Goal: Information Seeking & Learning: Check status

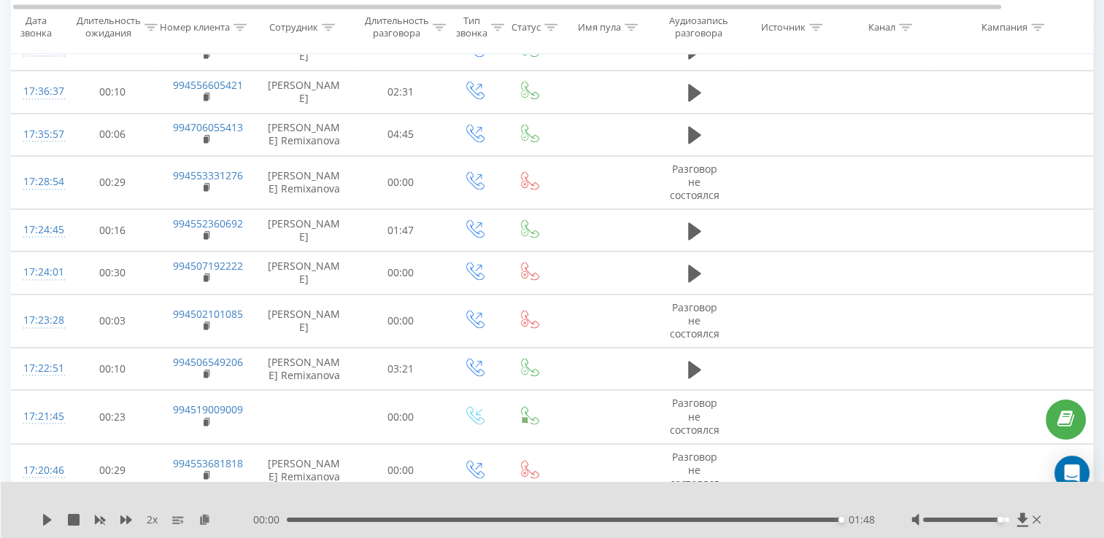
scroll to position [2137, 0]
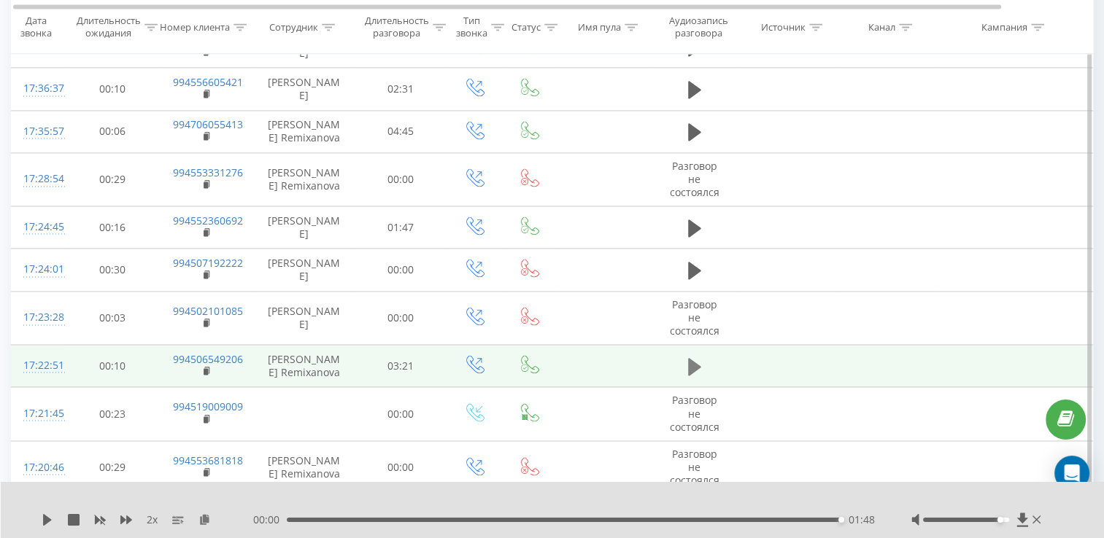
click at [686, 366] on button at bounding box center [694, 367] width 22 height 22
click at [699, 362] on icon at bounding box center [698, 367] width 4 height 16
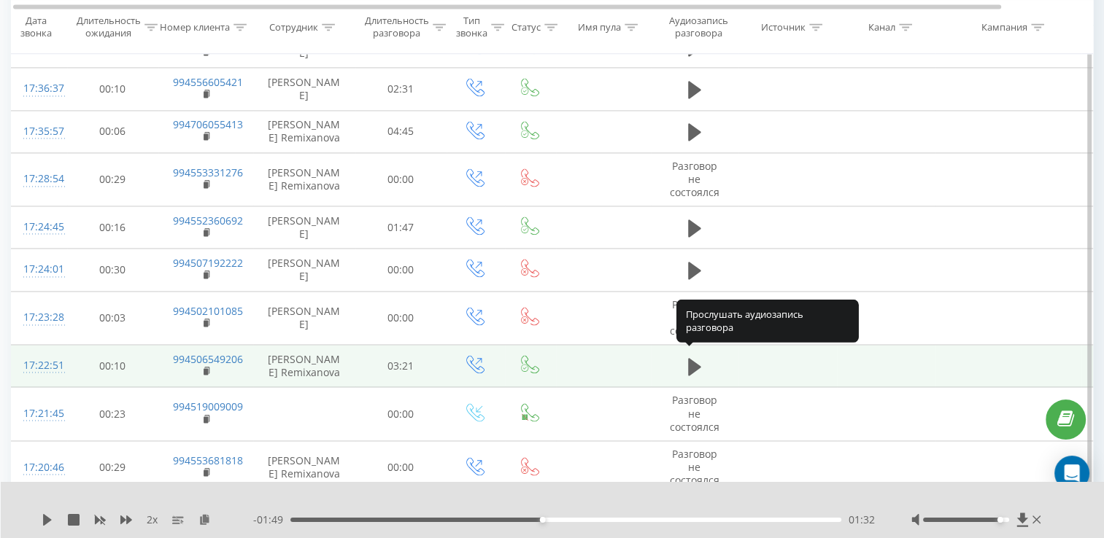
click at [699, 362] on icon at bounding box center [694, 367] width 13 height 20
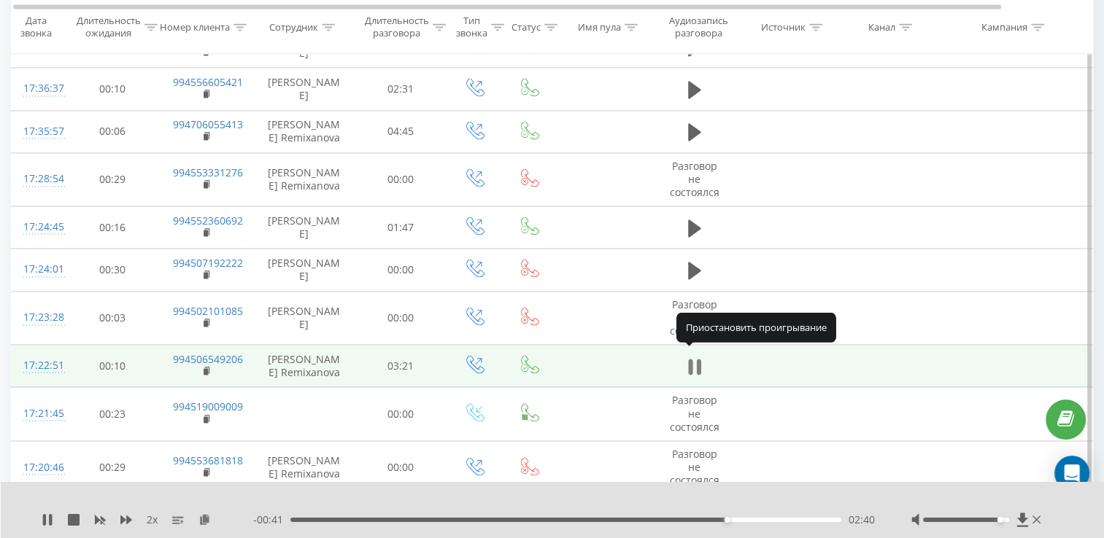
click at [693, 362] on icon at bounding box center [694, 367] width 13 height 20
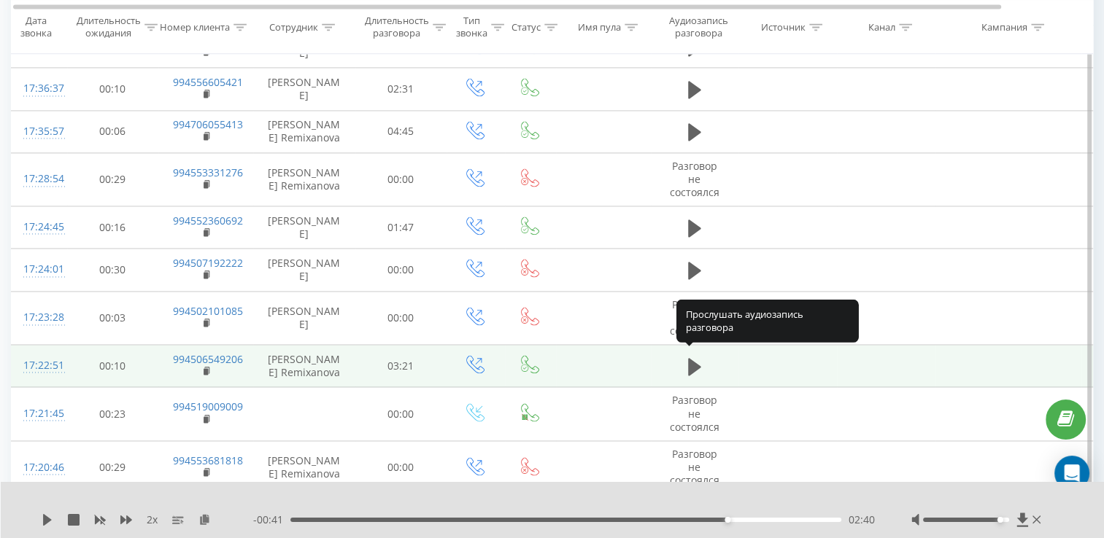
click at [693, 362] on icon at bounding box center [694, 367] width 13 height 18
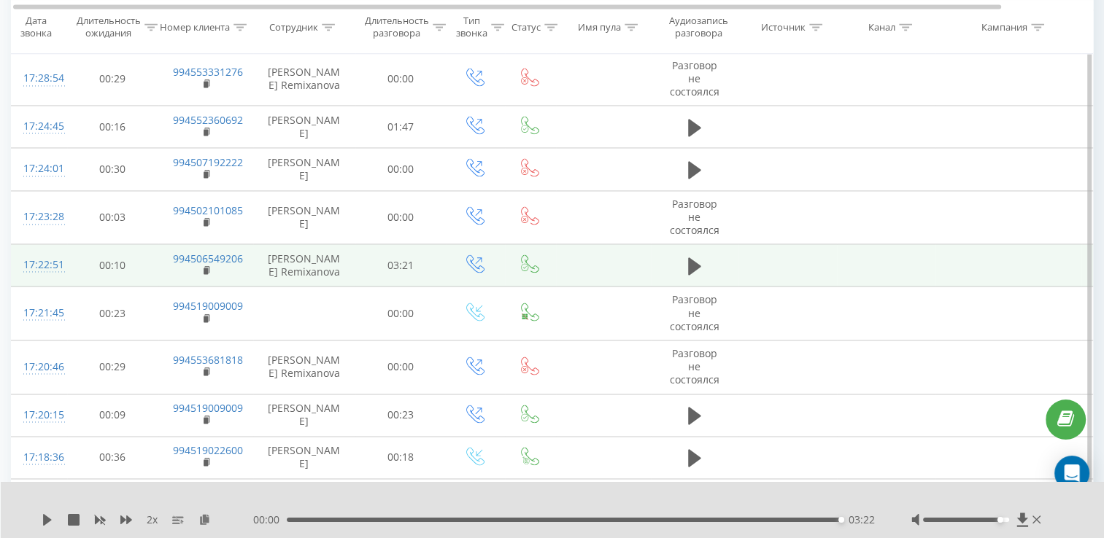
scroll to position [2238, 0]
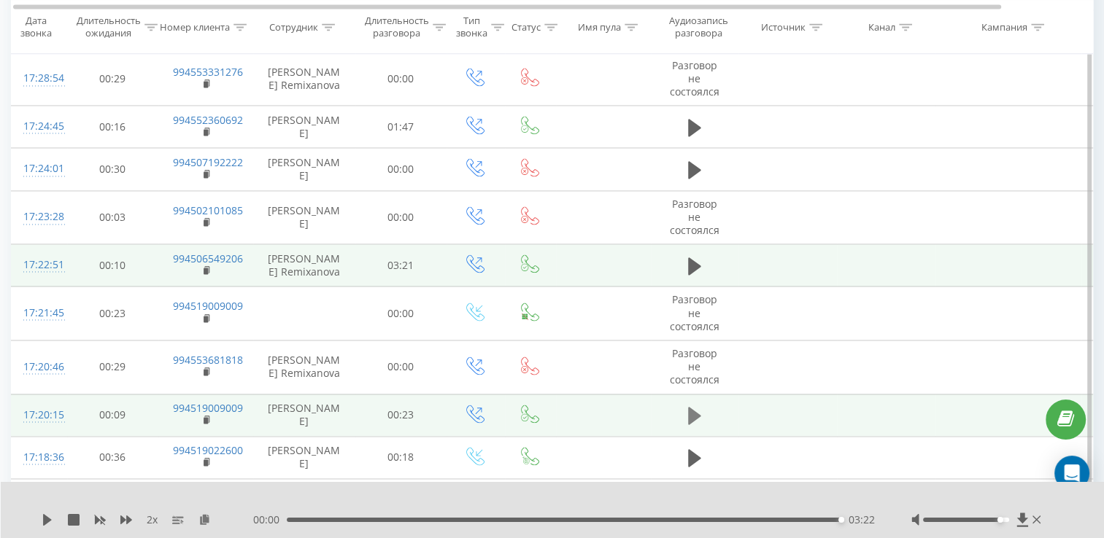
click at [696, 416] on icon at bounding box center [694, 416] width 13 height 20
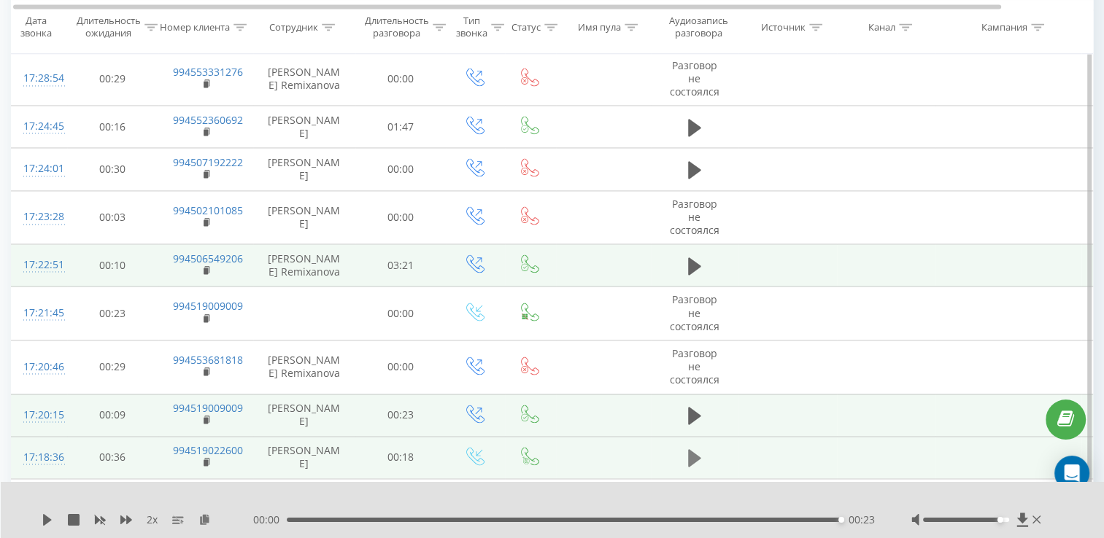
click at [699, 448] on icon at bounding box center [694, 458] width 13 height 20
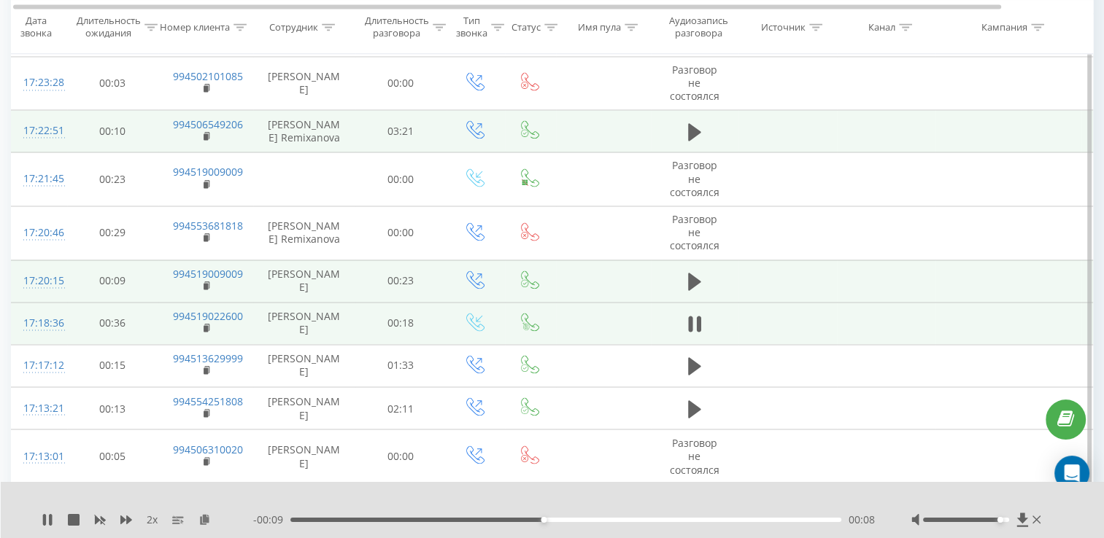
scroll to position [2377, 0]
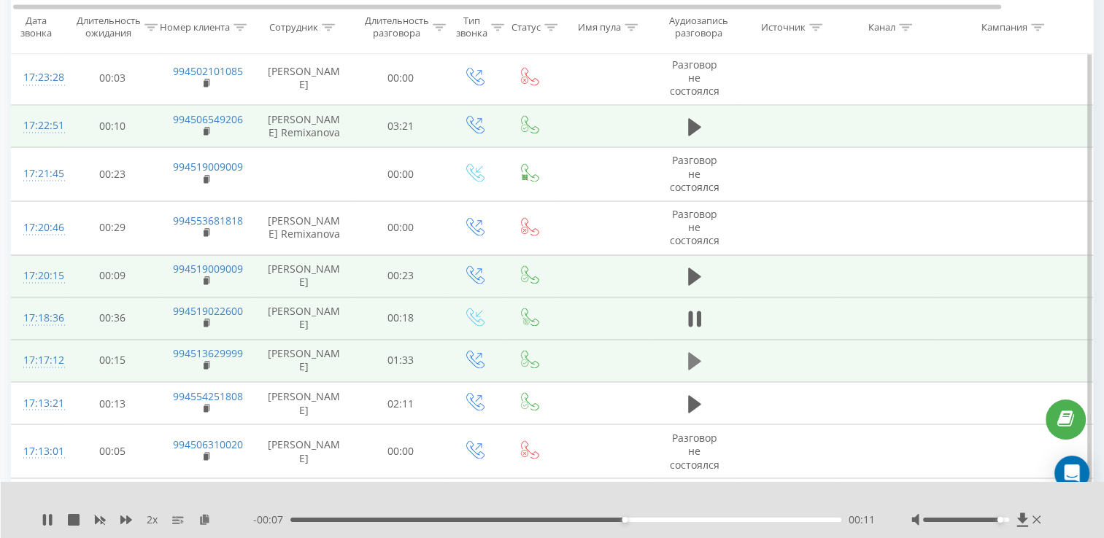
click at [687, 365] on button at bounding box center [694, 361] width 22 height 22
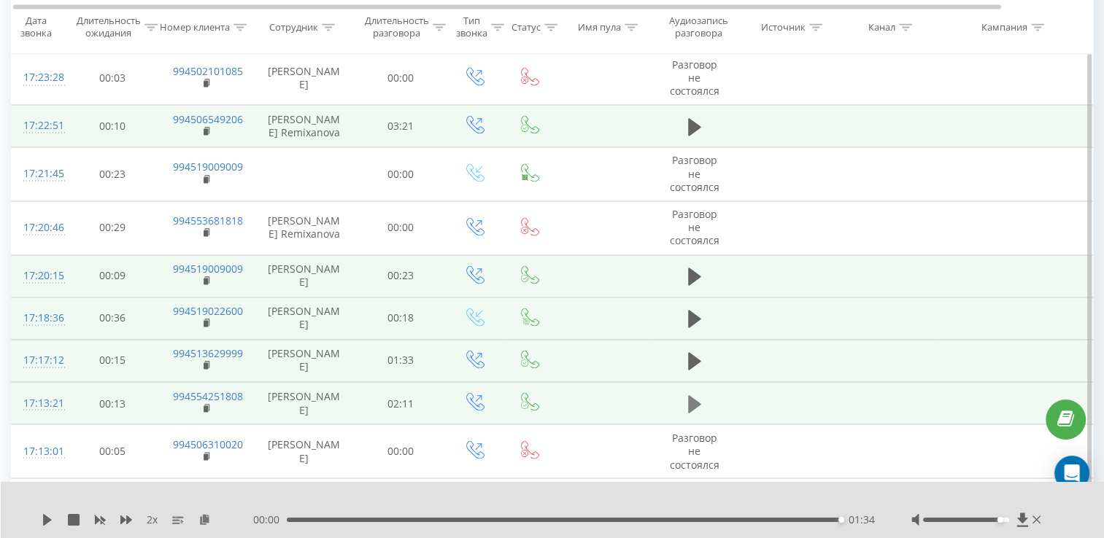
click at [689, 395] on icon at bounding box center [694, 404] width 13 height 18
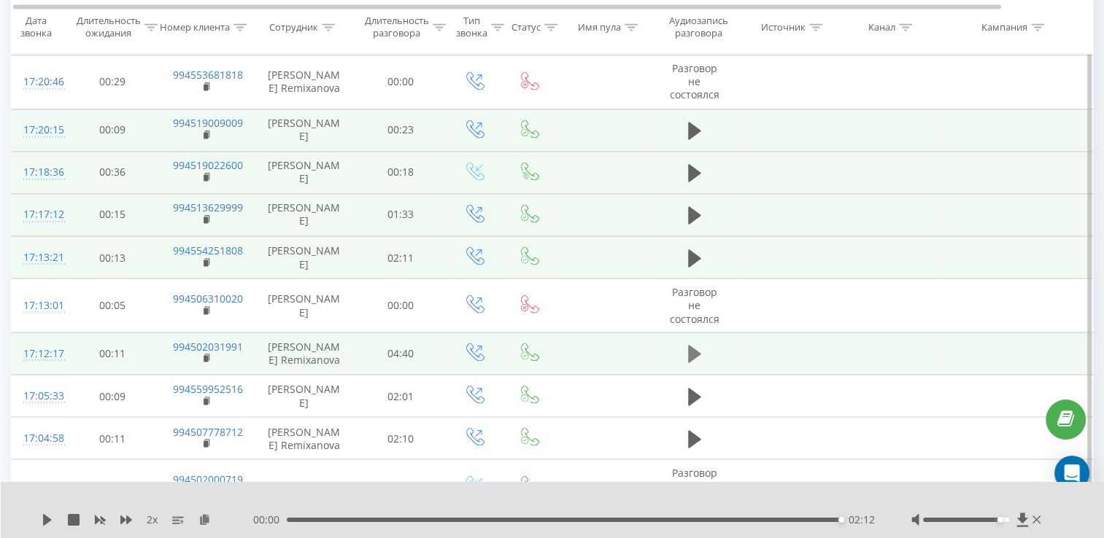
click at [697, 346] on icon at bounding box center [694, 354] width 13 height 18
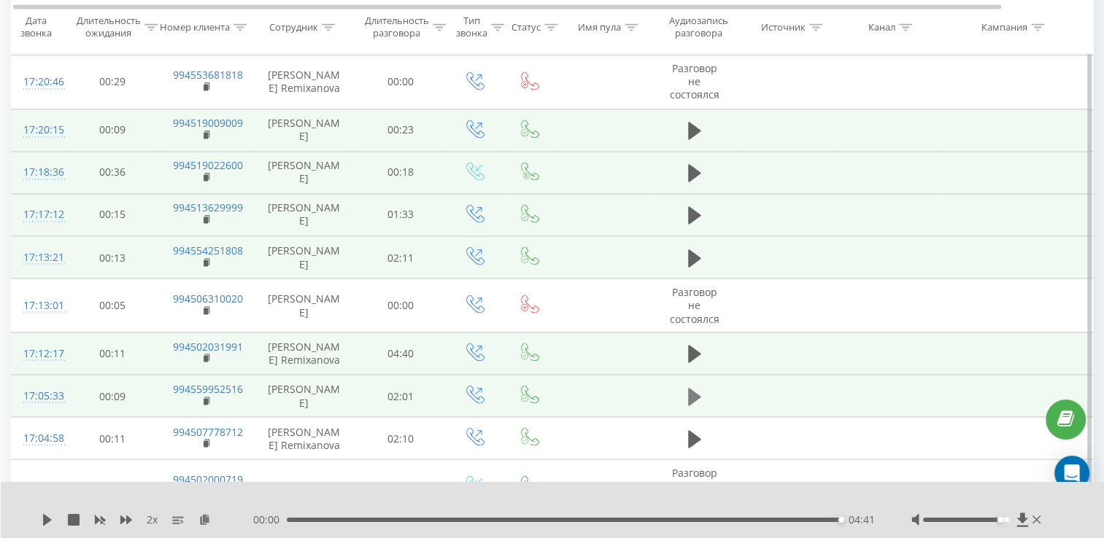
click at [698, 397] on icon at bounding box center [694, 397] width 13 height 20
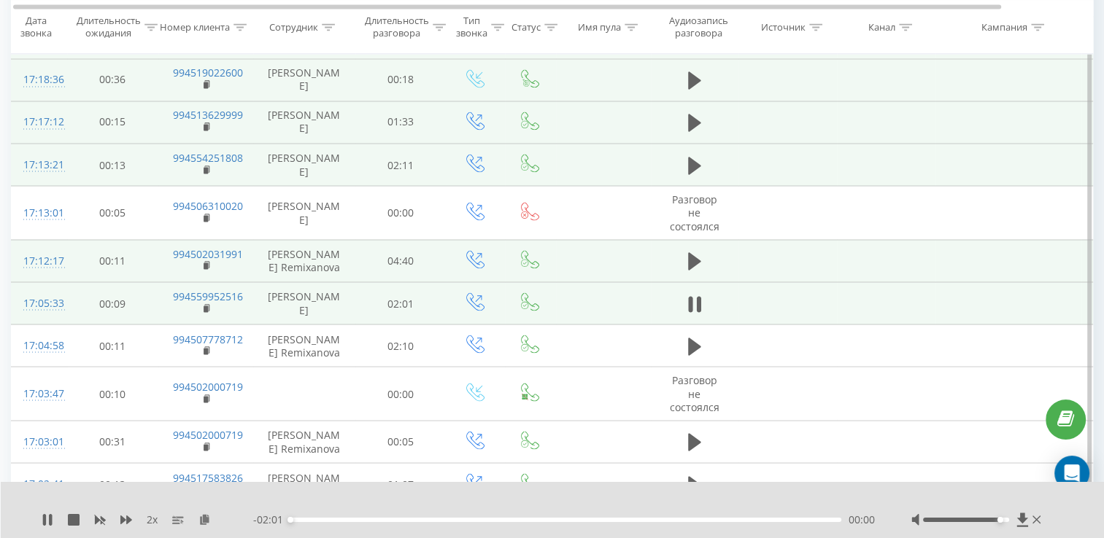
scroll to position [2616, 0]
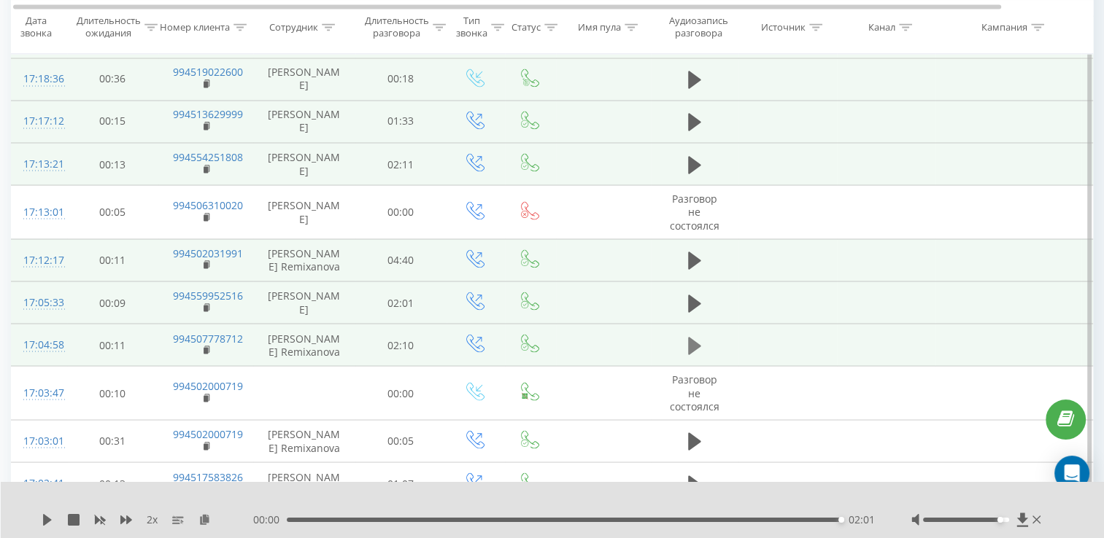
click at [702, 335] on button at bounding box center [694, 346] width 22 height 22
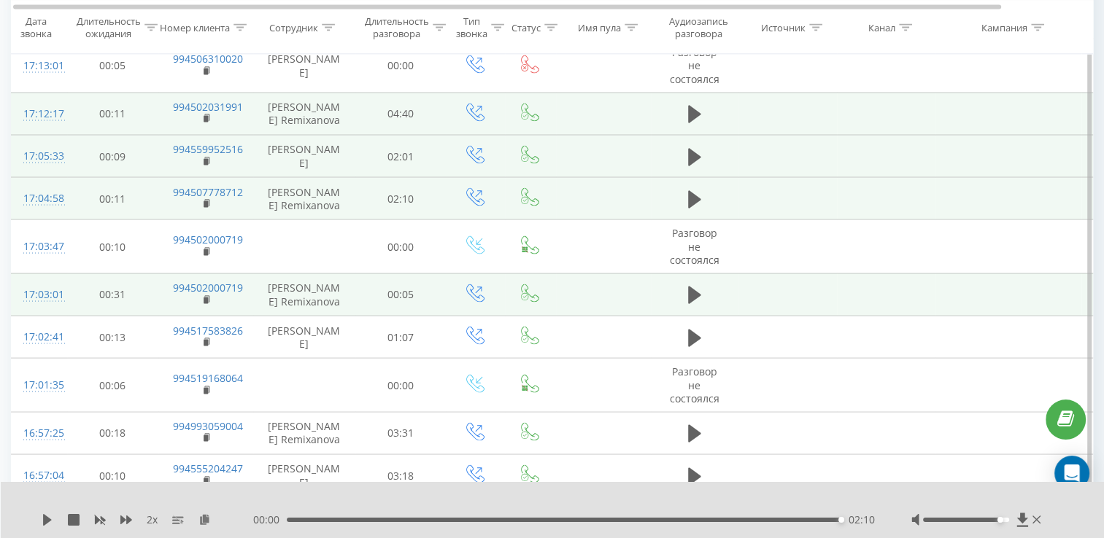
click at [697, 299] on span at bounding box center [694, 302] width 22 height 14
click at [696, 285] on icon at bounding box center [694, 295] width 13 height 20
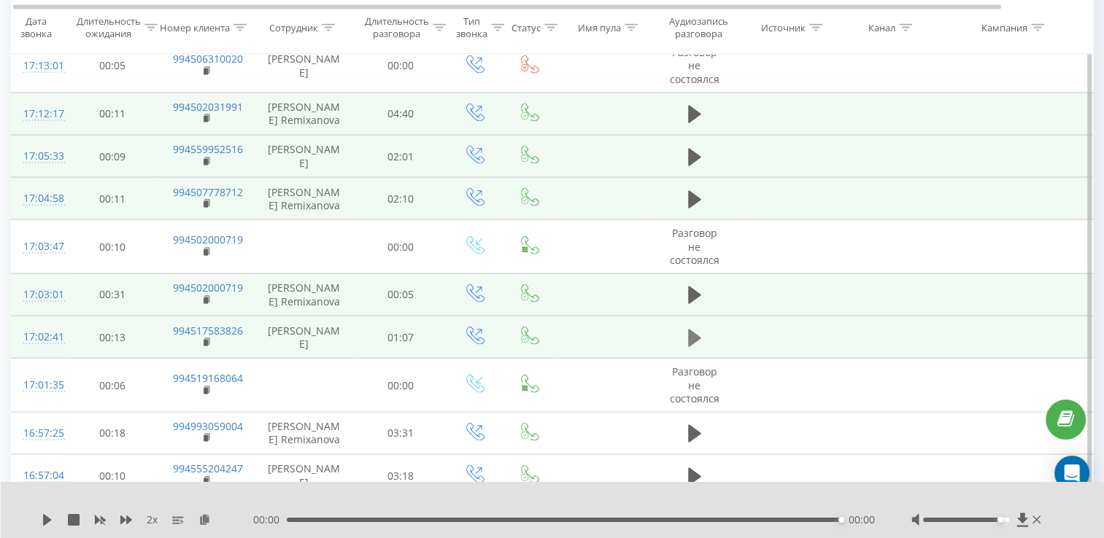
click at [688, 330] on icon at bounding box center [694, 338] width 13 height 18
click at [559, 521] on div "00:31" at bounding box center [565, 520] width 551 height 4
click at [49, 521] on icon at bounding box center [47, 520] width 9 height 12
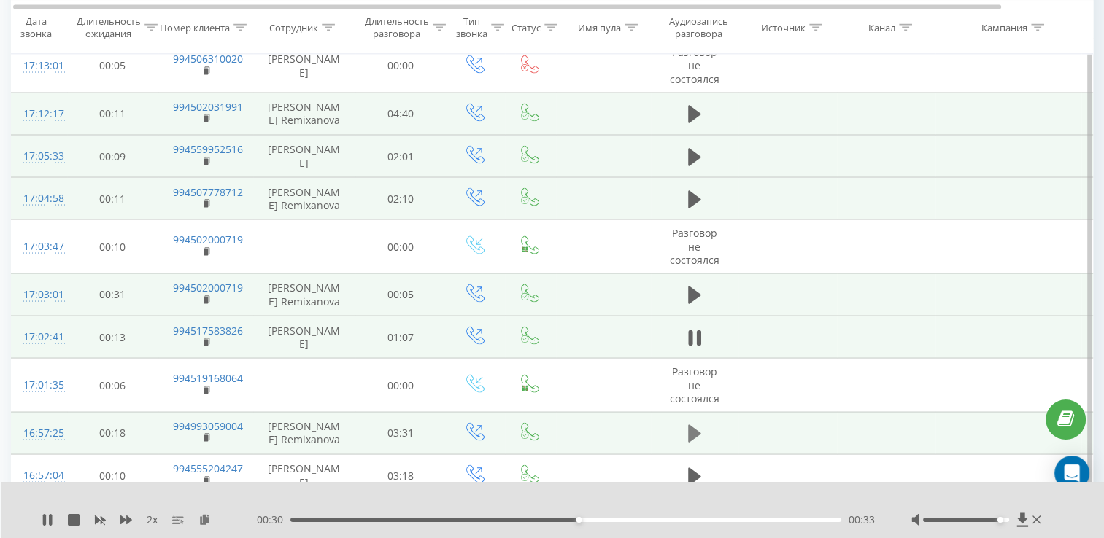
click at [691, 427] on icon at bounding box center [694, 434] width 13 height 18
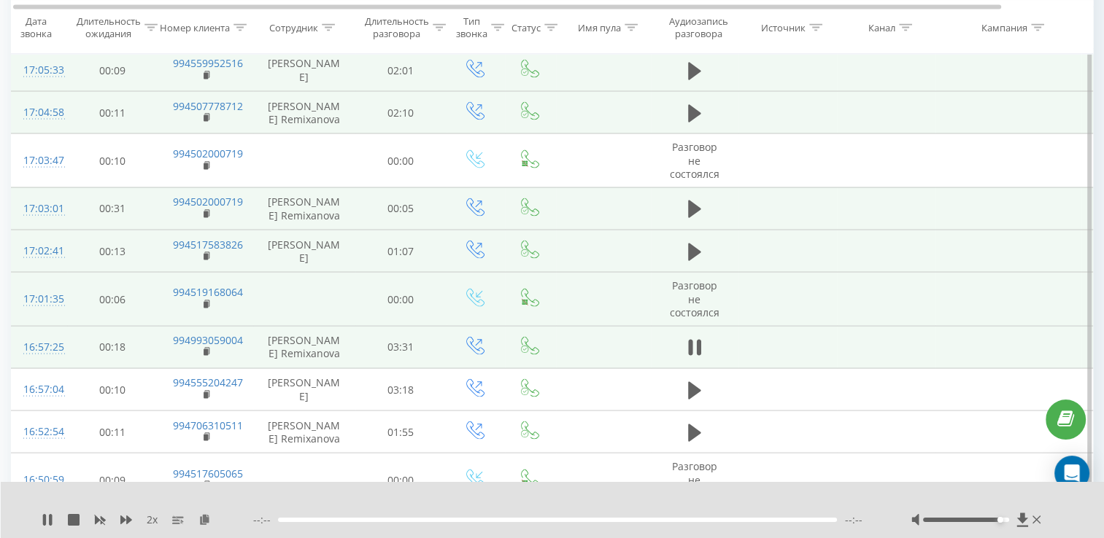
scroll to position [2908, 0]
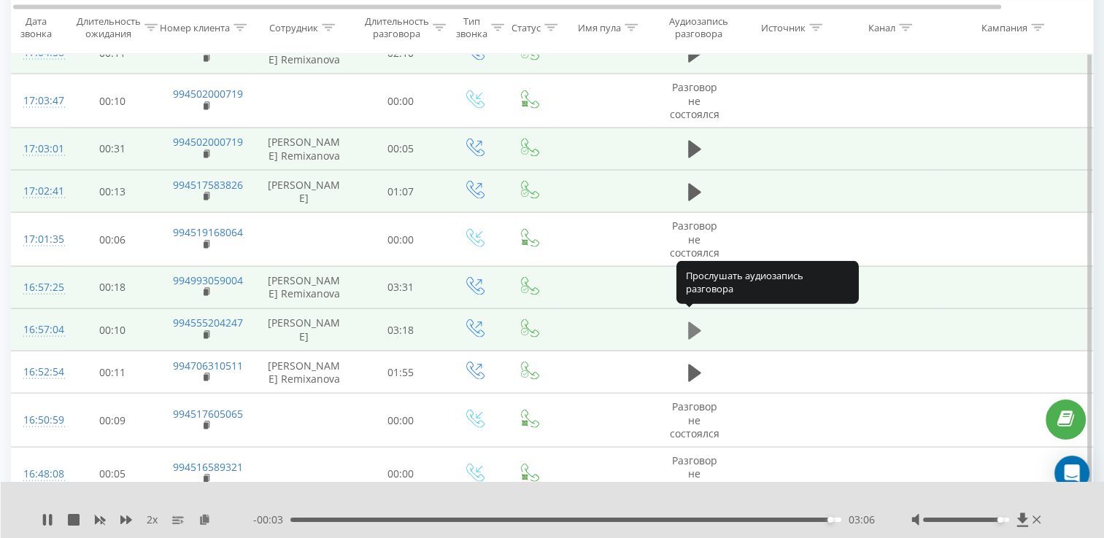
click at [692, 324] on icon at bounding box center [694, 331] width 13 height 18
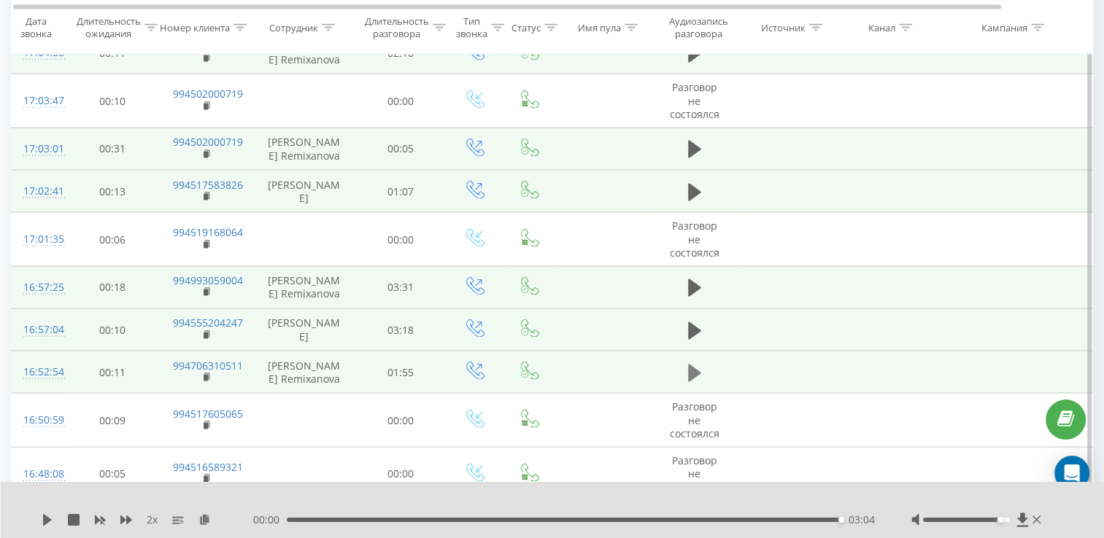
click at [695, 366] on icon at bounding box center [694, 374] width 13 height 18
drag, startPoint x: 400, startPoint y: 514, endPoint x: 398, endPoint y: 524, distance: 9.7
click at [400, 518] on div "00:00 01:46 01:46" at bounding box center [563, 520] width 621 height 15
click at [398, 524] on div "00:00 01:46 01:46" at bounding box center [563, 520] width 621 height 15
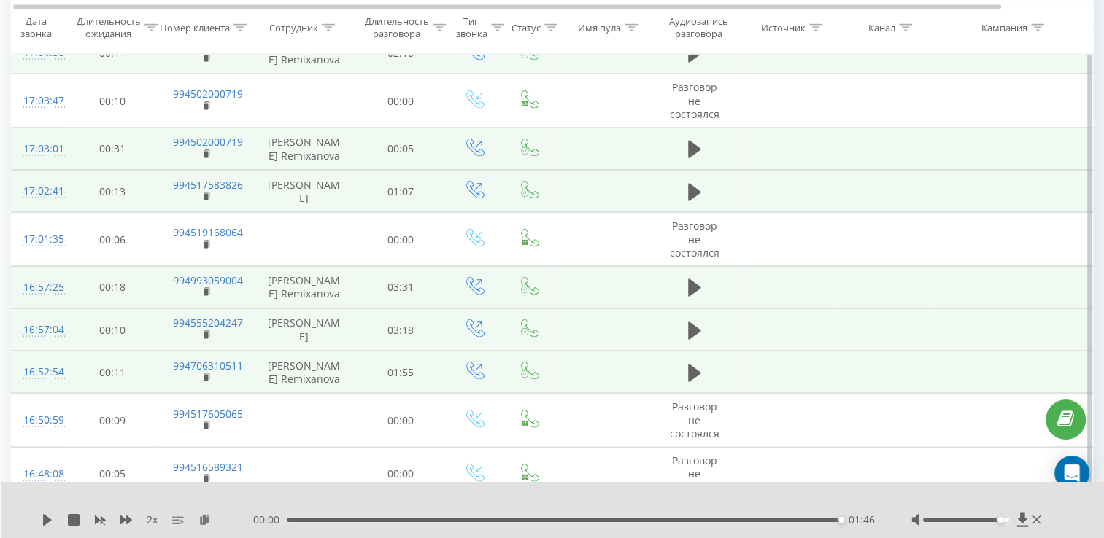
click at [395, 518] on div "01:46" at bounding box center [564, 520] width 554 height 4
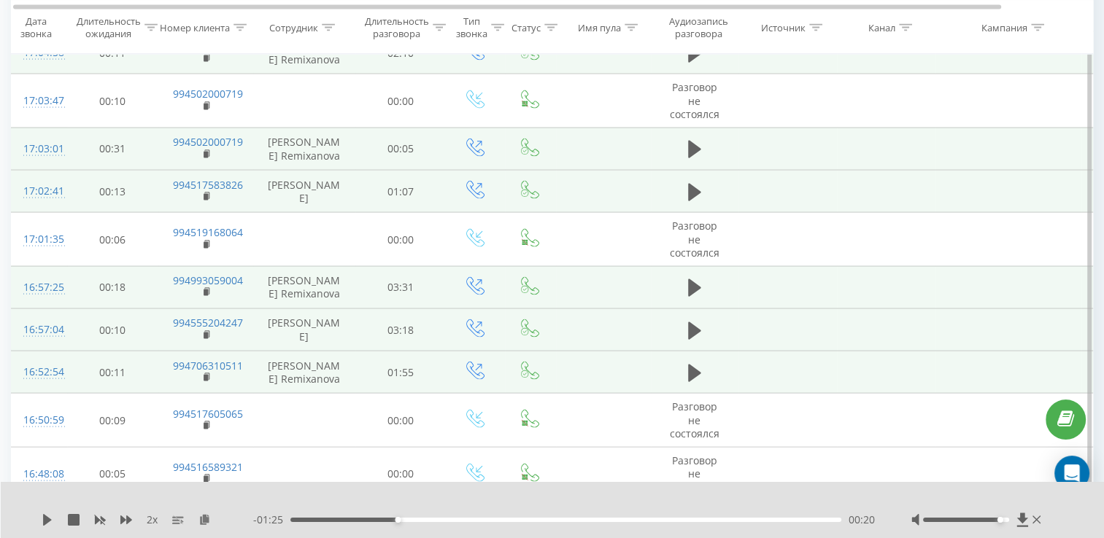
click at [39, 519] on div "2 x - 01:25 00:20 00:20" at bounding box center [553, 510] width 1104 height 56
click at [47, 519] on icon at bounding box center [47, 520] width 9 height 12
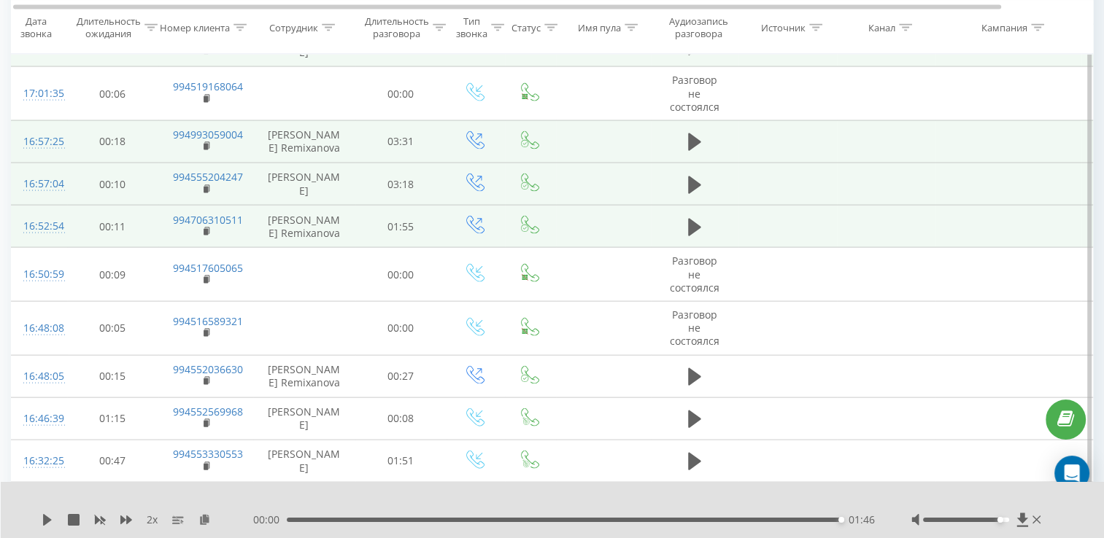
scroll to position [3056, 0]
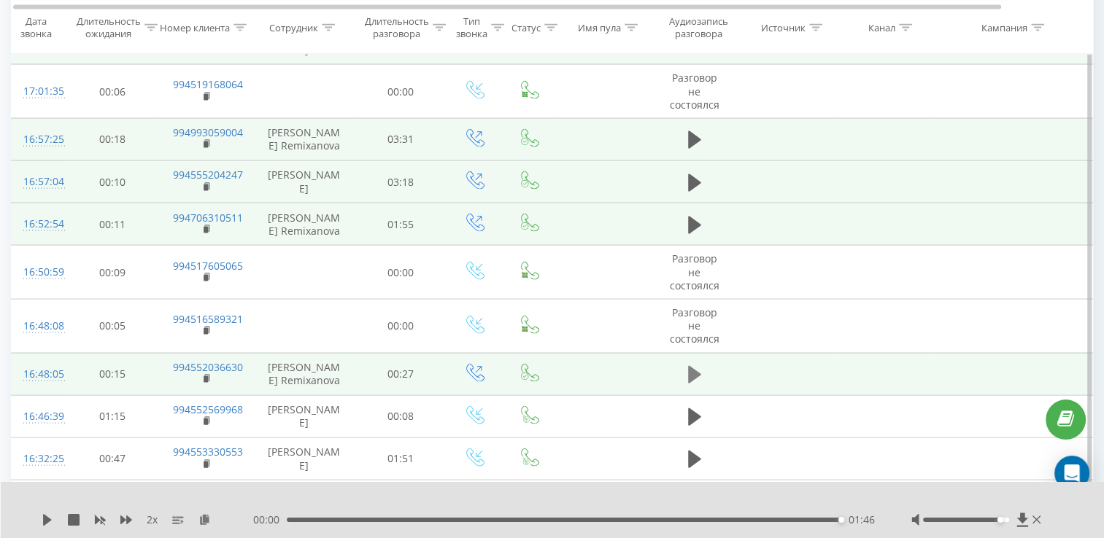
click at [694, 366] on icon at bounding box center [694, 375] width 13 height 18
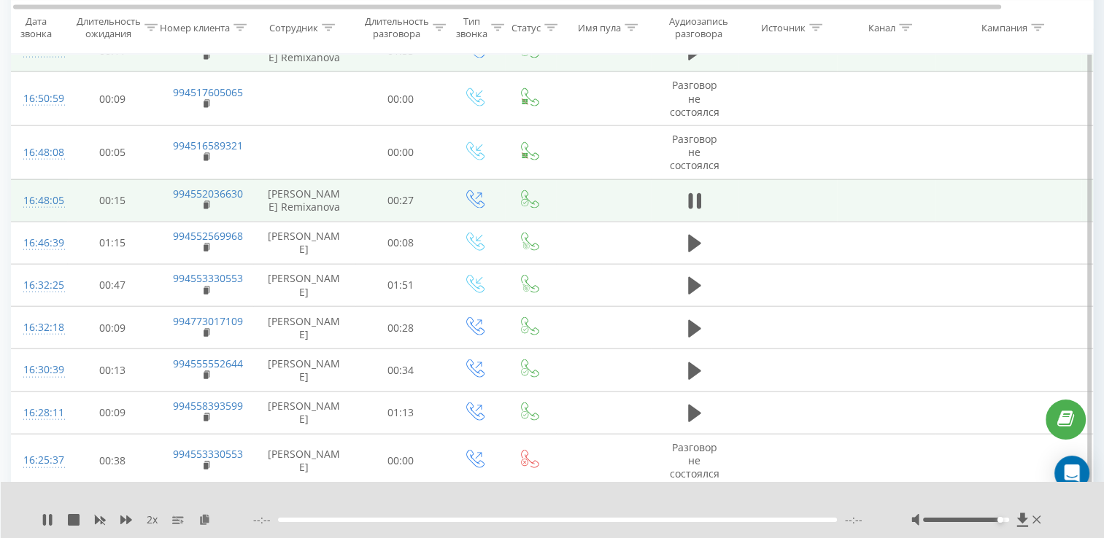
scroll to position [3230, 0]
drag, startPoint x: 1001, startPoint y: 519, endPoint x: 1023, endPoint y: 519, distance: 21.9
click at [1023, 519] on div at bounding box center [977, 520] width 133 height 15
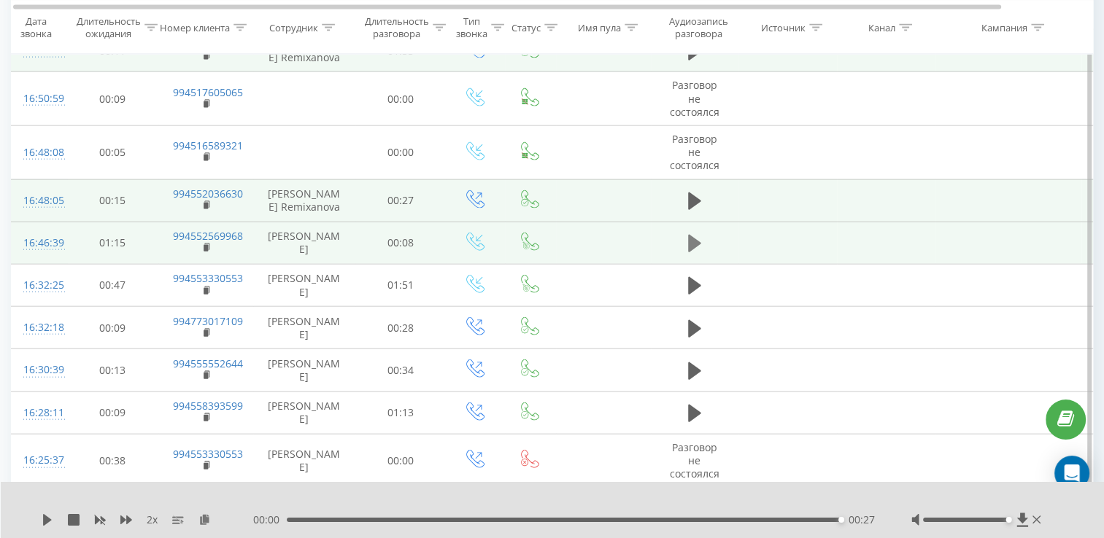
click at [693, 235] on icon at bounding box center [694, 244] width 13 height 18
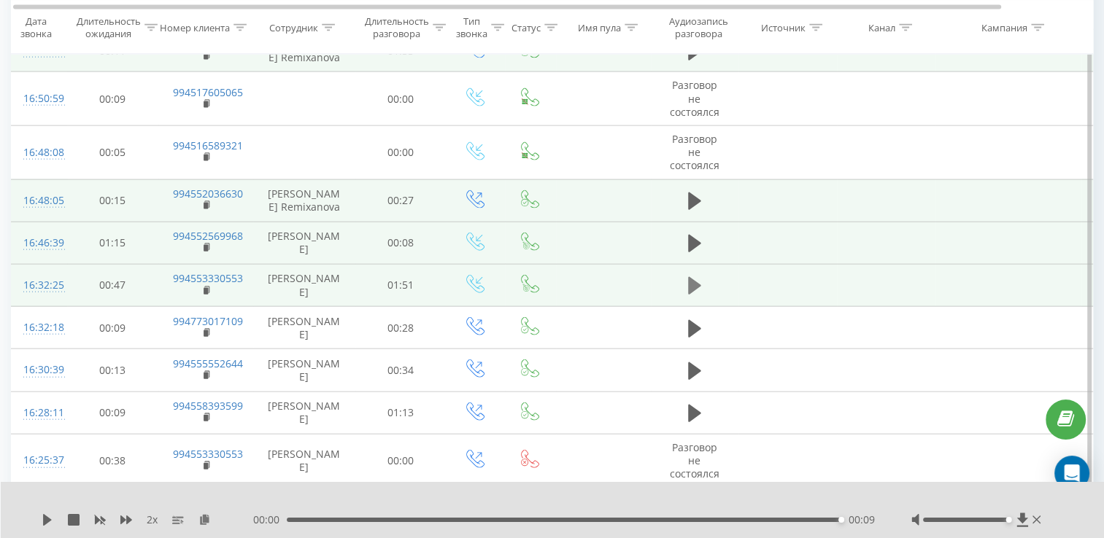
click at [693, 283] on icon at bounding box center [694, 286] width 13 height 20
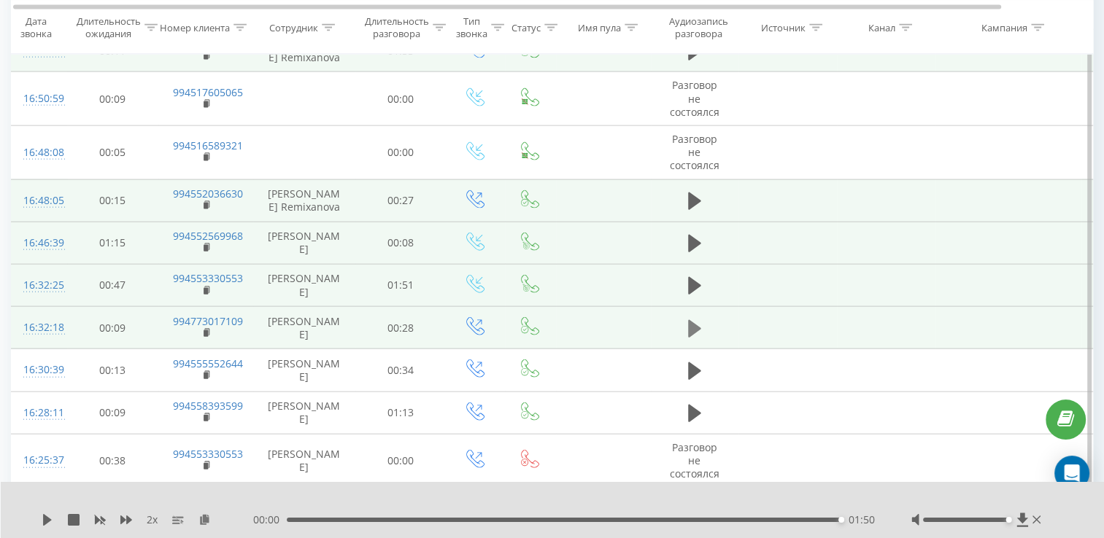
click at [702, 319] on button at bounding box center [694, 329] width 22 height 22
click at [47, 519] on icon at bounding box center [47, 520] width 9 height 12
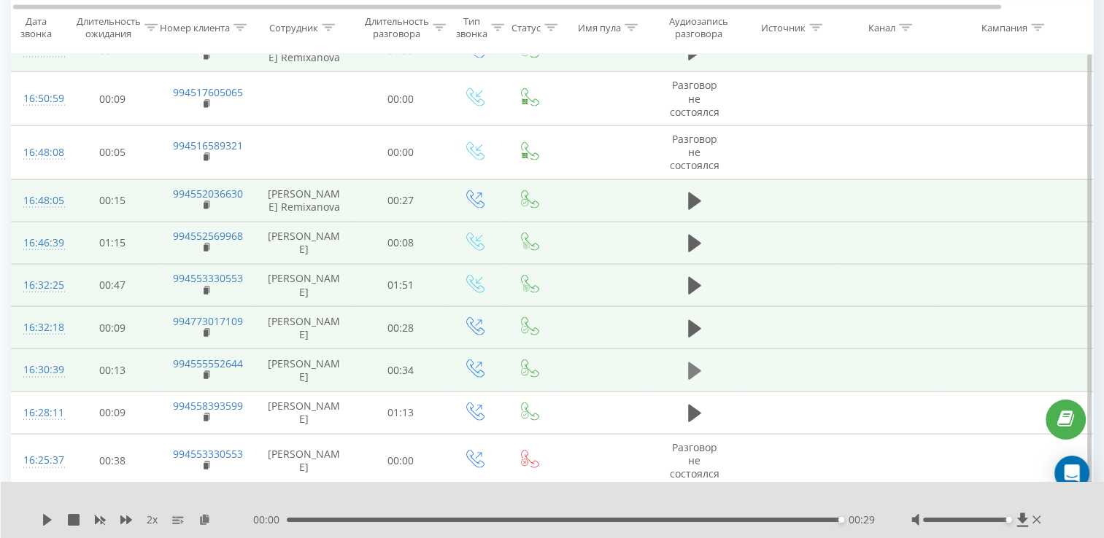
click at [697, 361] on icon at bounding box center [694, 371] width 13 height 20
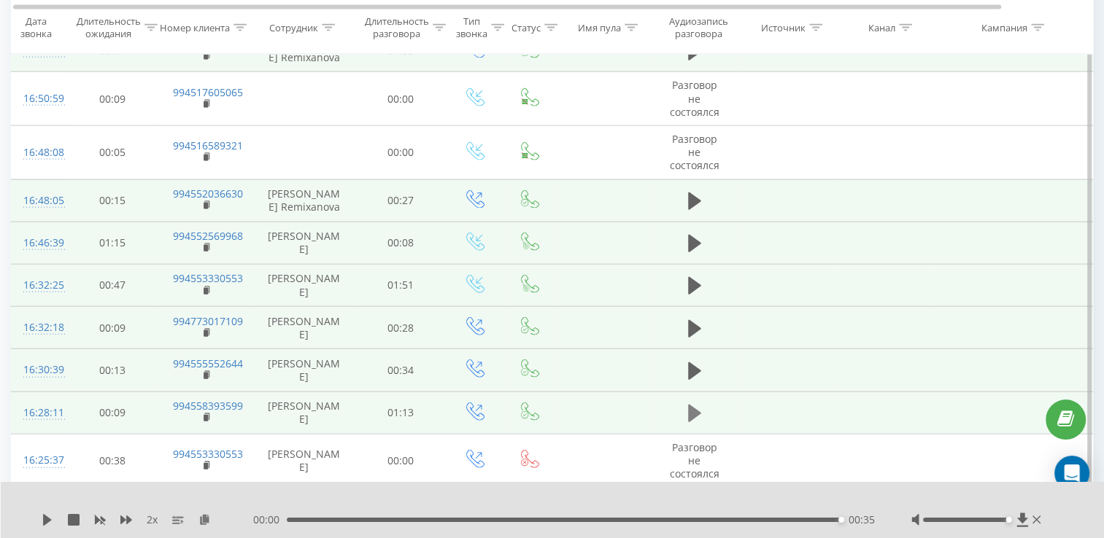
click at [694, 403] on icon at bounding box center [694, 413] width 13 height 20
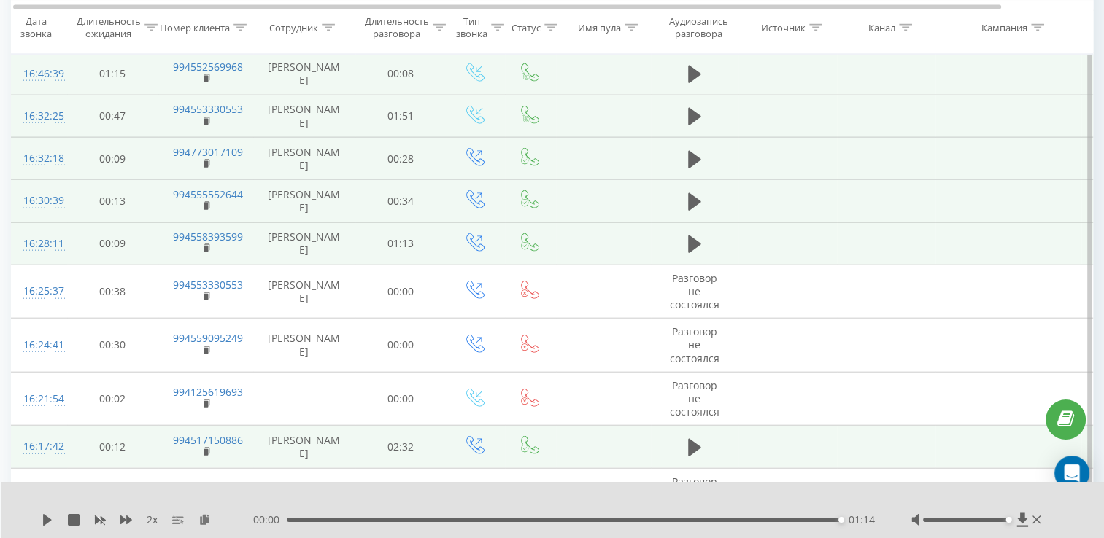
scroll to position [3448, 0]
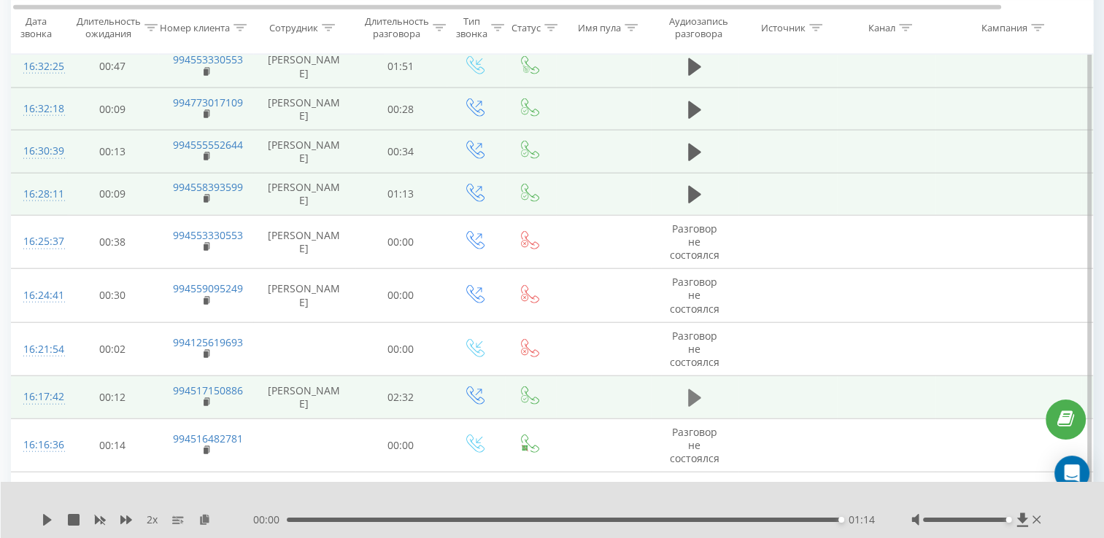
click at [697, 392] on icon at bounding box center [694, 398] width 13 height 20
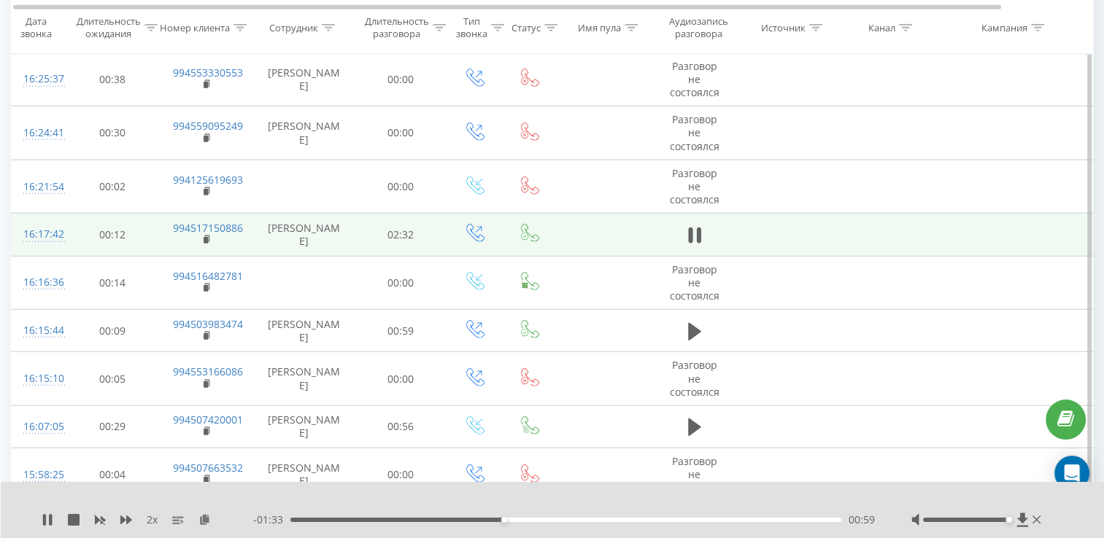
scroll to position [3538, 0]
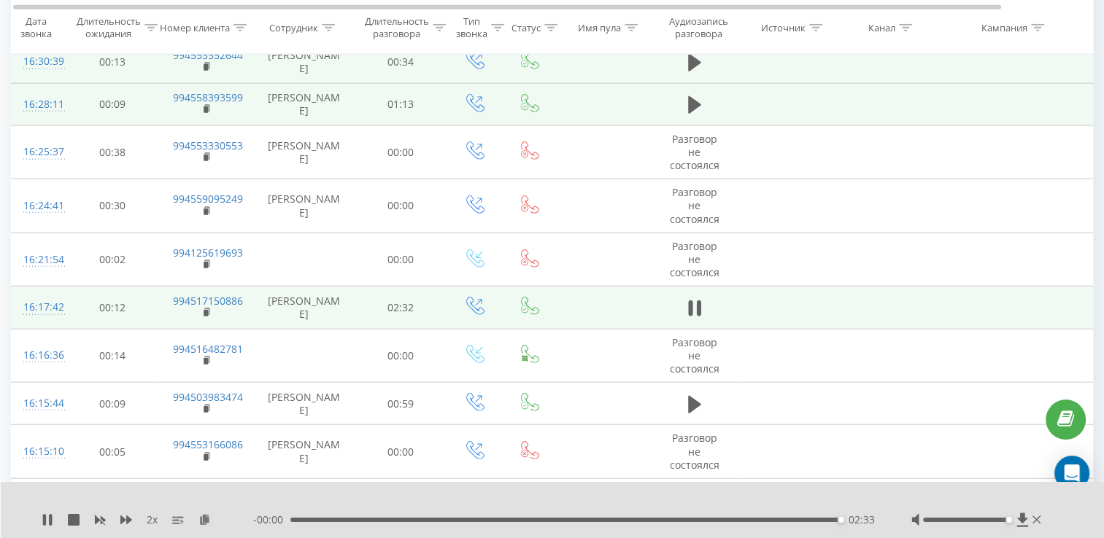
click at [333, 521] on div "02:33" at bounding box center [565, 520] width 551 height 4
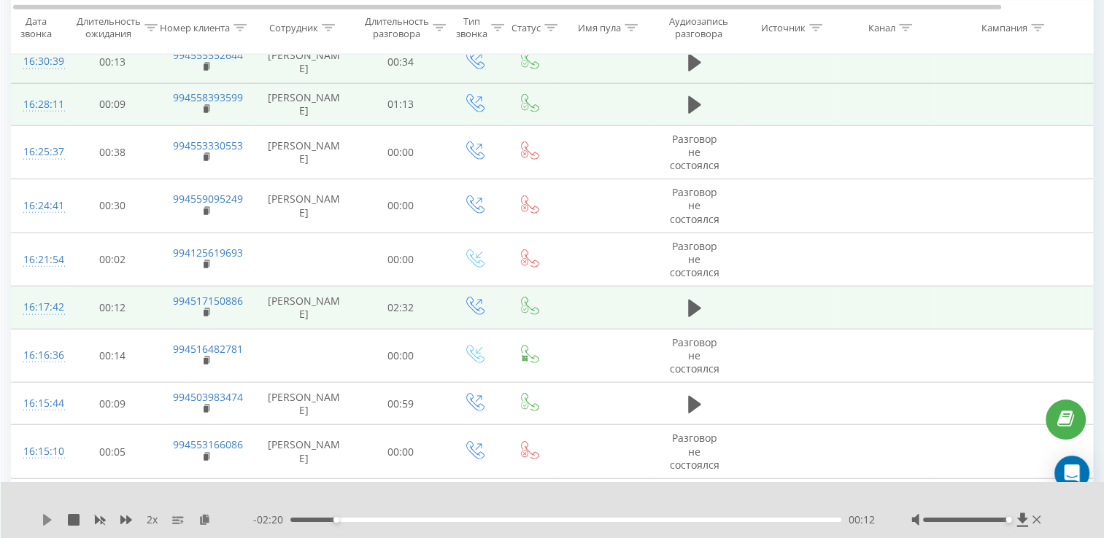
click at [48, 515] on icon at bounding box center [48, 520] width 12 height 12
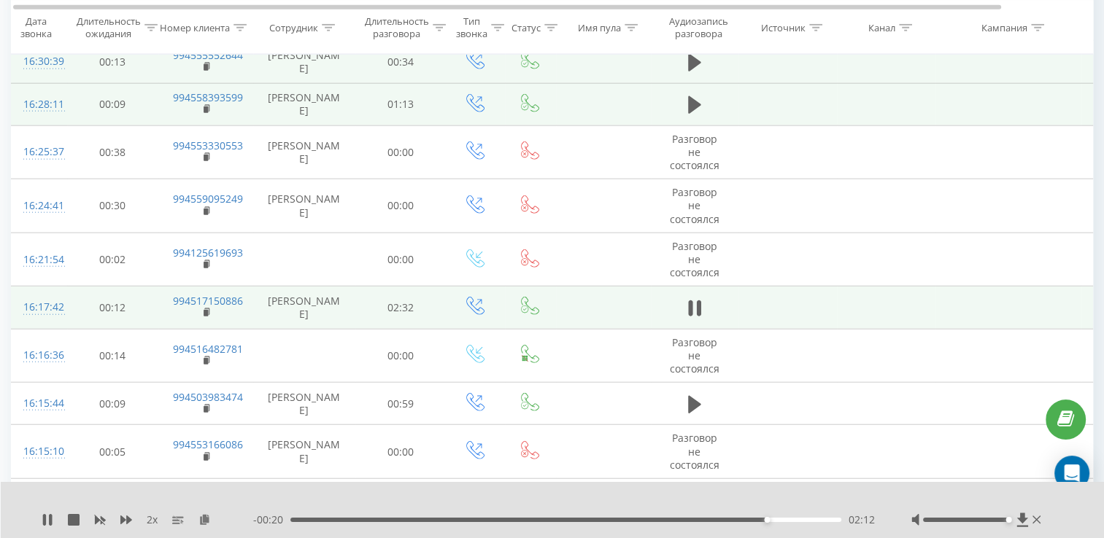
click at [503, 522] on div "02:12" at bounding box center [565, 520] width 551 height 4
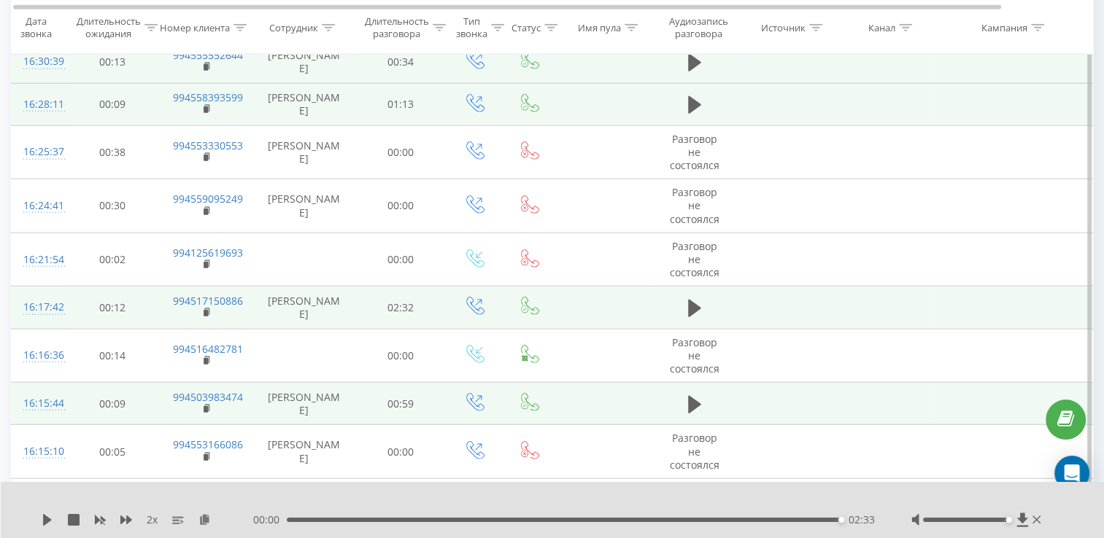
drag, startPoint x: 709, startPoint y: 381, endPoint x: 706, endPoint y: 404, distance: 22.8
click at [707, 389] on td at bounding box center [695, 404] width 88 height 42
click at [706, 403] on td at bounding box center [695, 404] width 88 height 42
click at [705, 400] on td at bounding box center [695, 404] width 88 height 42
click at [698, 398] on icon at bounding box center [694, 405] width 13 height 20
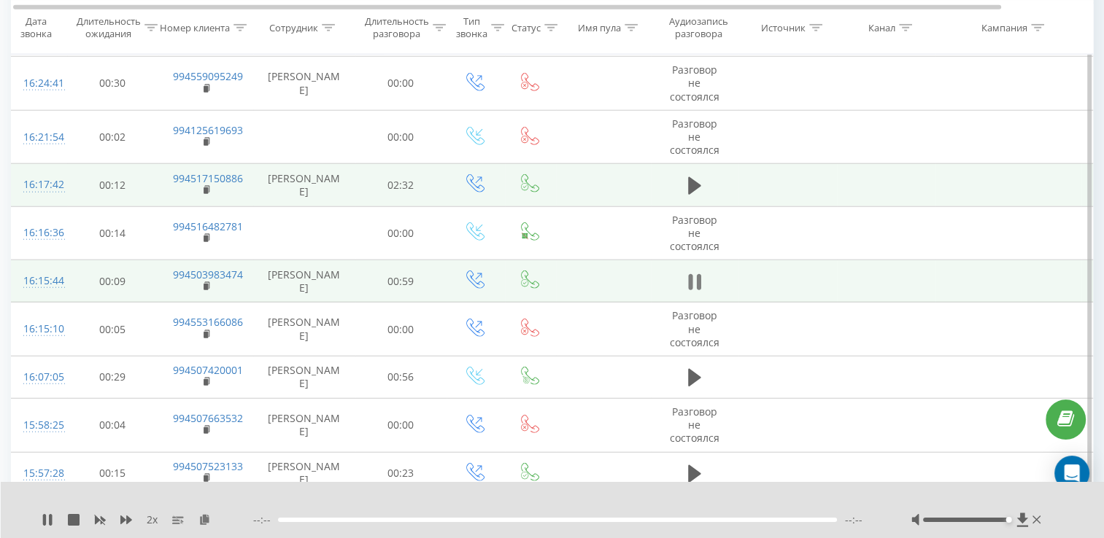
scroll to position [3684, 0]
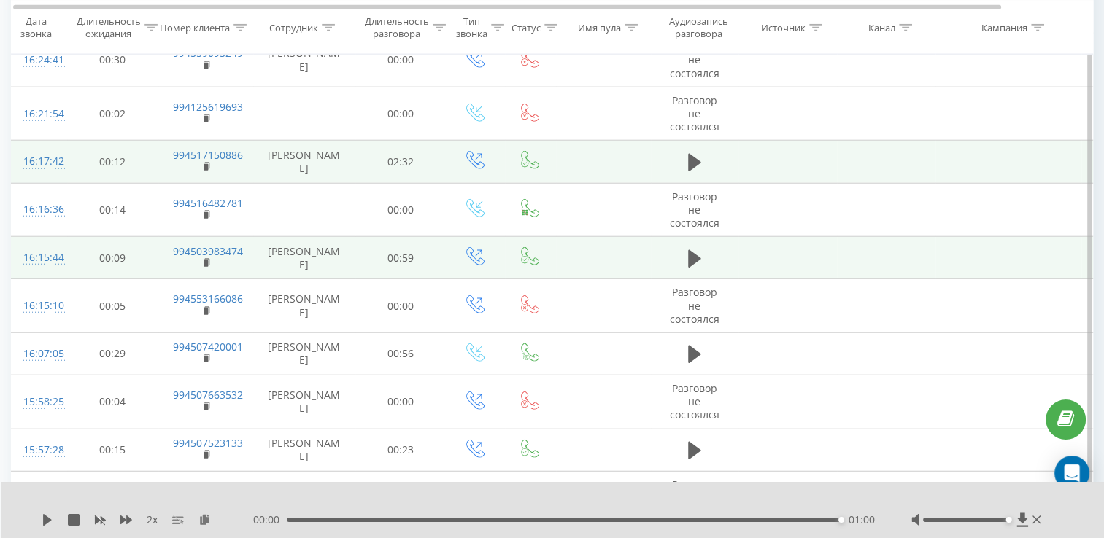
click at [333, 524] on div "00:00 01:00 01:00" at bounding box center [563, 520] width 621 height 15
click at [335, 519] on div "01:00" at bounding box center [564, 520] width 554 height 4
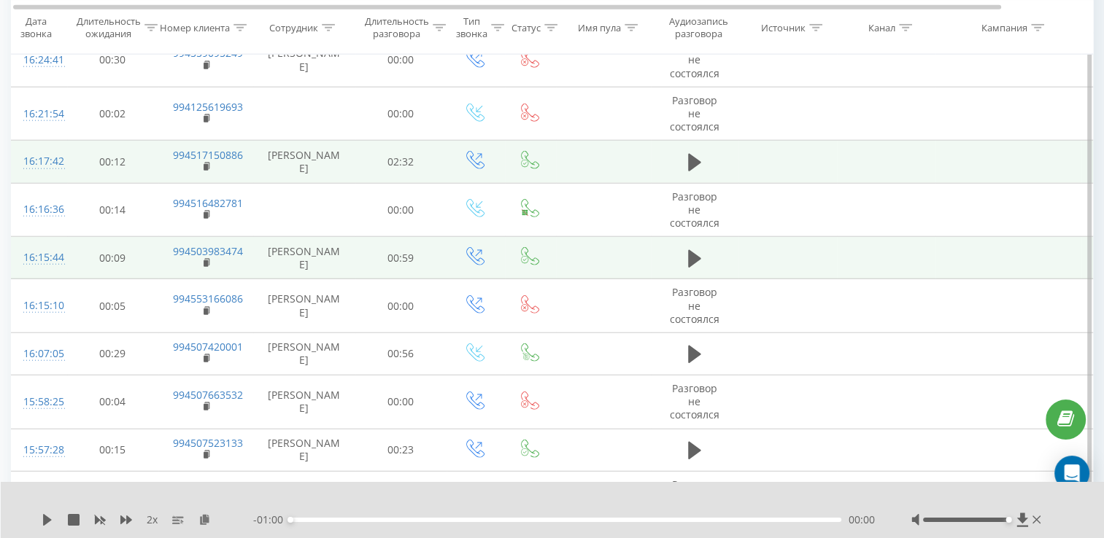
drag, startPoint x: 42, startPoint y: 522, endPoint x: 35, endPoint y: 535, distance: 14.7
click at [35, 536] on div "2 x - 01:00 00:00 00:00" at bounding box center [553, 510] width 1104 height 56
click at [42, 524] on icon at bounding box center [48, 520] width 12 height 12
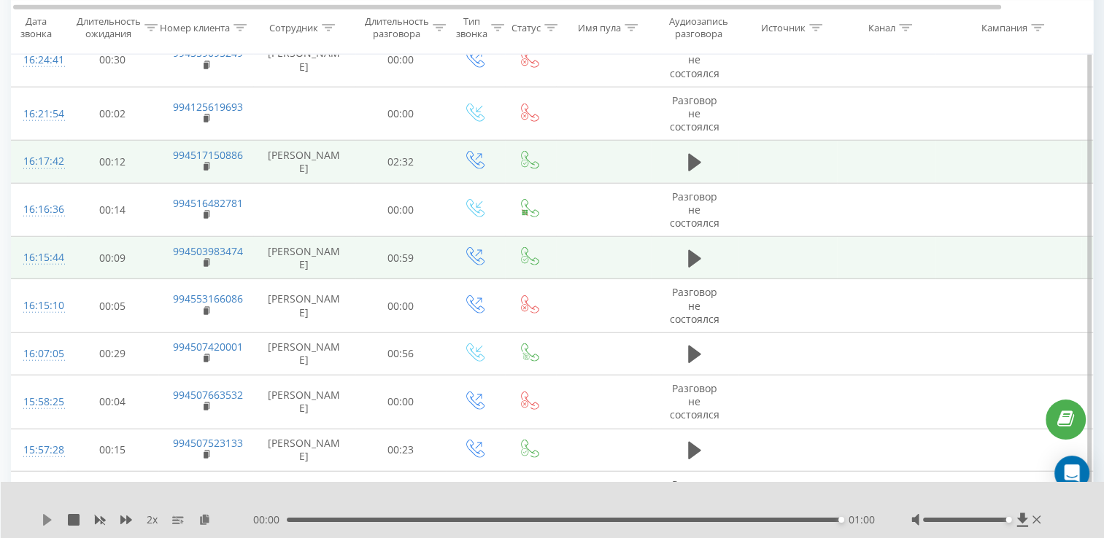
click at [50, 521] on icon at bounding box center [48, 520] width 12 height 12
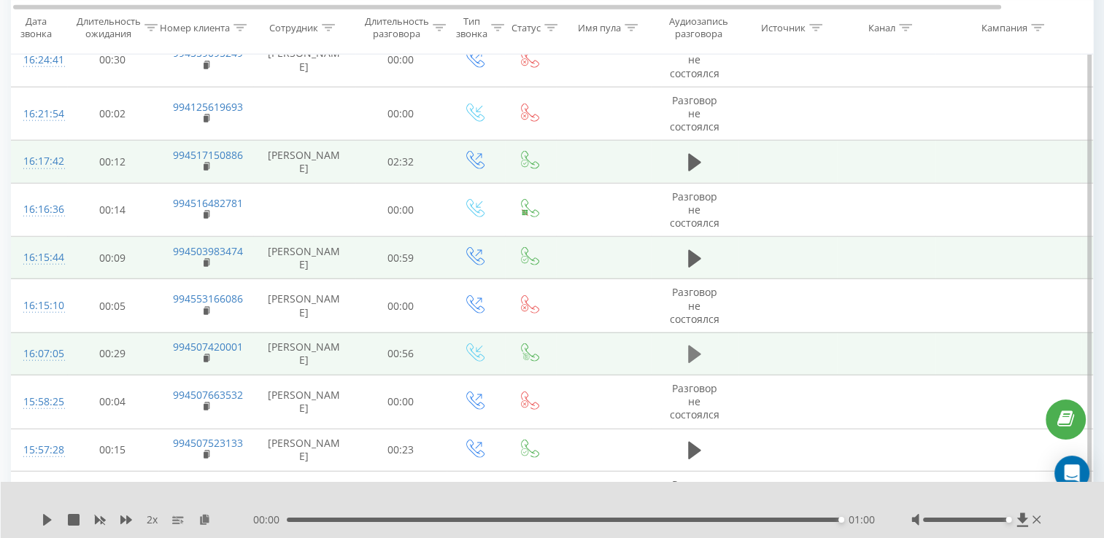
click at [690, 353] on icon at bounding box center [694, 354] width 13 height 20
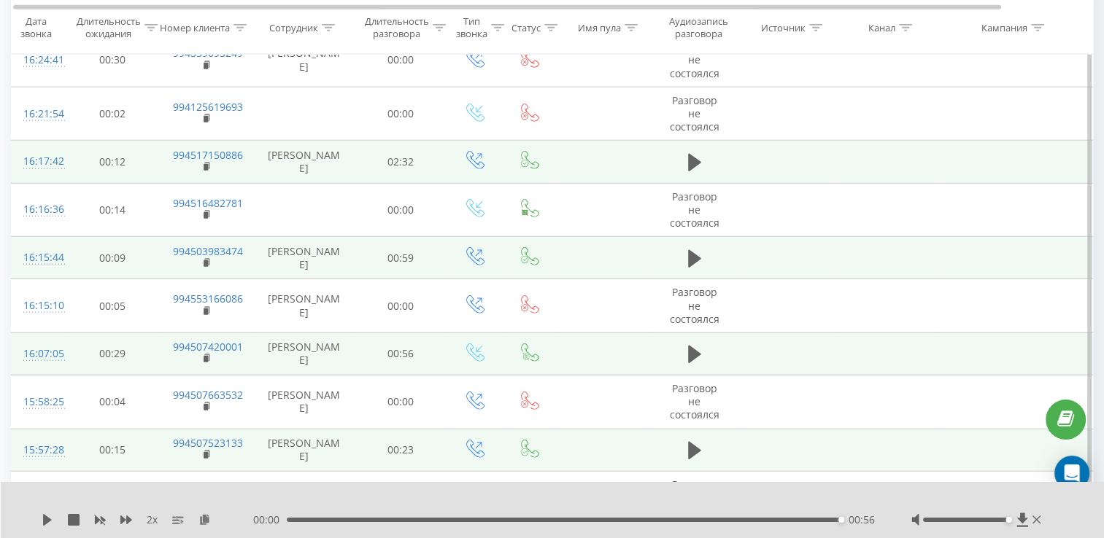
click at [693, 429] on td at bounding box center [695, 450] width 88 height 42
click at [693, 441] on icon at bounding box center [694, 451] width 13 height 20
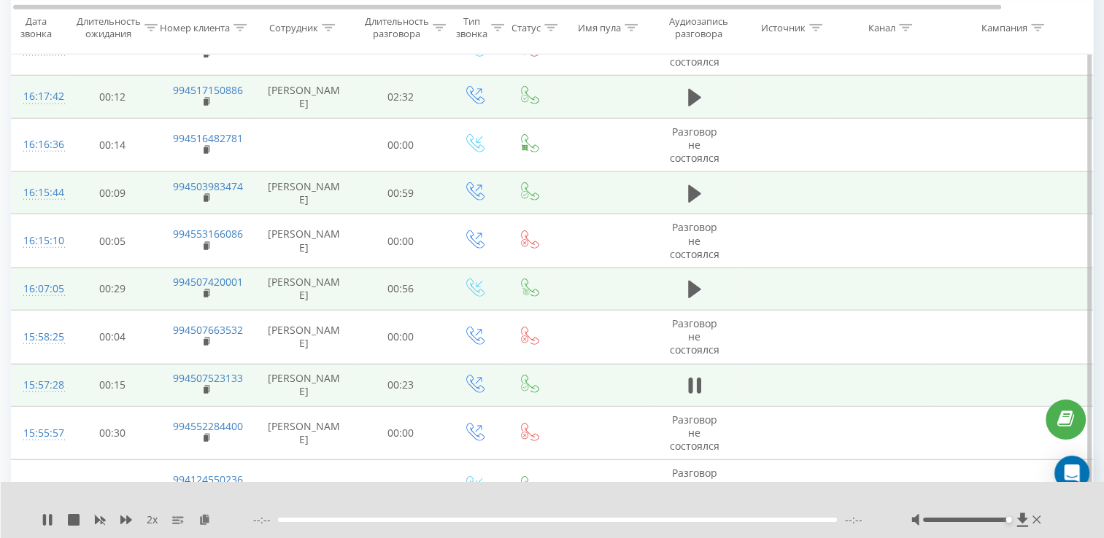
scroll to position [3830, 0]
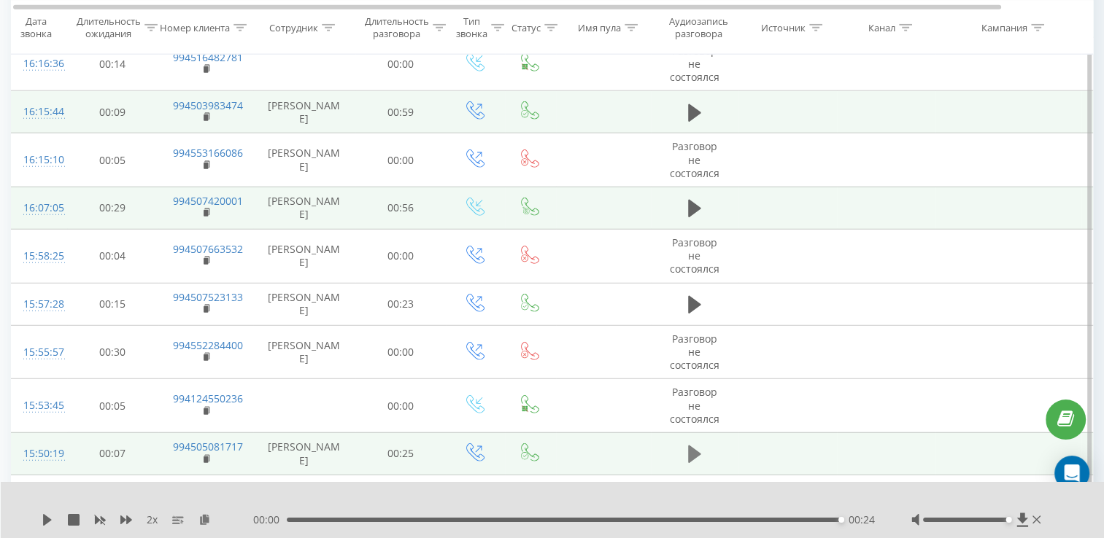
click at [692, 443] on button at bounding box center [694, 454] width 22 height 22
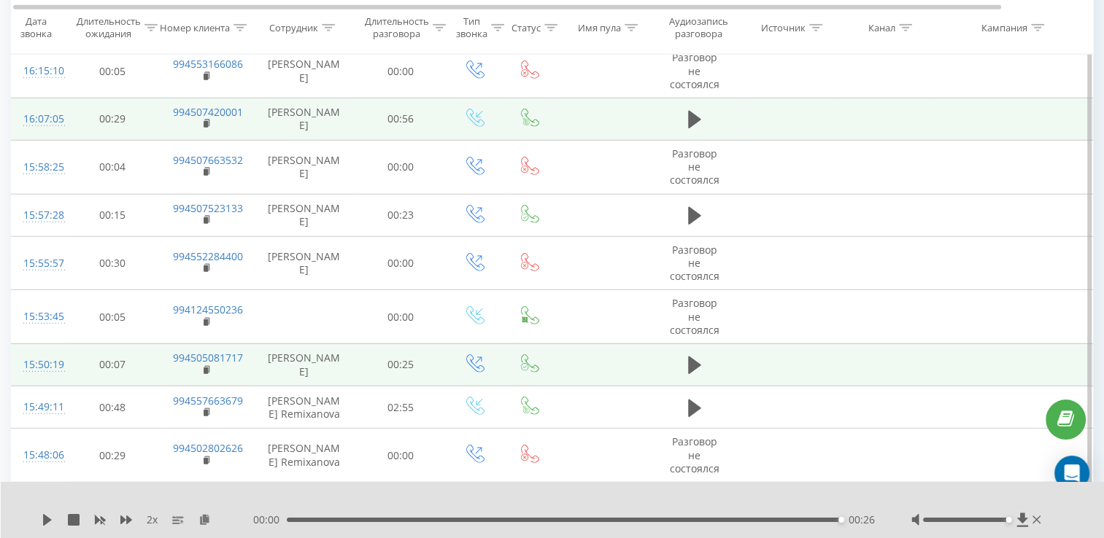
scroll to position [3976, 0]
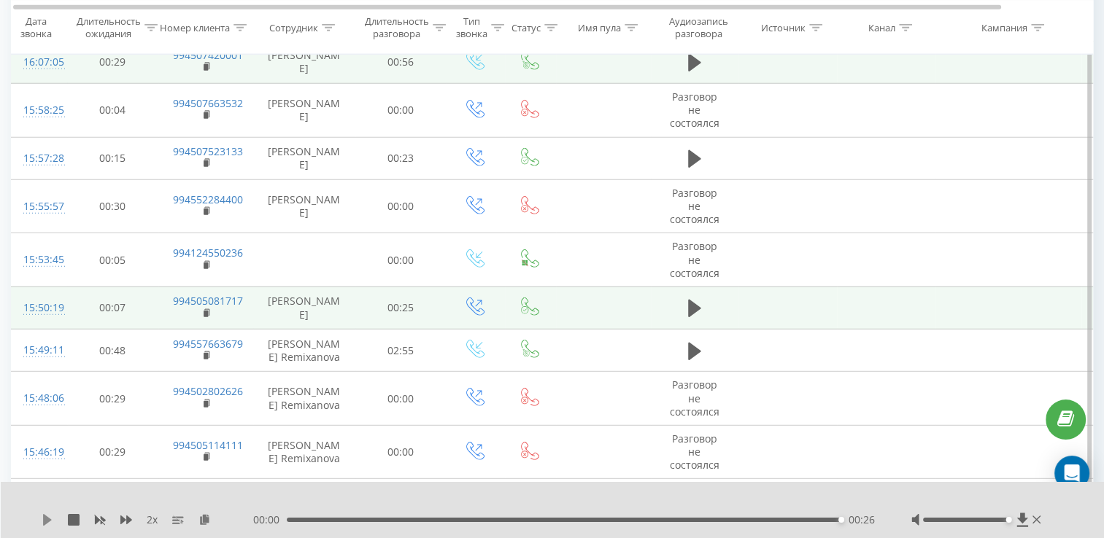
click at [53, 524] on icon at bounding box center [48, 520] width 12 height 12
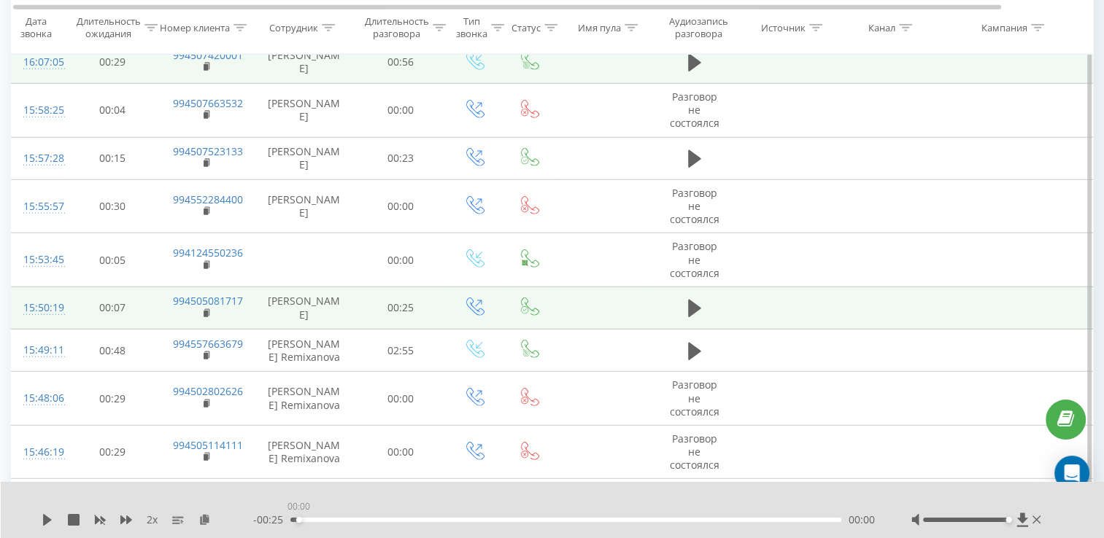
click at [298, 519] on div "00:00" at bounding box center [565, 520] width 551 height 4
click at [50, 521] on icon at bounding box center [47, 520] width 9 height 12
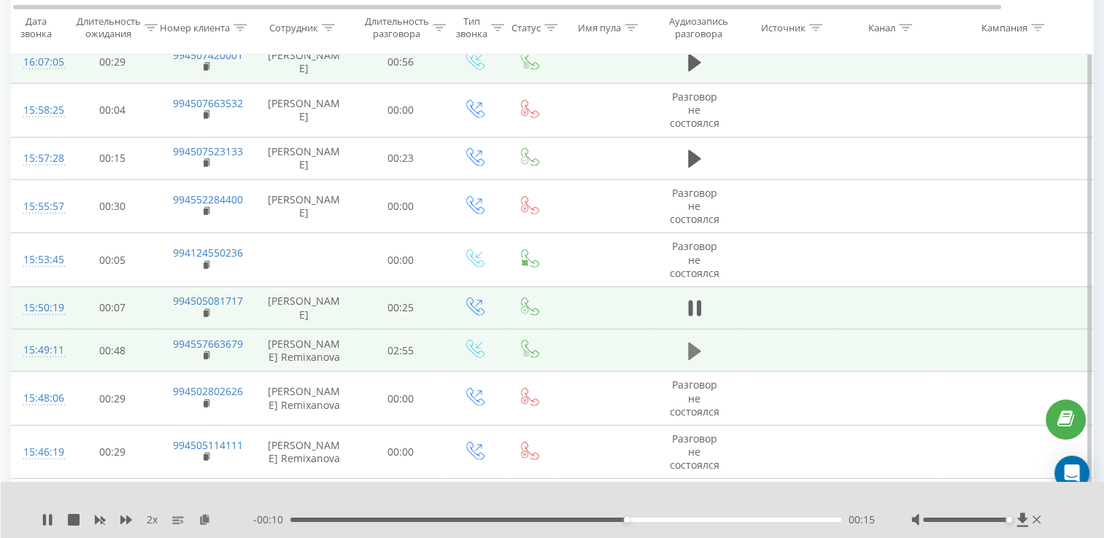
click at [696, 342] on icon at bounding box center [694, 351] width 13 height 18
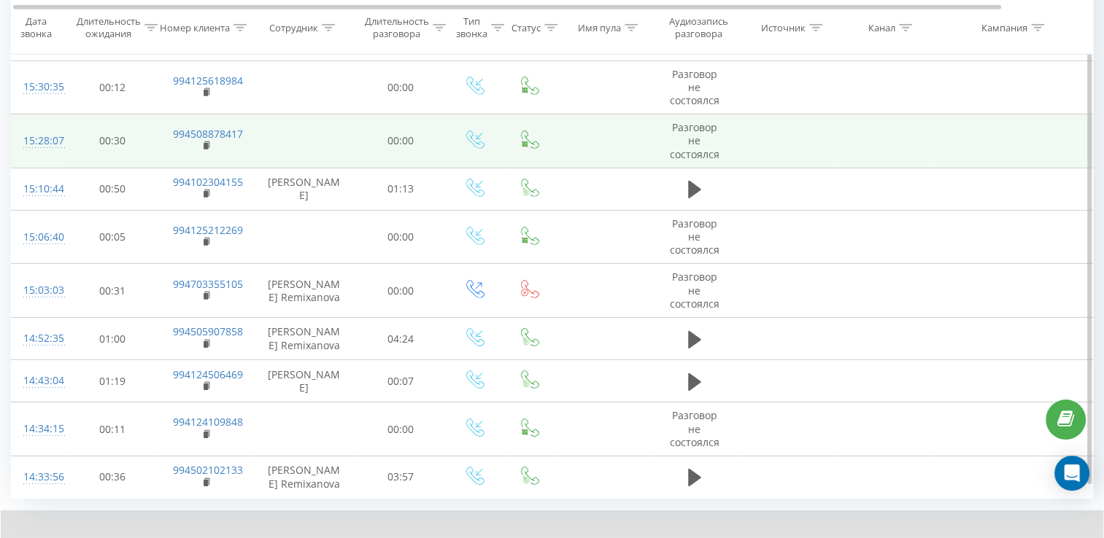
scroll to position [4502, 0]
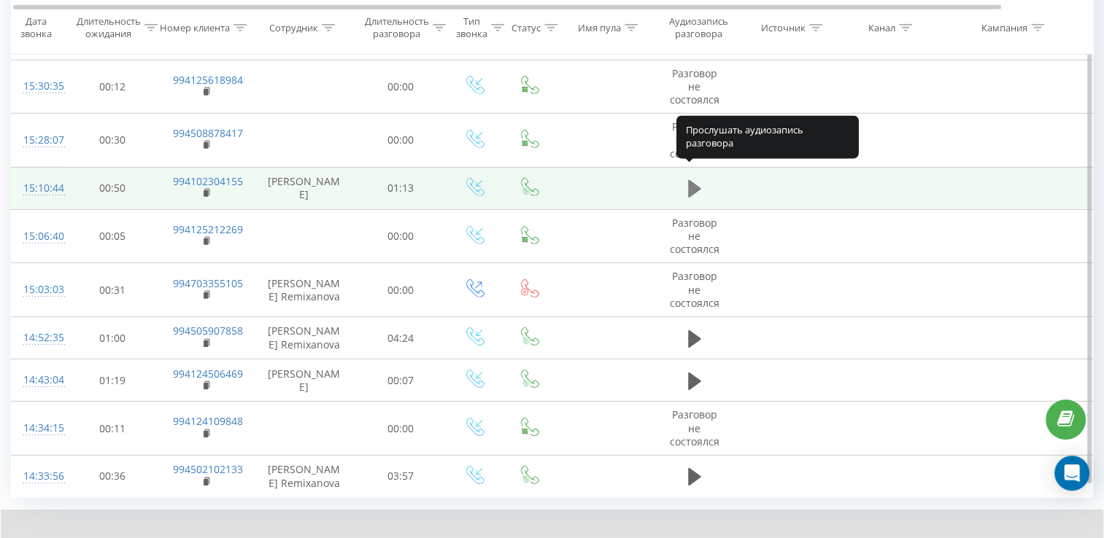
click at [689, 180] on icon at bounding box center [694, 189] width 13 height 18
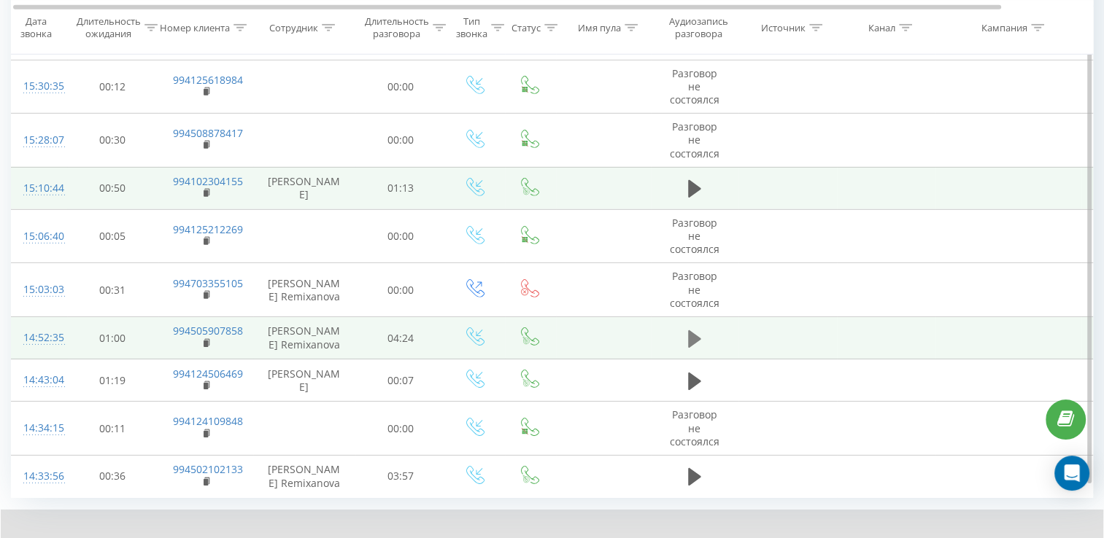
click at [697, 329] on icon at bounding box center [694, 339] width 13 height 20
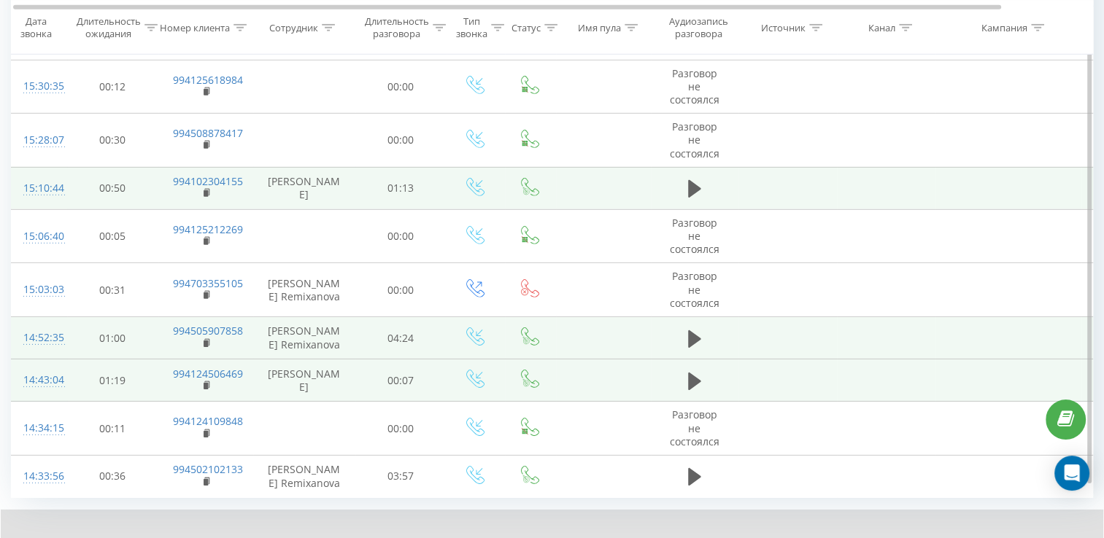
click at [720, 362] on td at bounding box center [695, 381] width 88 height 42
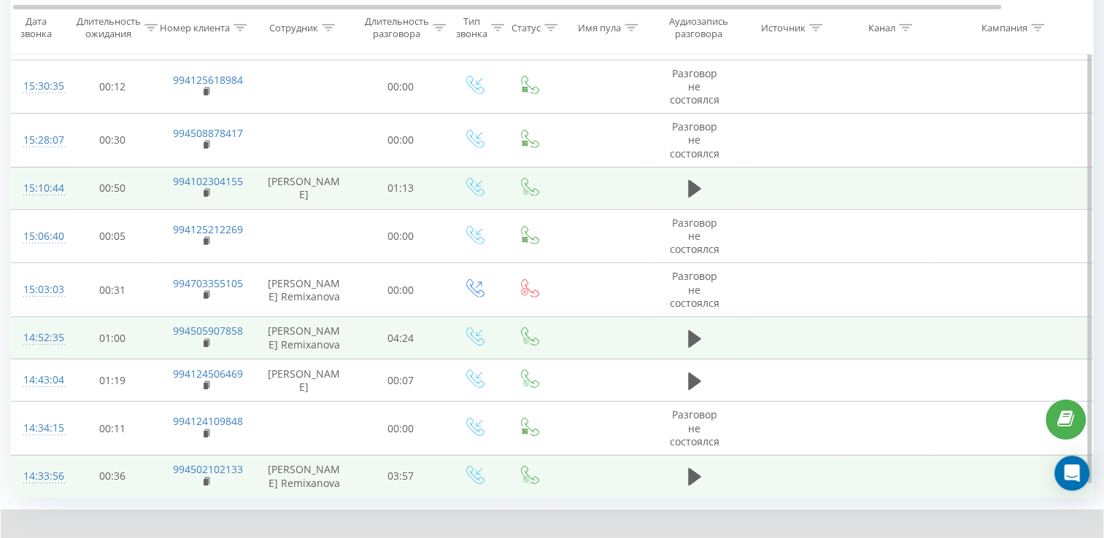
click at [689, 455] on td at bounding box center [695, 476] width 88 height 42
click at [689, 468] on icon at bounding box center [694, 477] width 13 height 18
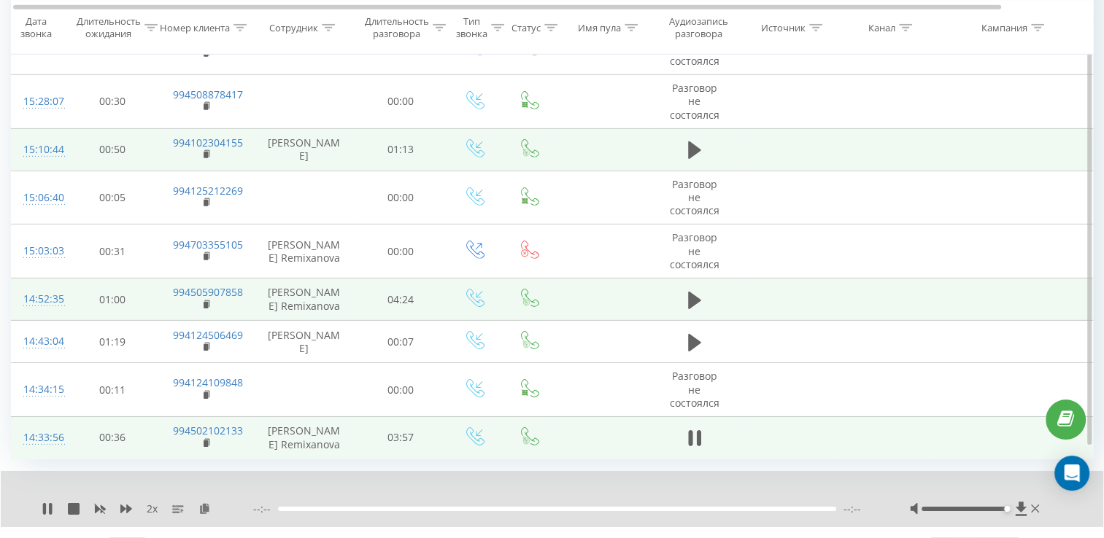
scroll to position [4559, 0]
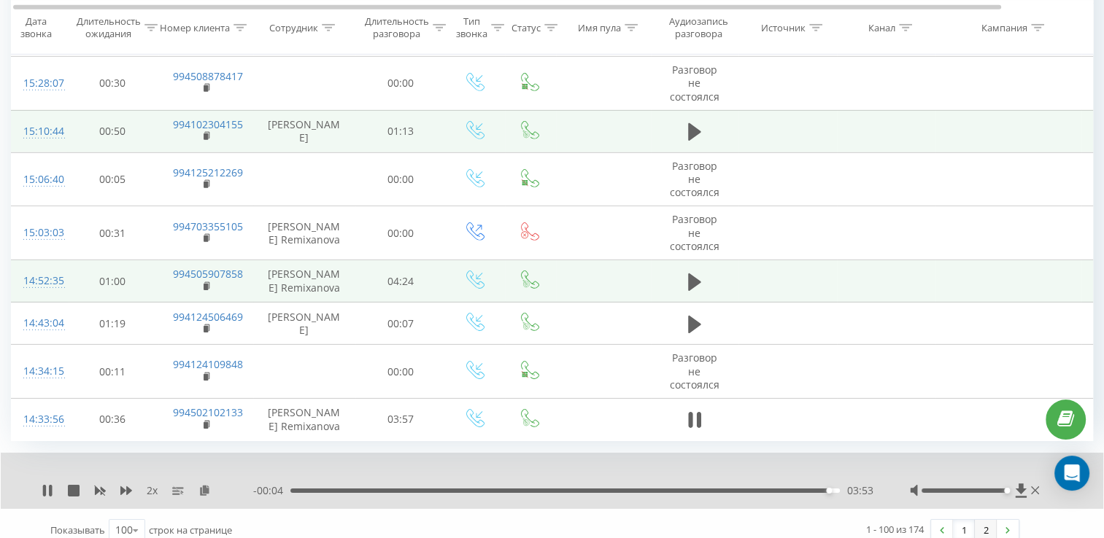
click at [992, 520] on link "2" at bounding box center [985, 530] width 22 height 20
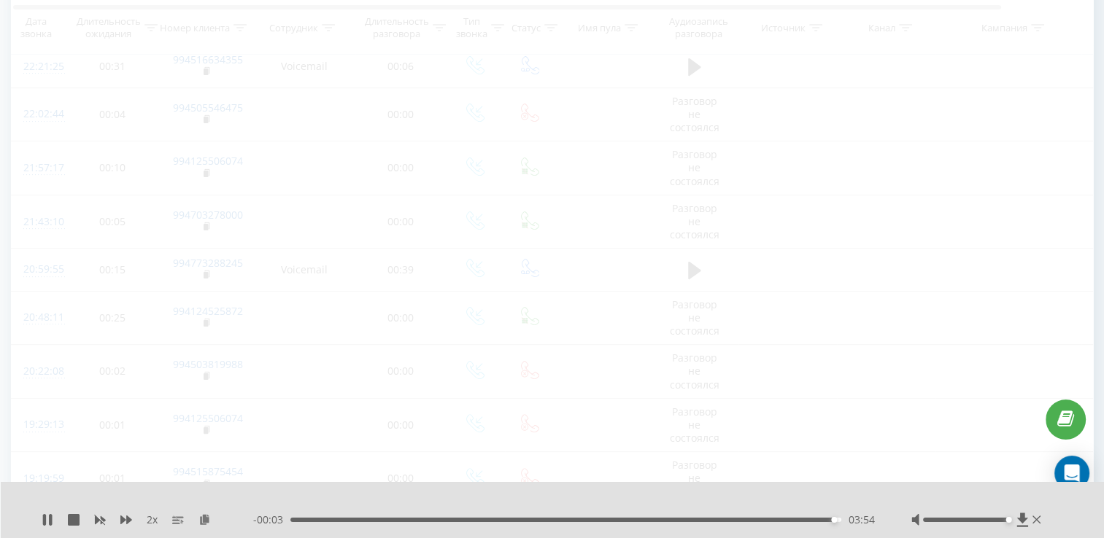
scroll to position [96, 0]
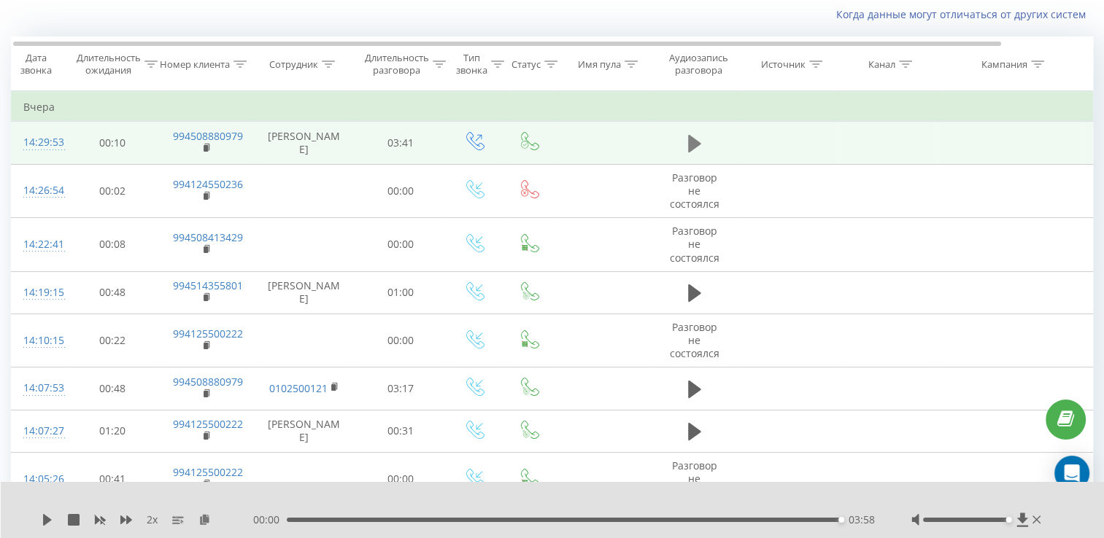
click at [700, 147] on button at bounding box center [694, 144] width 22 height 22
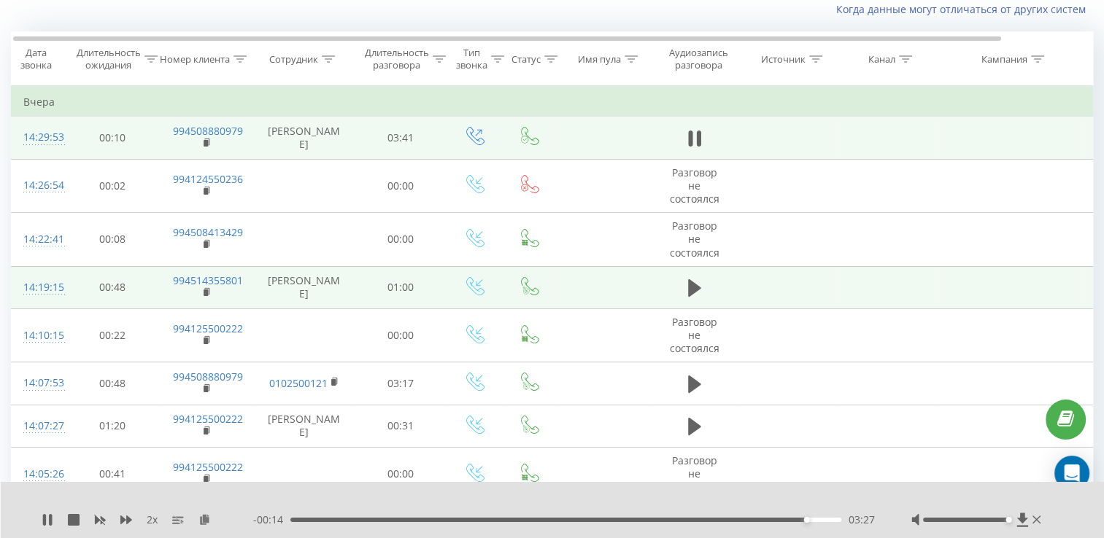
scroll to position [102, 0]
click at [697, 282] on icon at bounding box center [694, 287] width 13 height 20
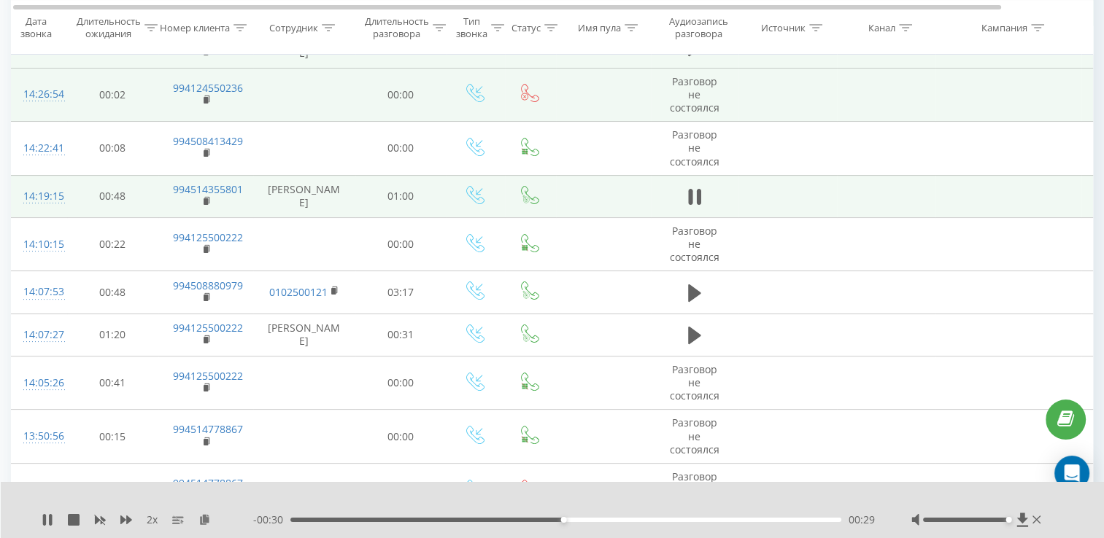
scroll to position [248, 0]
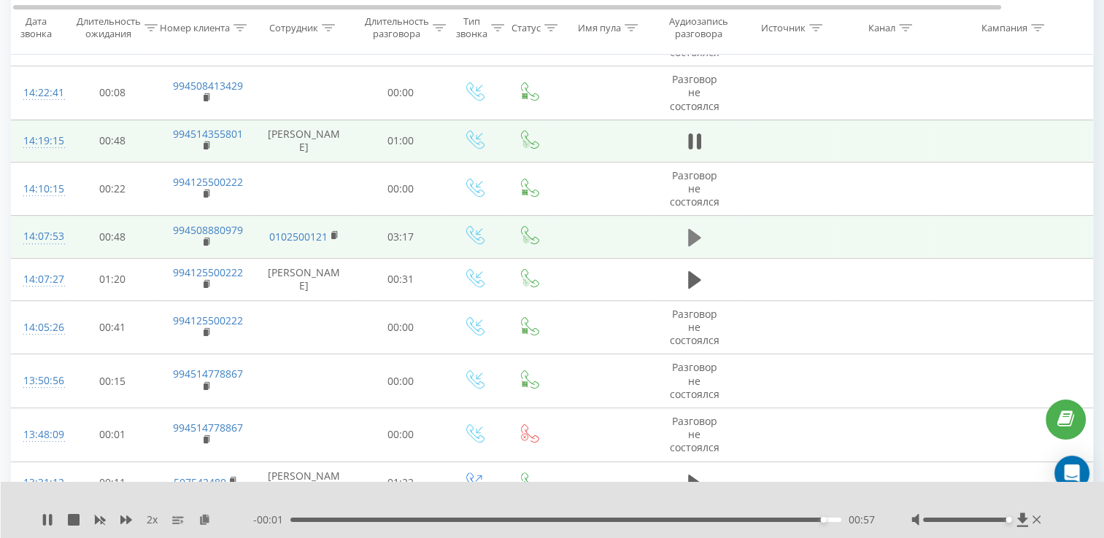
click at [691, 241] on icon at bounding box center [694, 238] width 13 height 18
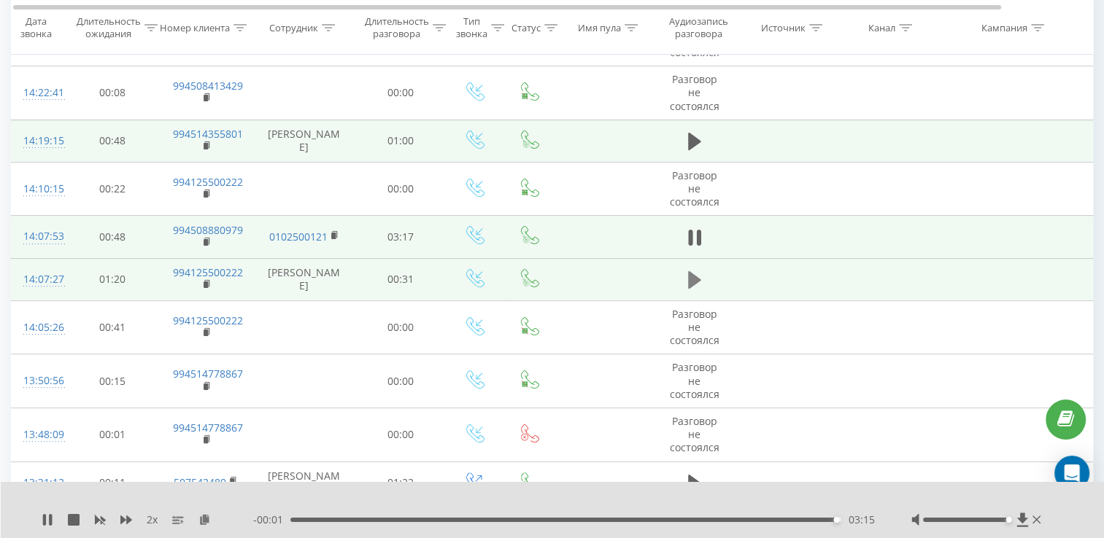
click at [697, 279] on icon at bounding box center [694, 280] width 13 height 18
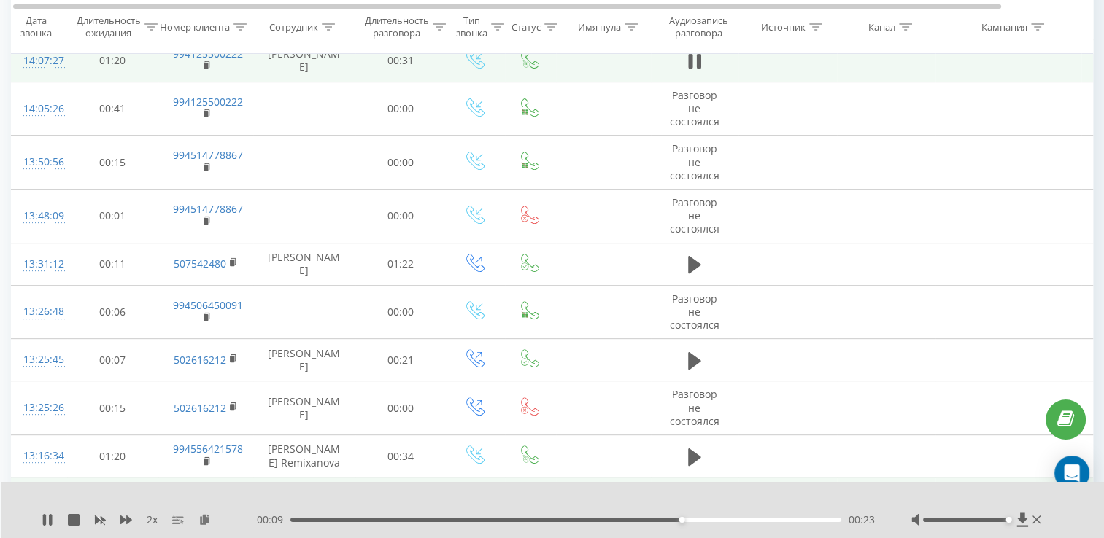
scroll to position [321, 0]
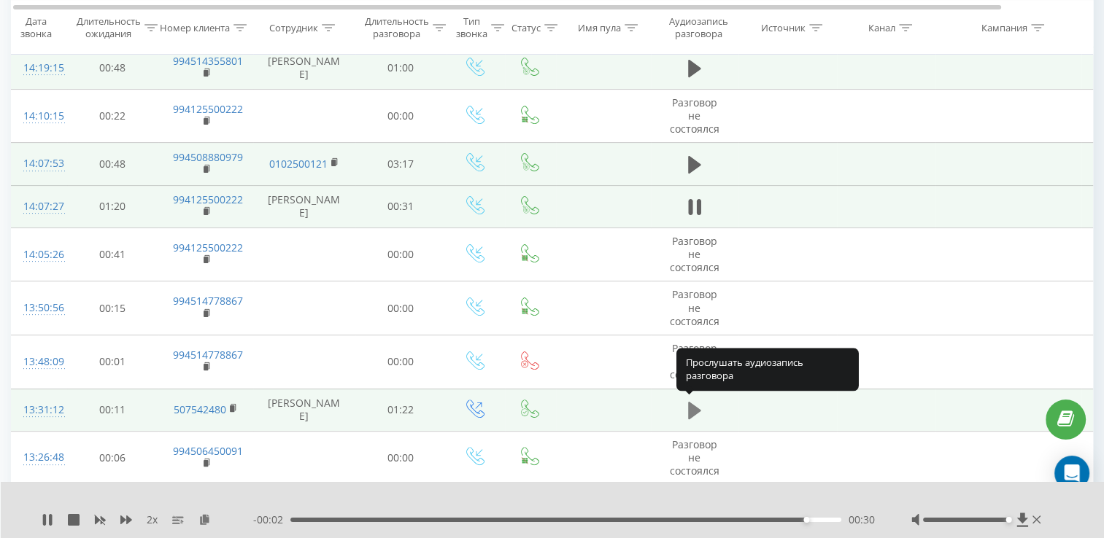
click at [686, 410] on button at bounding box center [694, 411] width 22 height 22
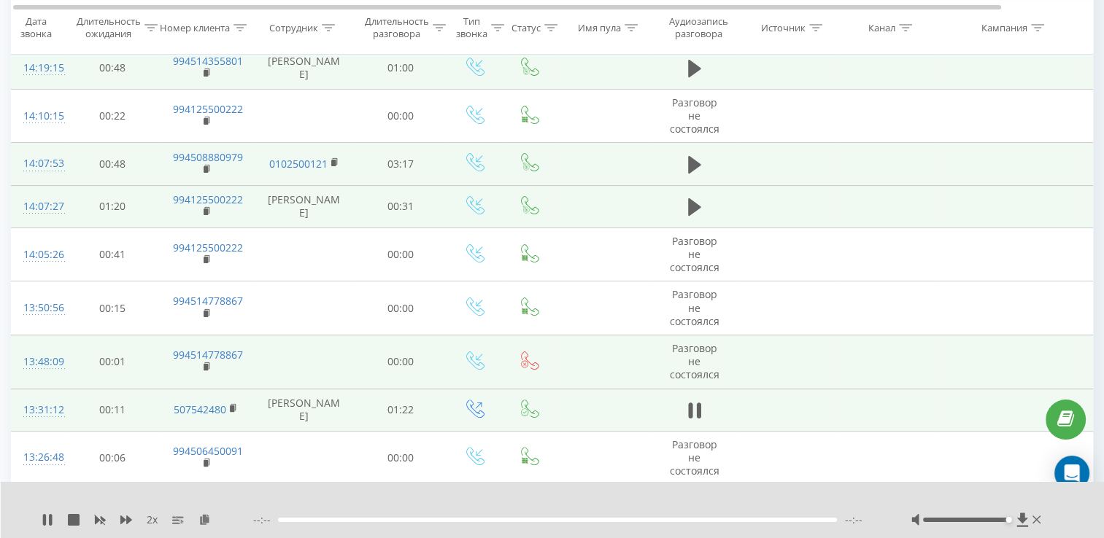
scroll to position [467, 0]
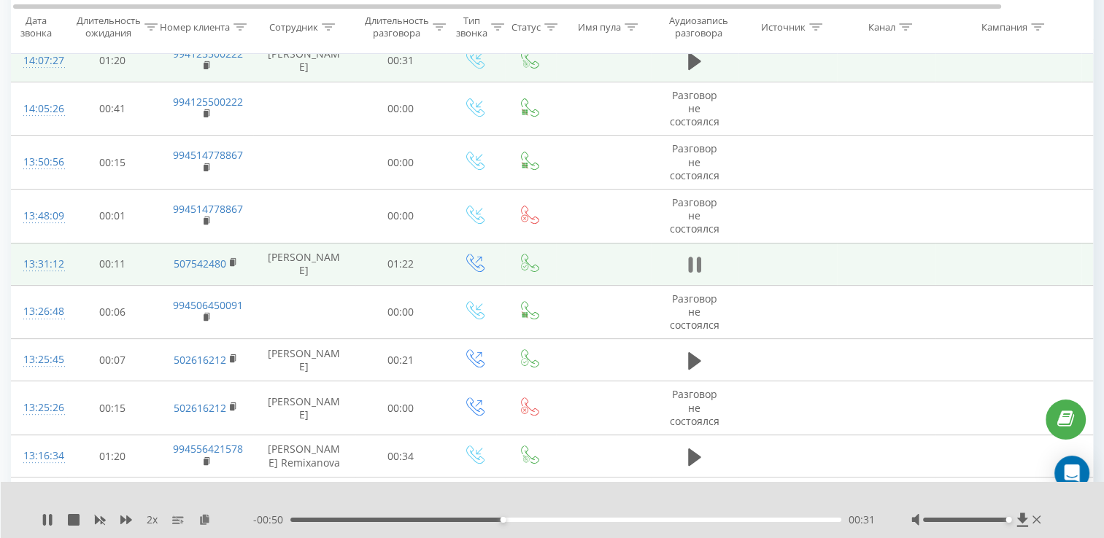
click at [699, 263] on icon at bounding box center [698, 265] width 4 height 16
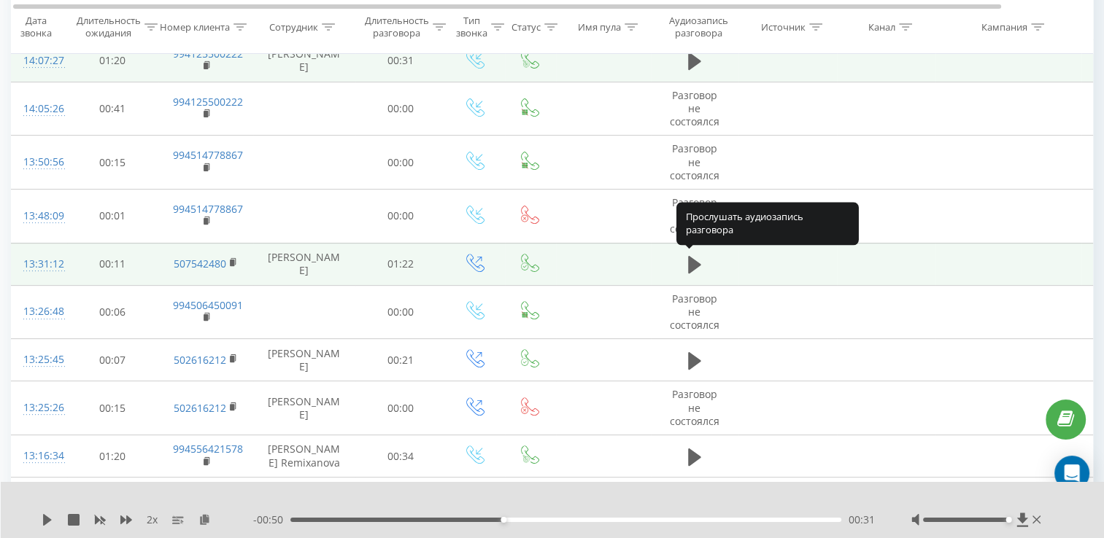
click at [699, 263] on icon at bounding box center [694, 265] width 13 height 18
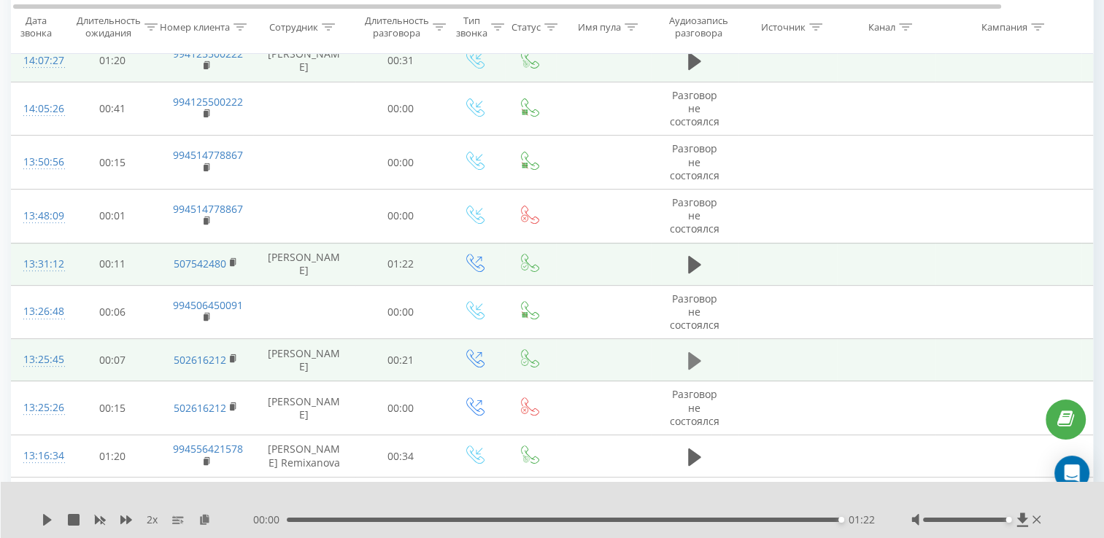
click at [689, 354] on icon at bounding box center [694, 361] width 13 height 18
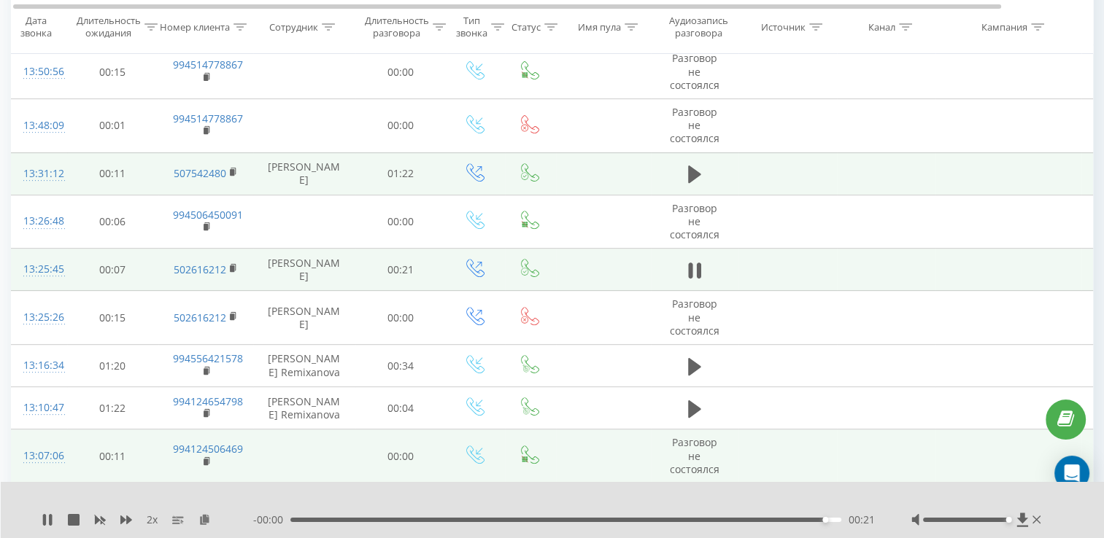
scroll to position [613, 0]
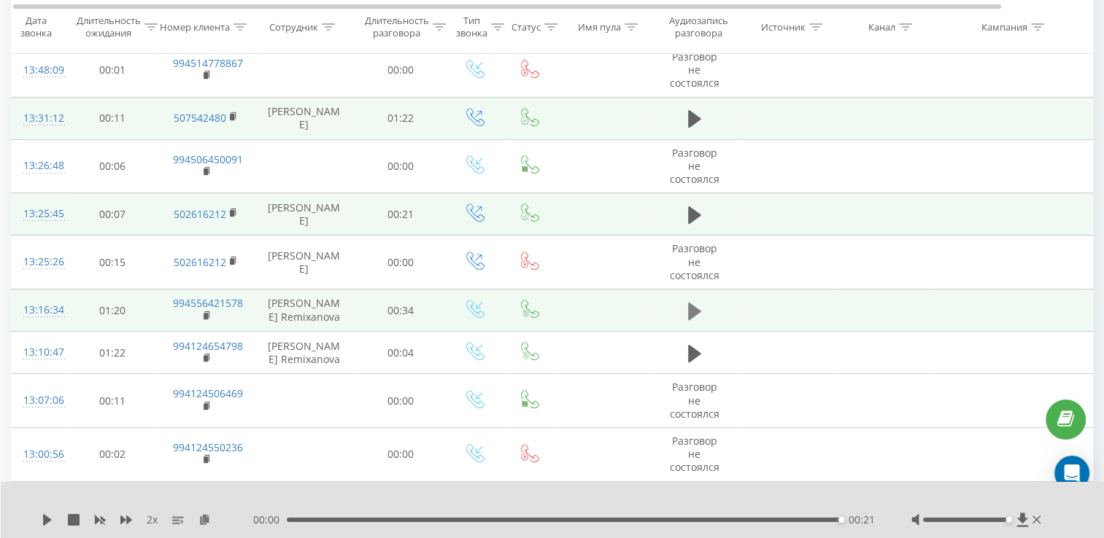
click at [694, 314] on icon at bounding box center [694, 311] width 13 height 20
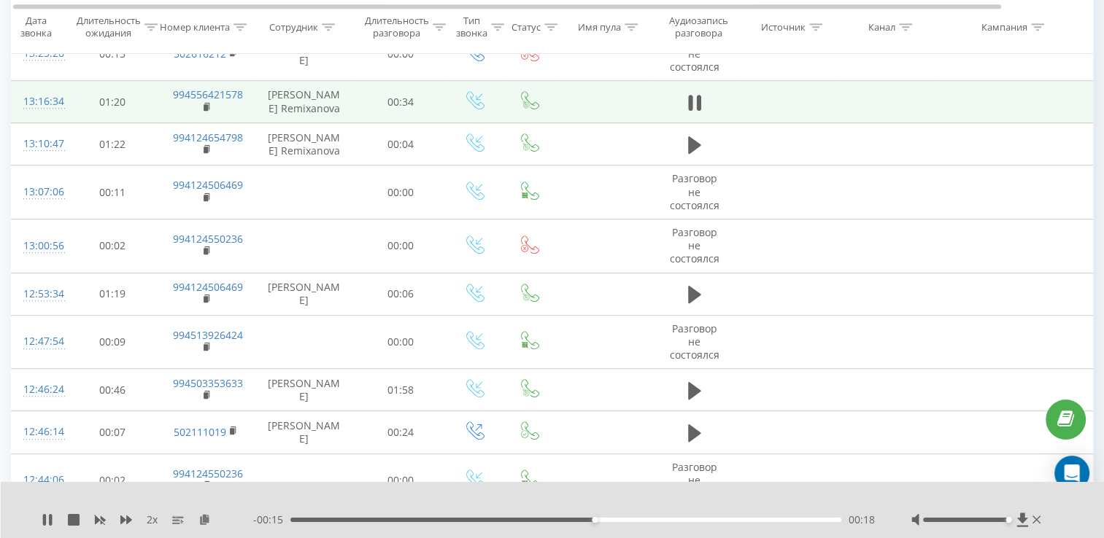
scroll to position [824, 0]
click at [697, 378] on icon at bounding box center [694, 388] width 13 height 20
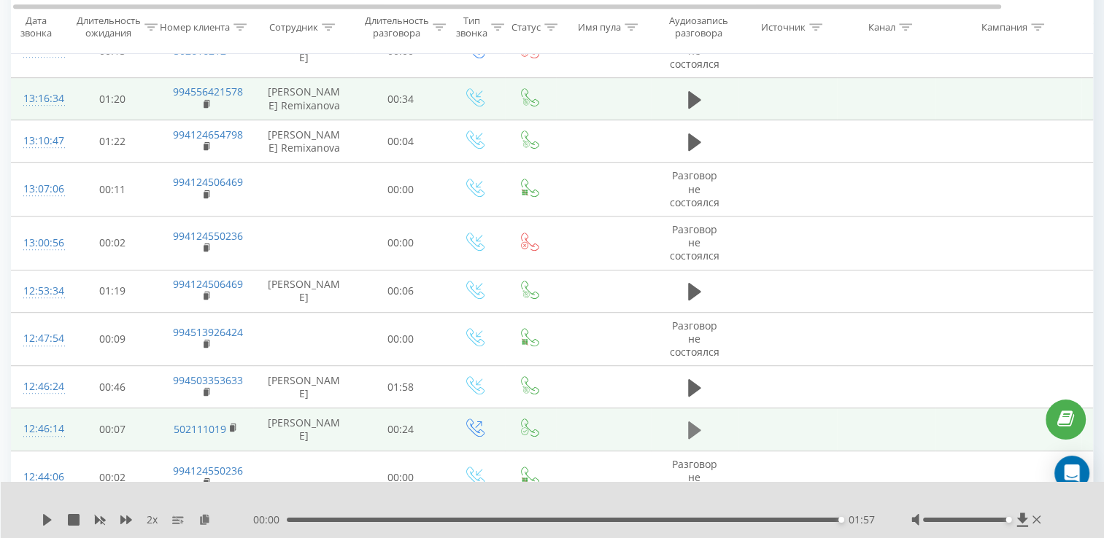
click at [694, 420] on icon at bounding box center [694, 430] width 13 height 20
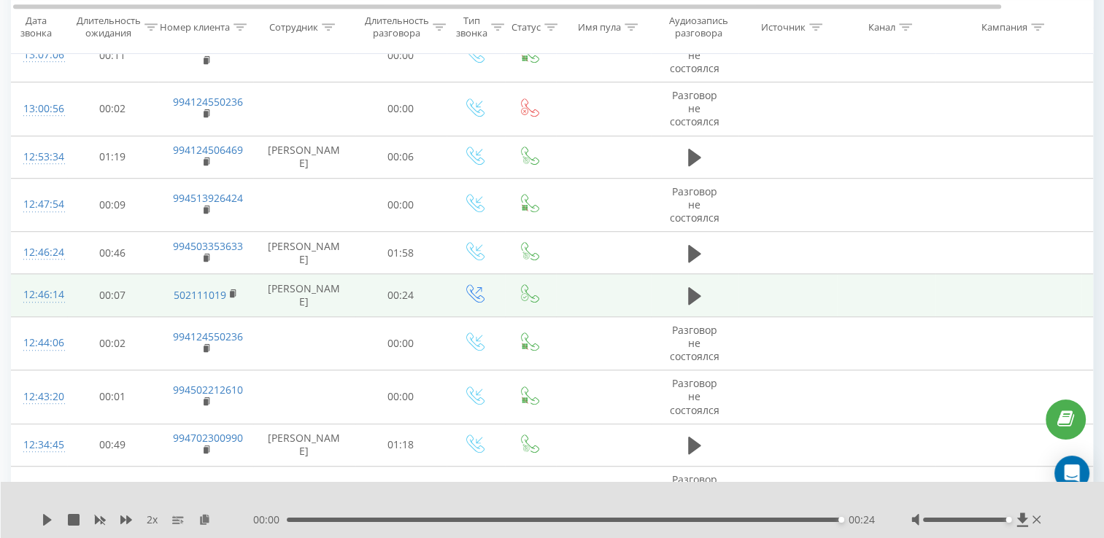
scroll to position [1042, 0]
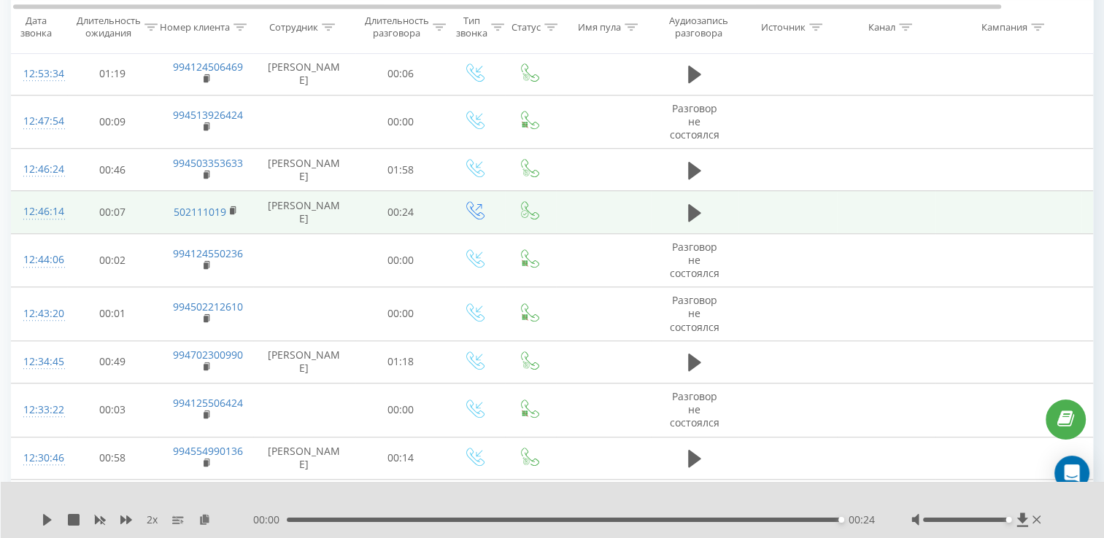
click at [301, 519] on div "00:00 00:24 00:24" at bounding box center [563, 520] width 621 height 15
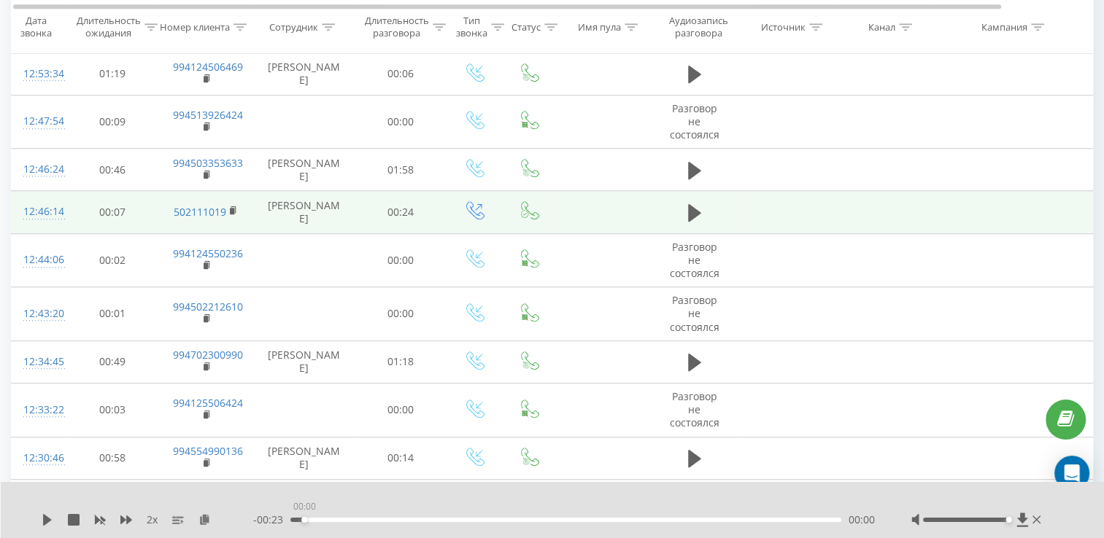
click at [301, 519] on div "00:00" at bounding box center [565, 520] width 551 height 4
drag, startPoint x: 55, startPoint y: 523, endPoint x: 43, endPoint y: 519, distance: 12.2
click at [43, 519] on div "2 x" at bounding box center [148, 520] width 212 height 15
click at [43, 519] on icon at bounding box center [47, 520] width 9 height 12
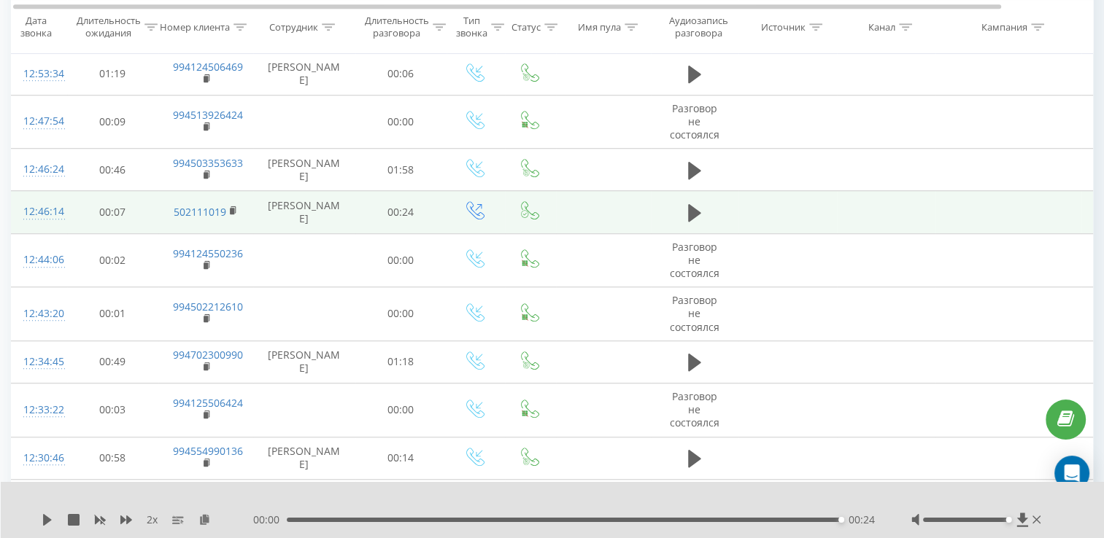
click at [368, 519] on div "00:24" at bounding box center [564, 520] width 554 height 4
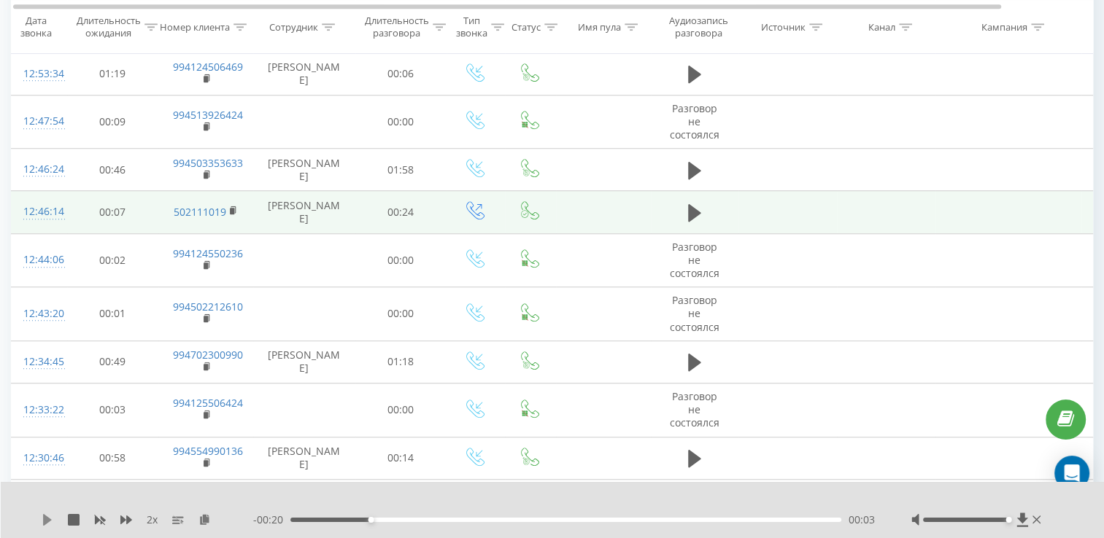
click at [42, 517] on icon at bounding box center [48, 520] width 12 height 12
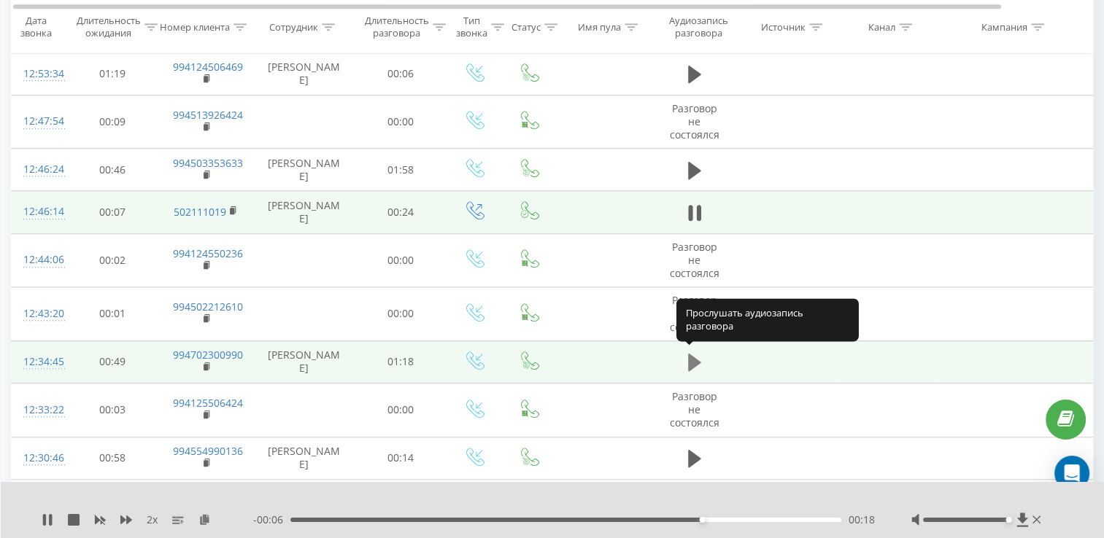
click at [691, 362] on icon at bounding box center [694, 363] width 13 height 18
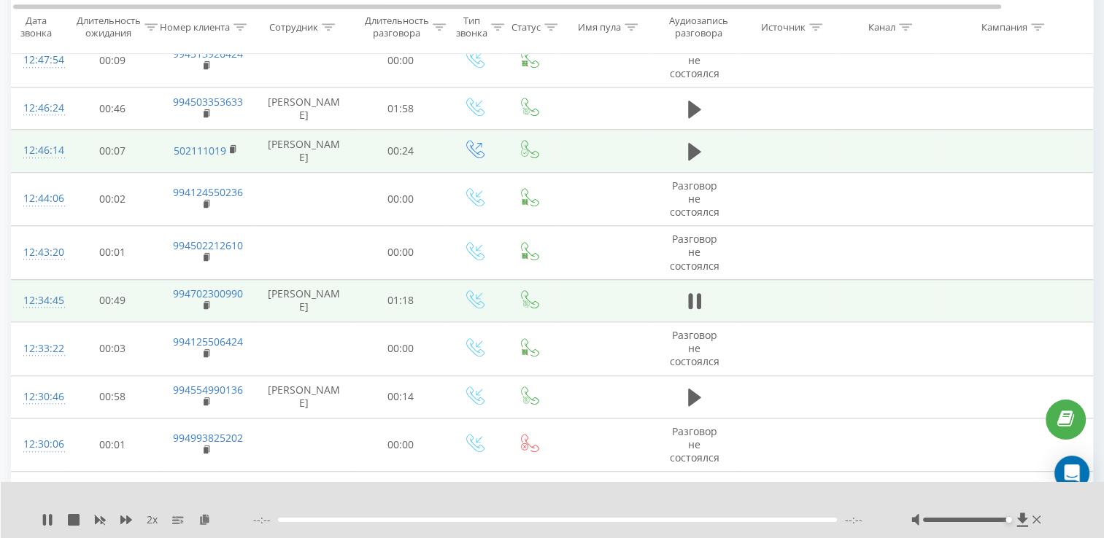
scroll to position [1187, 0]
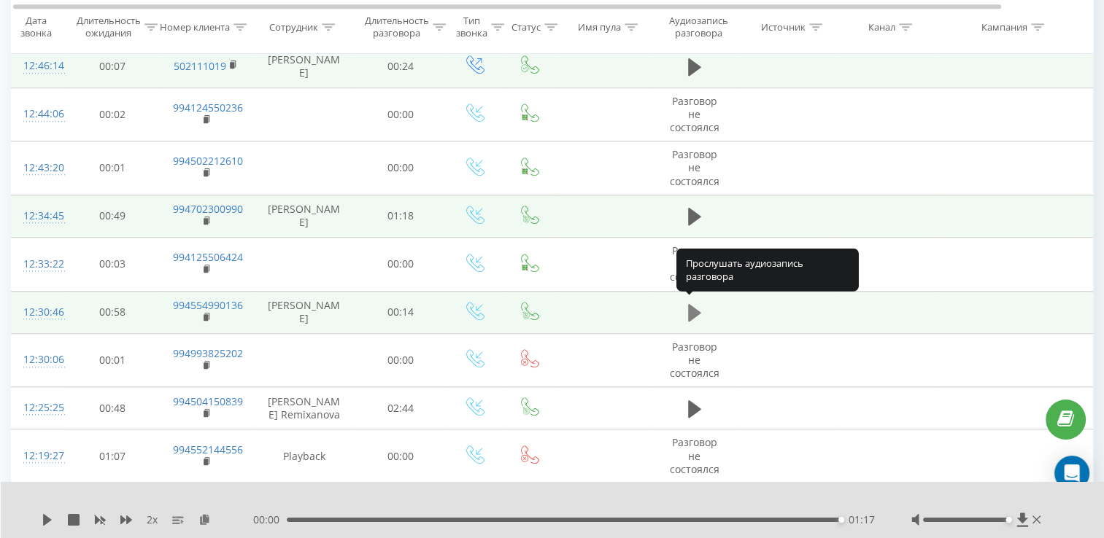
click at [691, 317] on icon at bounding box center [694, 313] width 13 height 20
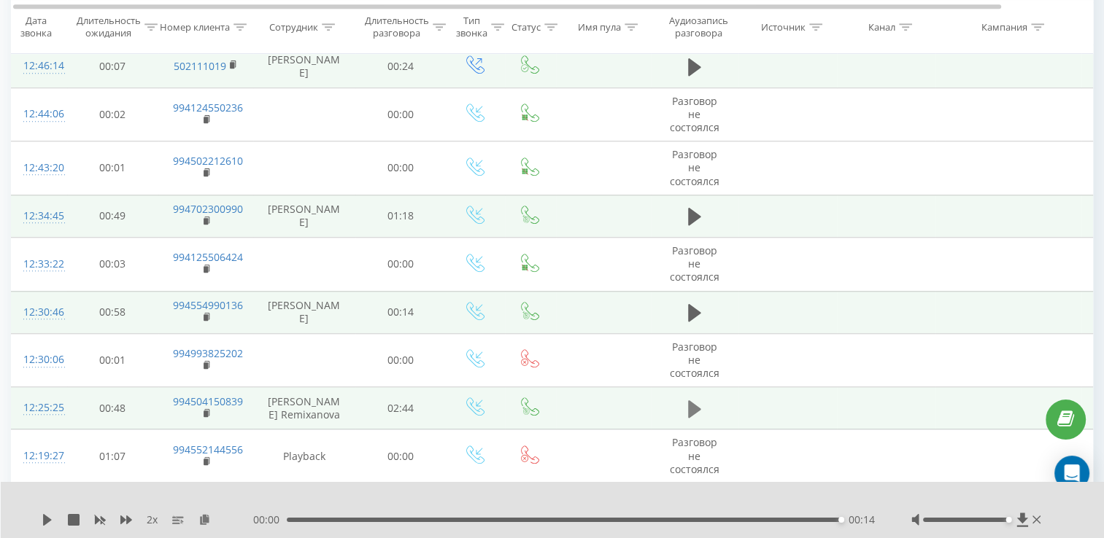
click at [686, 409] on button at bounding box center [694, 409] width 22 height 22
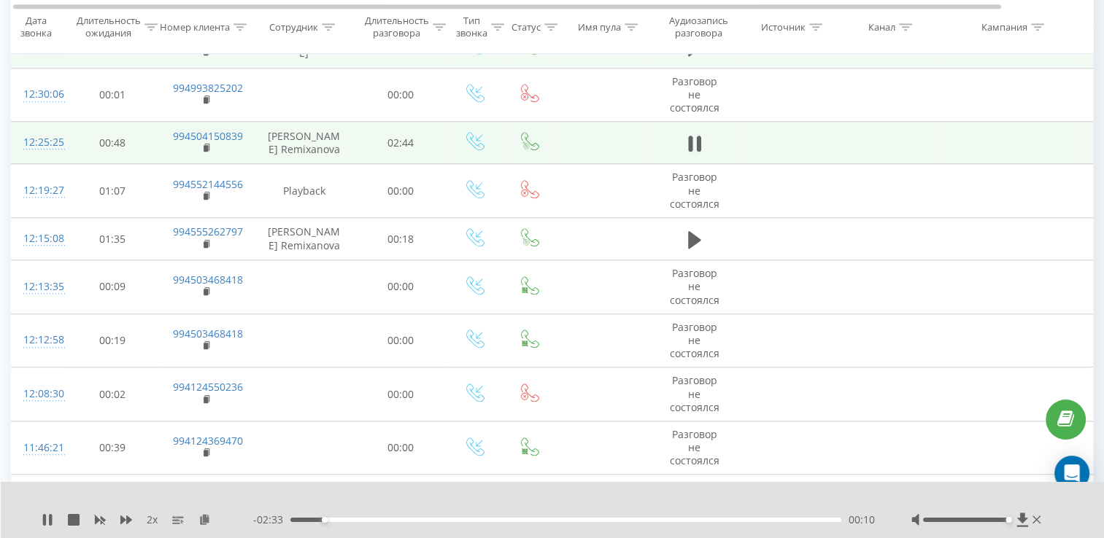
scroll to position [1406, 0]
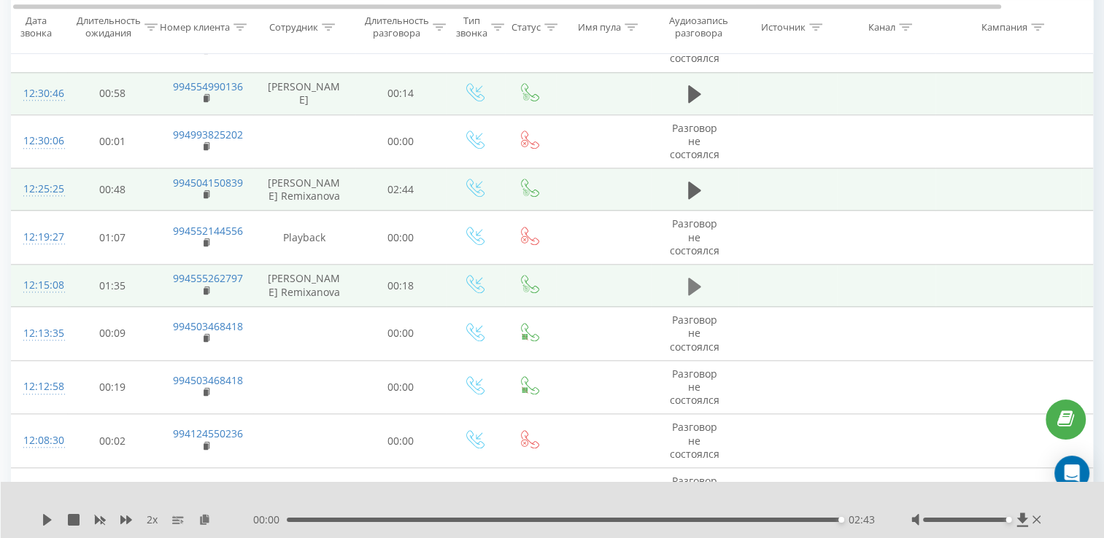
click at [700, 290] on icon at bounding box center [694, 286] width 13 height 20
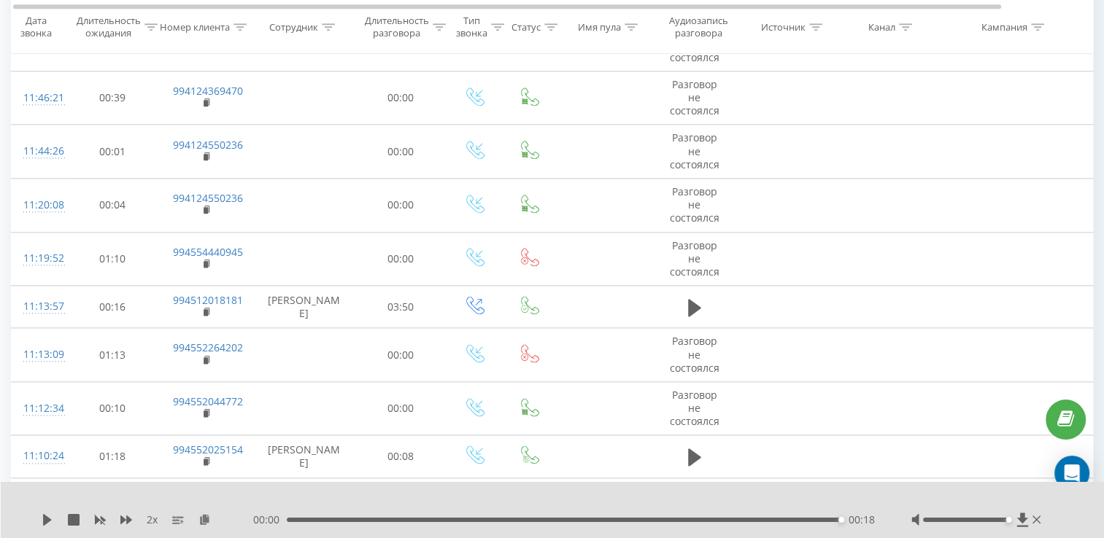
scroll to position [1826, 0]
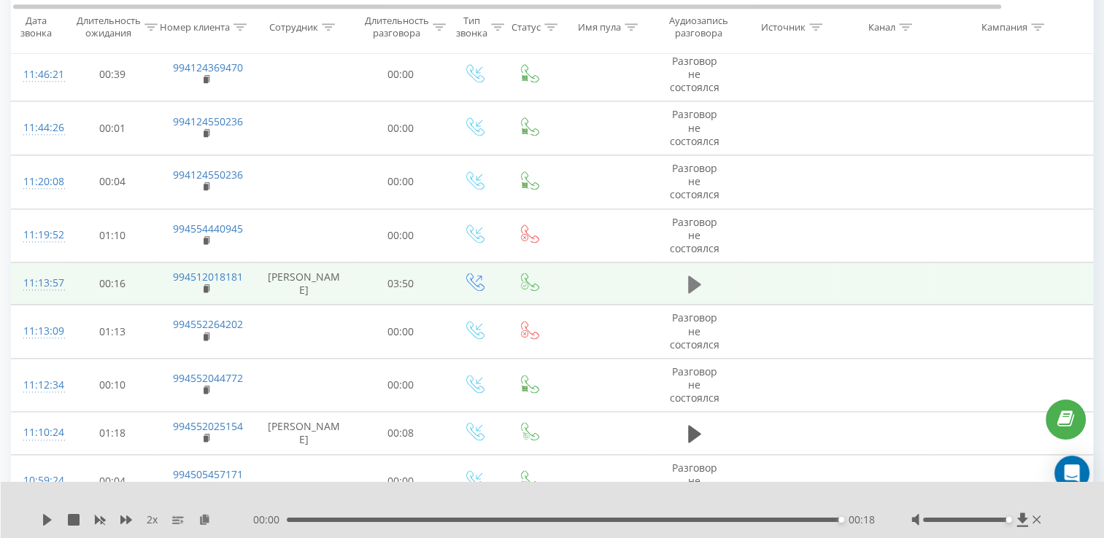
click at [686, 274] on button at bounding box center [694, 285] width 22 height 22
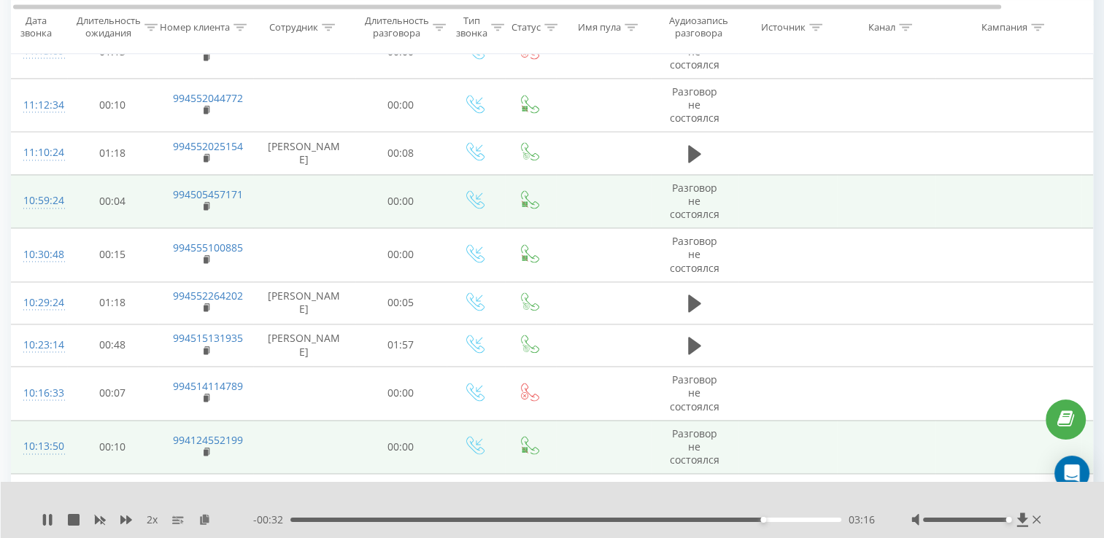
scroll to position [2118, 0]
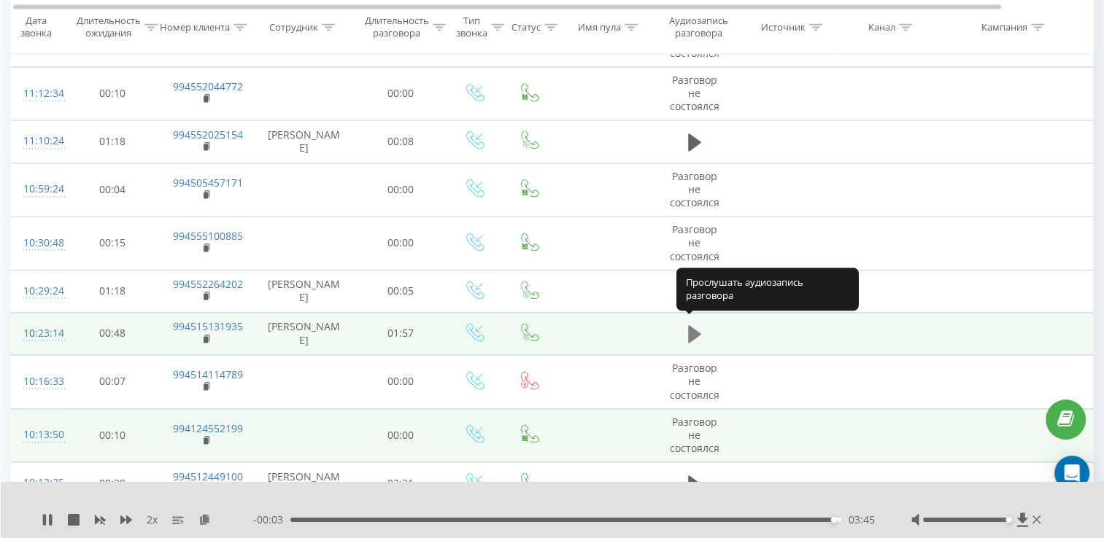
click at [683, 323] on button at bounding box center [694, 334] width 22 height 22
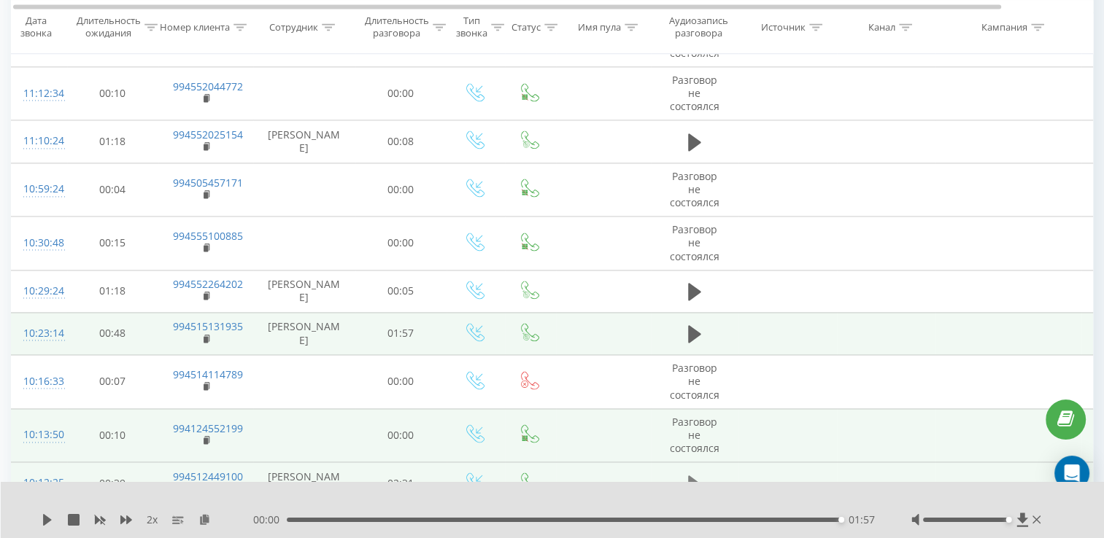
click at [697, 469] on td at bounding box center [695, 483] width 88 height 42
click at [700, 480] on button at bounding box center [694, 484] width 22 height 22
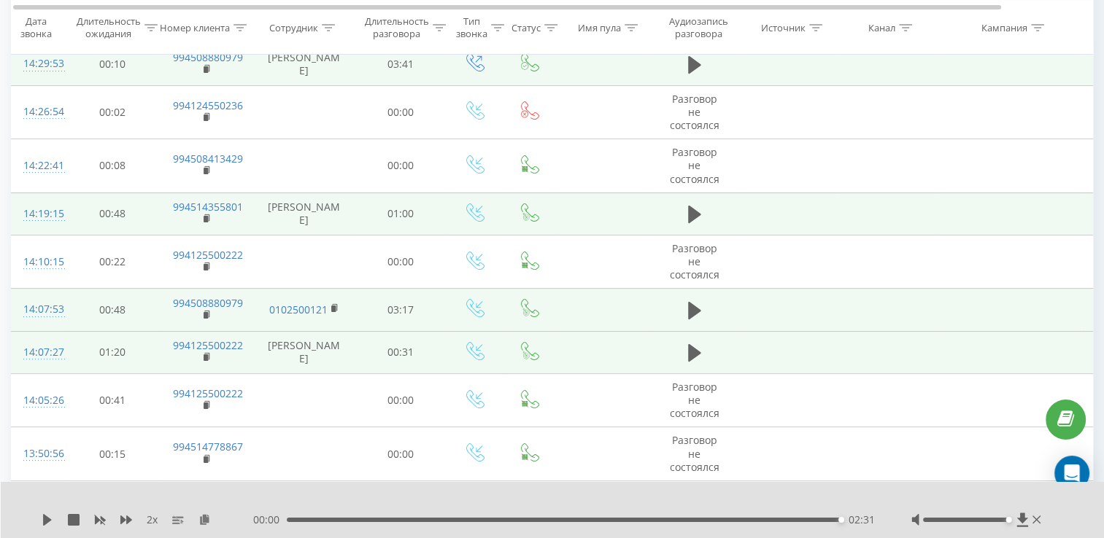
scroll to position [0, 0]
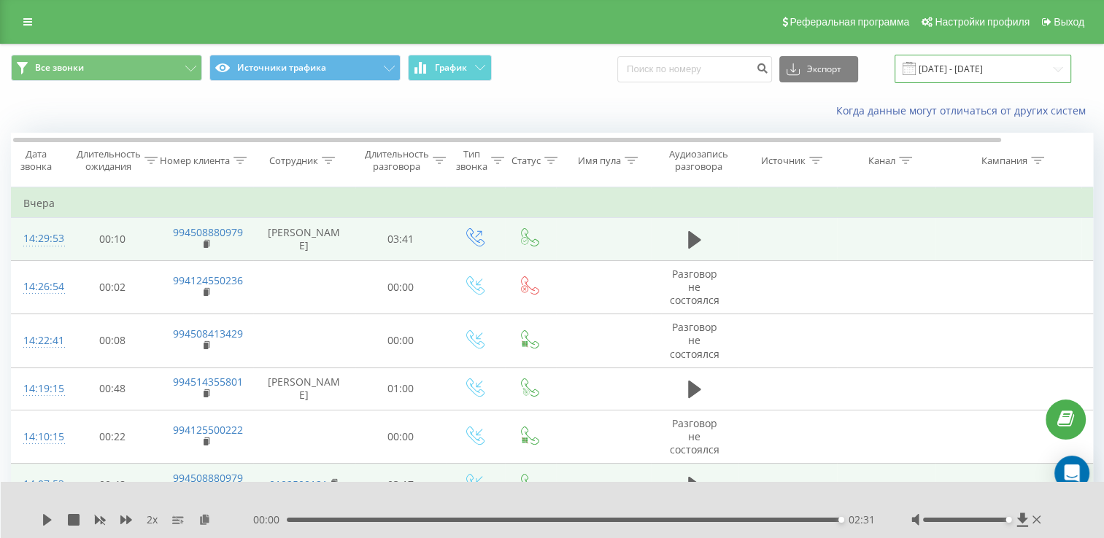
click at [977, 70] on input "[DATE] - [DATE]" at bounding box center [982, 69] width 177 height 28
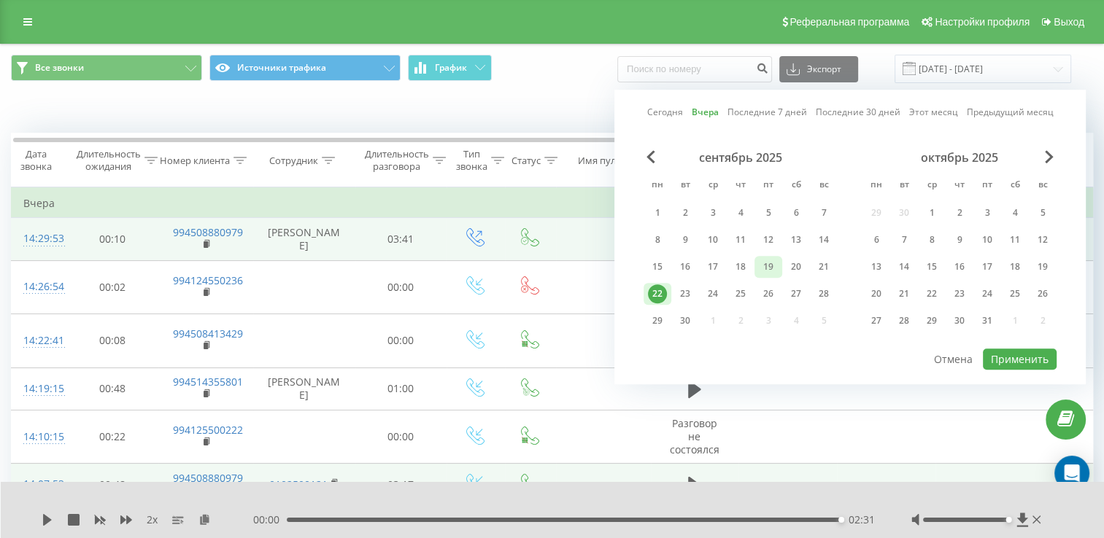
click at [776, 272] on div "19" at bounding box center [768, 266] width 19 height 19
click at [826, 267] on div "21" at bounding box center [823, 266] width 19 height 19
click at [831, 267] on div "21" at bounding box center [823, 266] width 19 height 19
click at [1004, 349] on button "Применить" at bounding box center [1019, 359] width 74 height 21
type input "[DATE] - [DATE]"
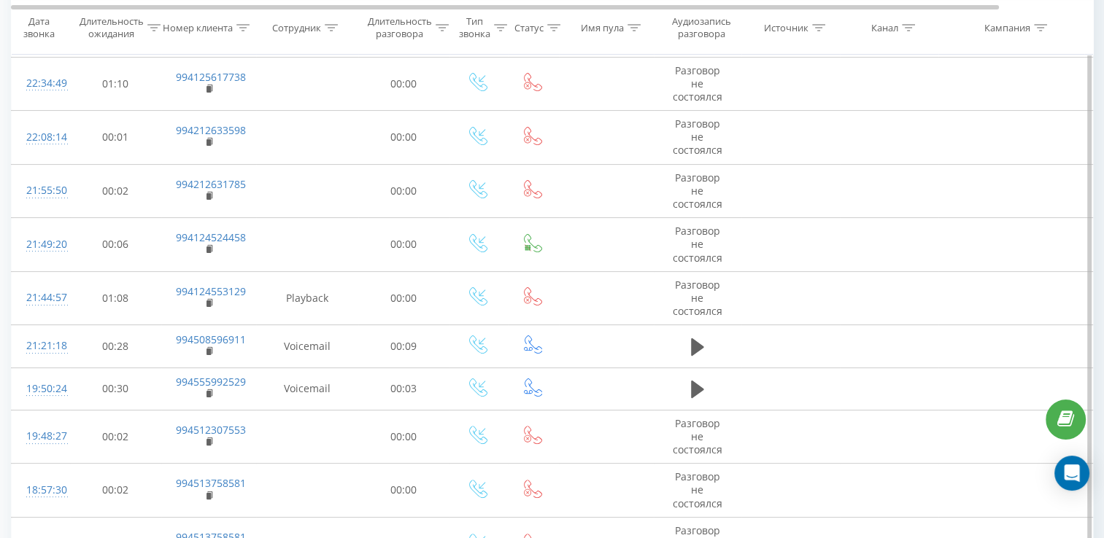
scroll to position [438, 0]
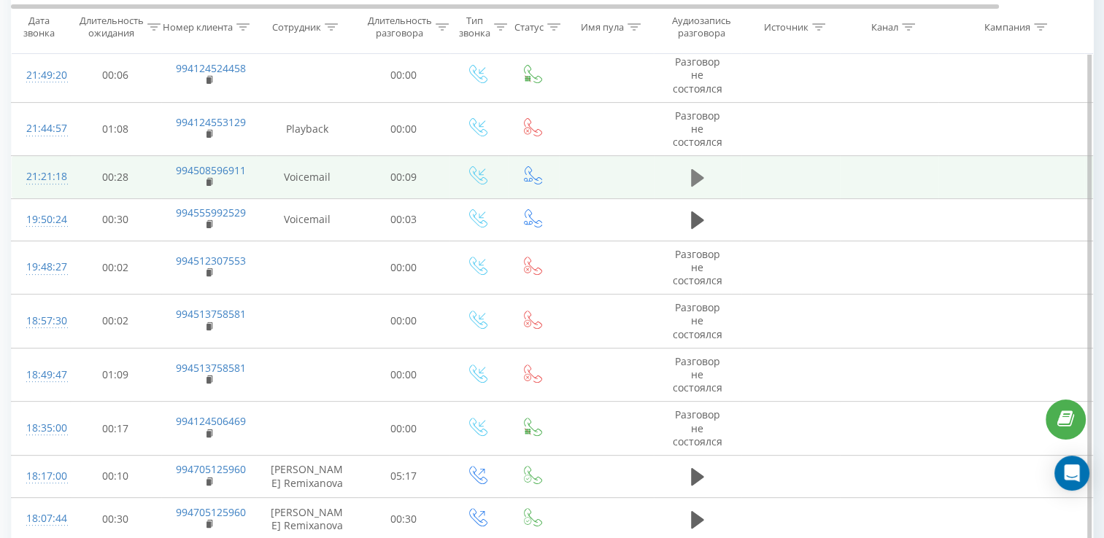
drag, startPoint x: 709, startPoint y: 168, endPoint x: 686, endPoint y: 182, distance: 27.1
click at [699, 174] on td at bounding box center [698, 177] width 88 height 42
click at [686, 182] on button at bounding box center [697, 178] width 22 height 22
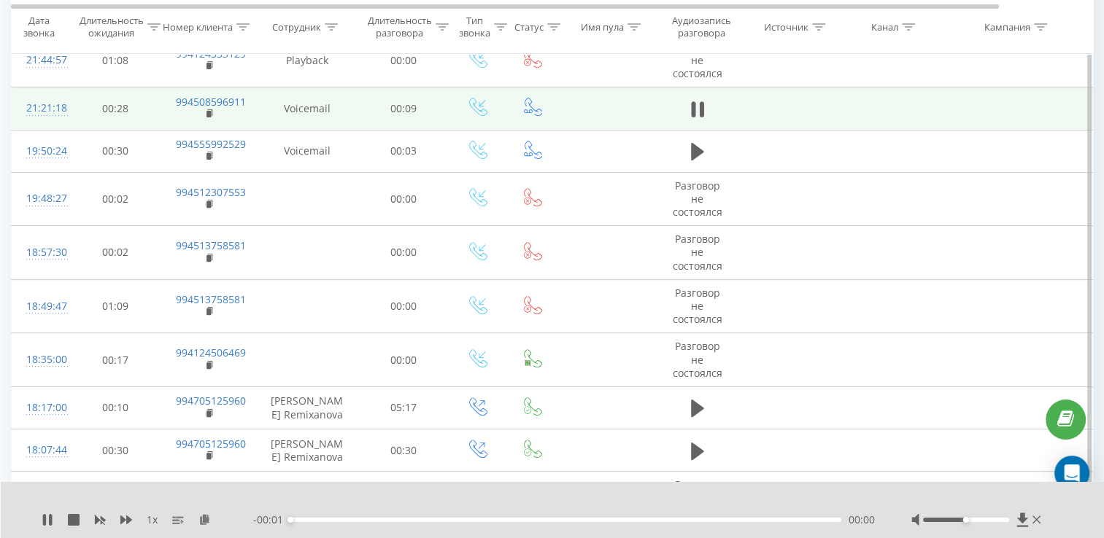
scroll to position [583, 0]
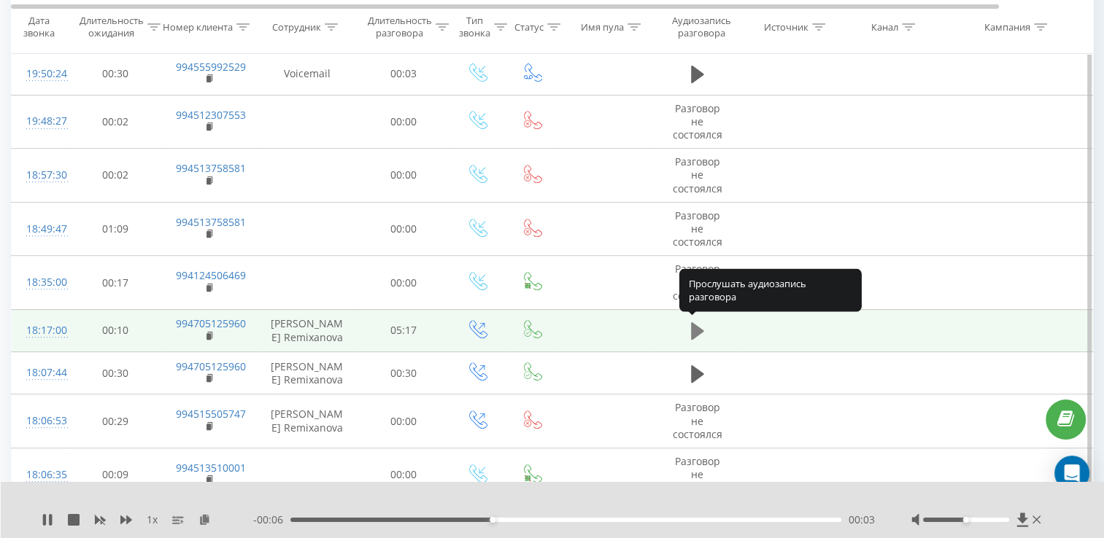
click at [693, 331] on icon at bounding box center [697, 331] width 13 height 18
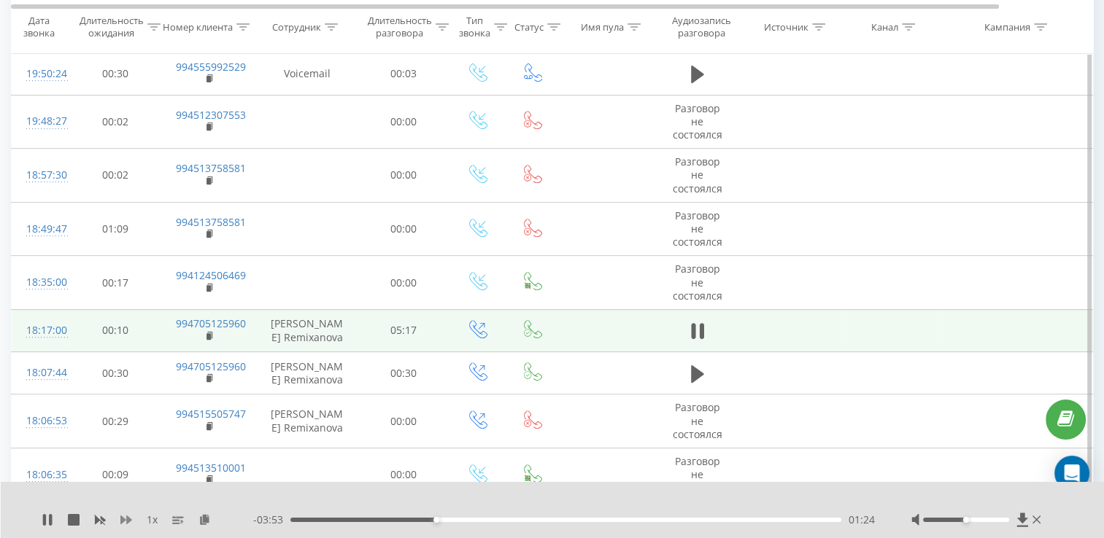
click at [125, 521] on icon at bounding box center [126, 520] width 12 height 12
click at [975, 522] on div at bounding box center [966, 520] width 86 height 4
drag, startPoint x: 975, startPoint y: 522, endPoint x: 959, endPoint y: 422, distance: 100.5
click at [1039, 520] on div at bounding box center [977, 520] width 133 height 15
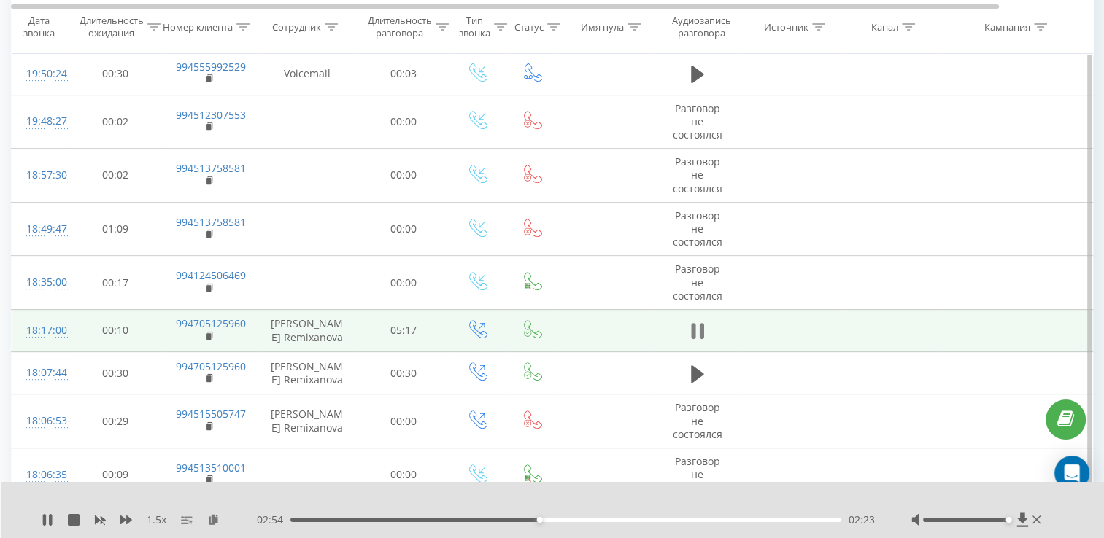
click at [704, 322] on button at bounding box center [697, 331] width 22 height 22
click at [41, 520] on div "1.5 x - 02:53 02:24 02:24" at bounding box center [553, 510] width 1104 height 56
click at [45, 519] on icon at bounding box center [47, 520] width 9 height 12
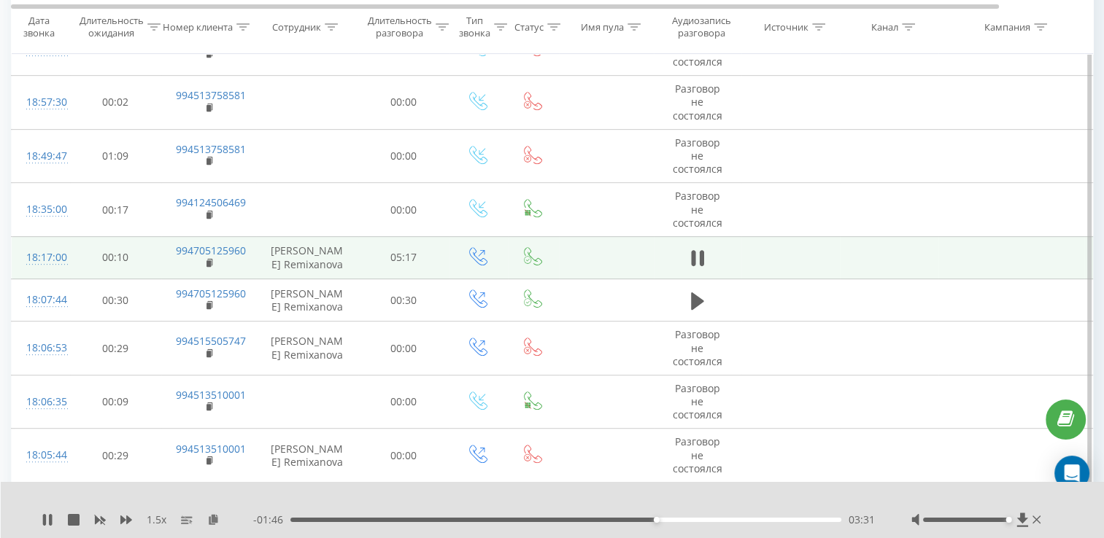
scroll to position [659, 0]
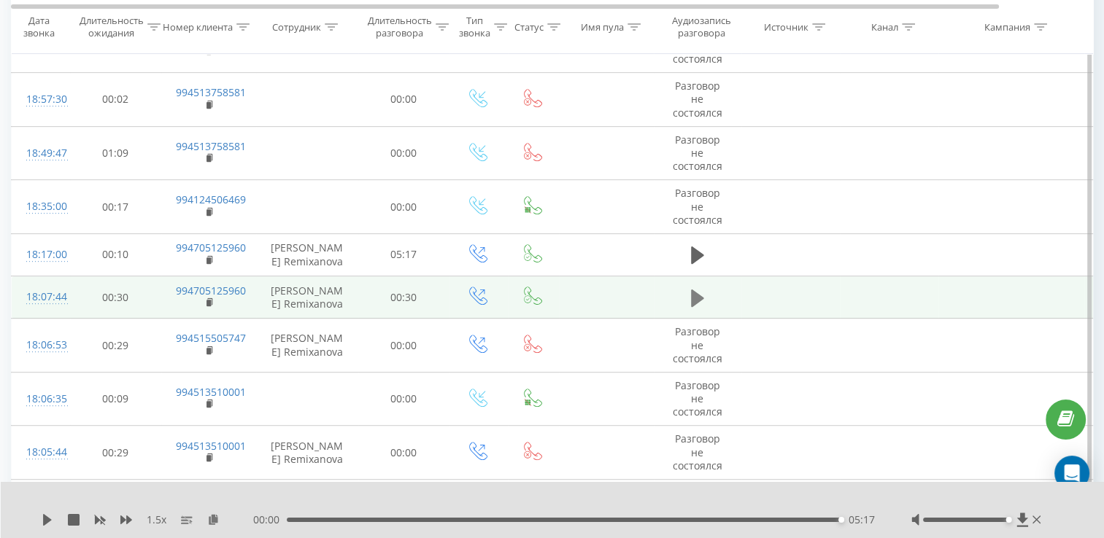
click at [686, 303] on button at bounding box center [697, 298] width 22 height 22
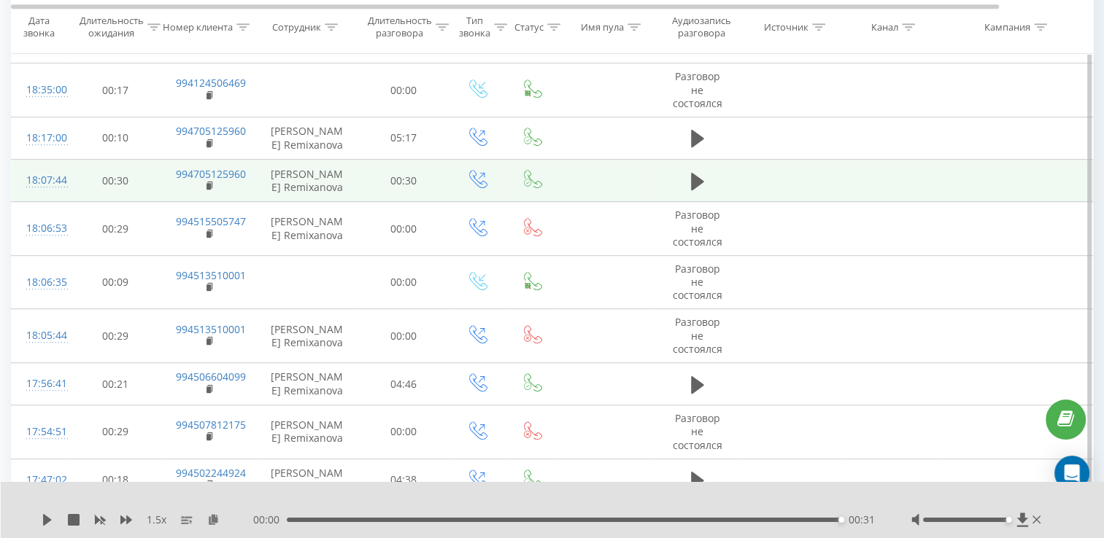
scroll to position [778, 0]
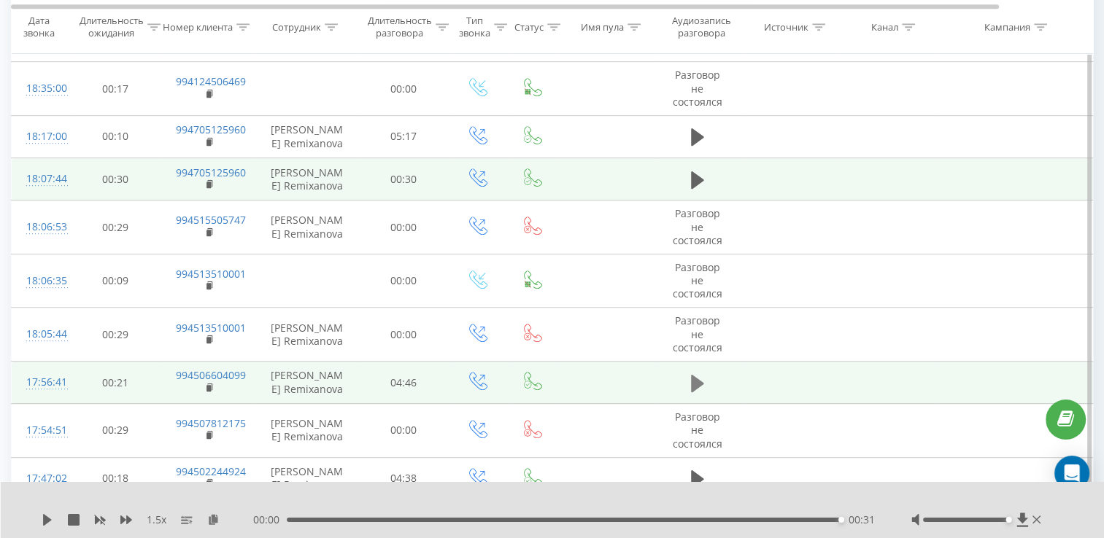
click at [700, 377] on icon at bounding box center [697, 383] width 13 height 20
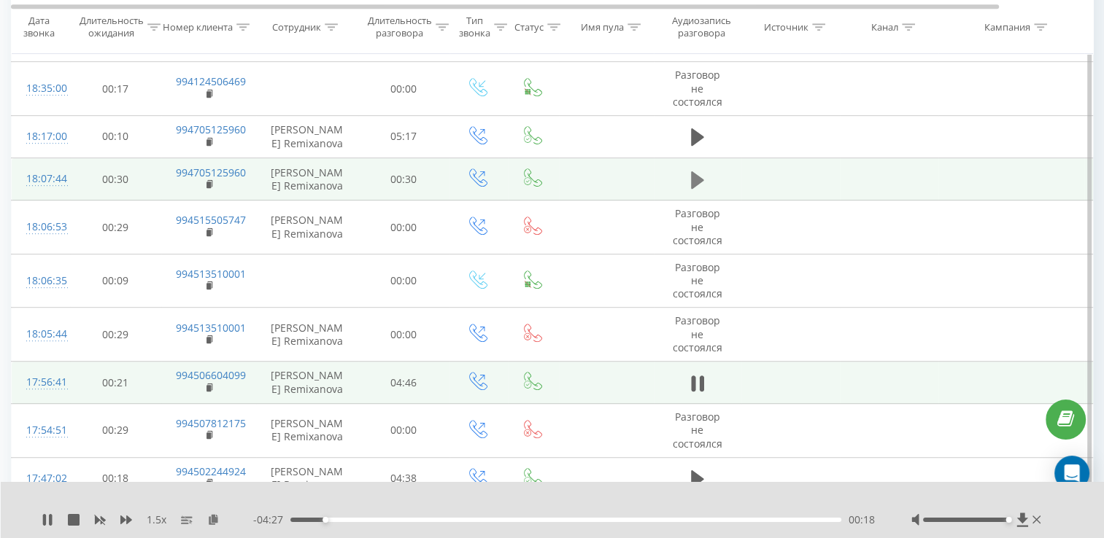
click at [686, 185] on button at bounding box center [697, 180] width 22 height 22
click at [691, 379] on icon at bounding box center [697, 383] width 13 height 18
click at [691, 379] on icon at bounding box center [693, 384] width 4 height 16
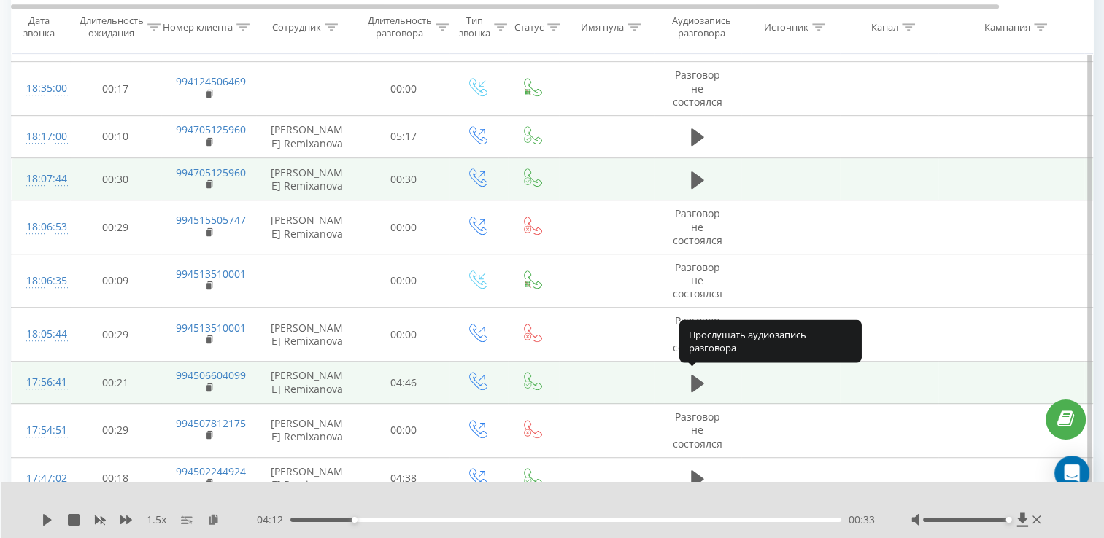
click at [691, 379] on icon at bounding box center [697, 383] width 13 height 18
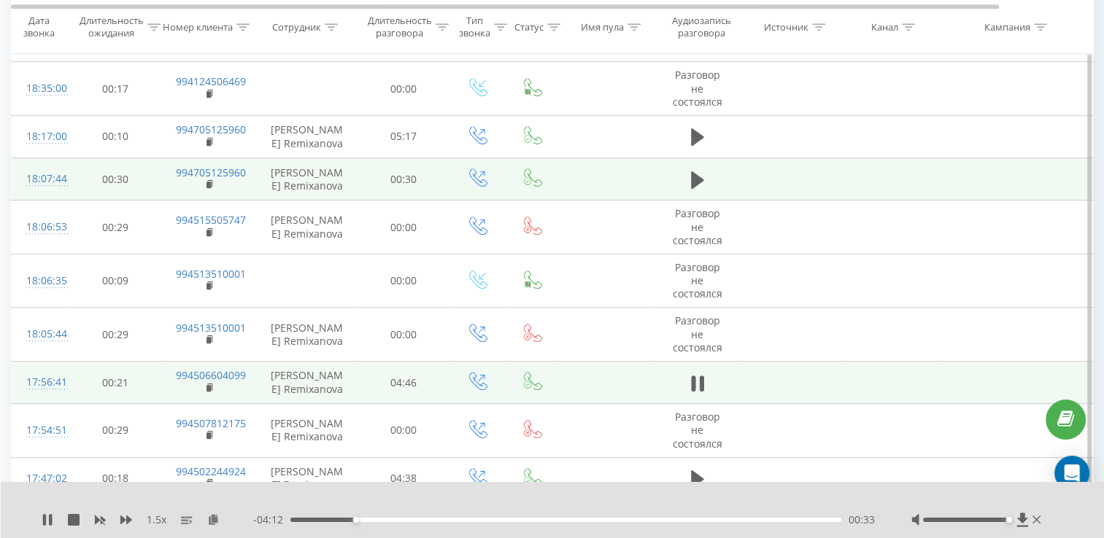
click at [691, 379] on icon at bounding box center [693, 384] width 4 height 16
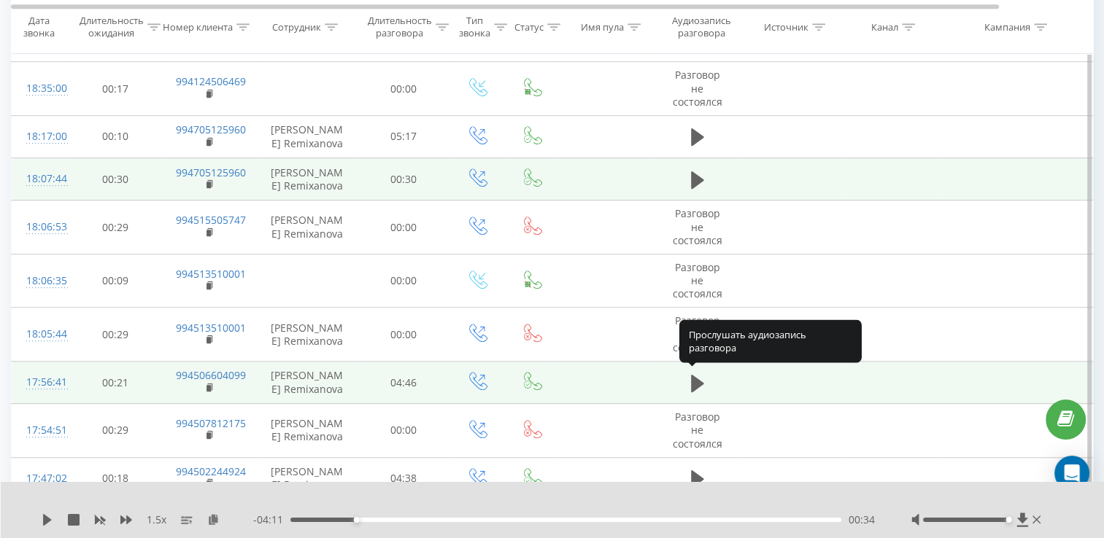
click at [691, 379] on icon at bounding box center [697, 383] width 13 height 18
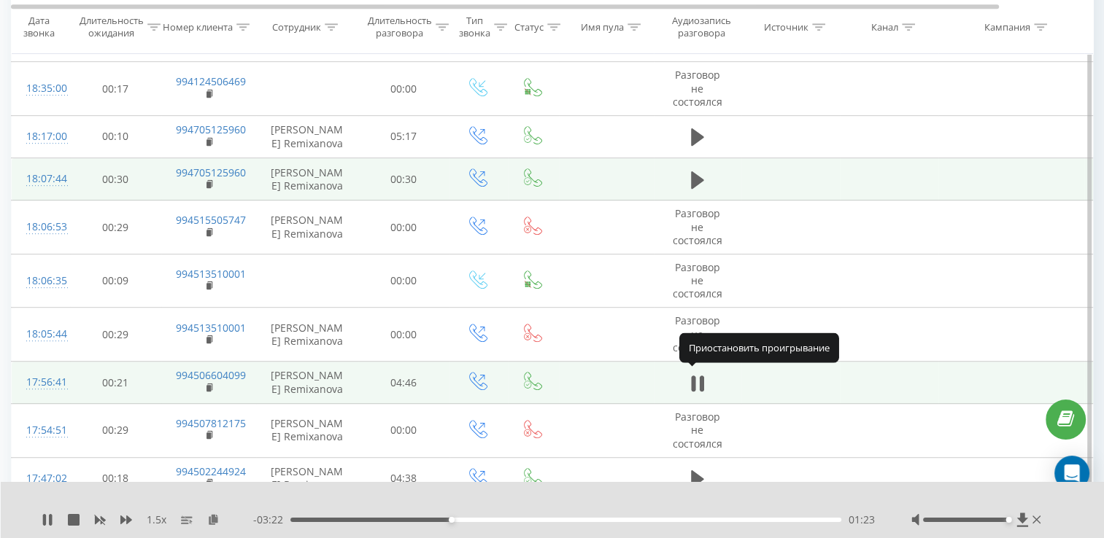
click at [691, 379] on icon at bounding box center [693, 384] width 4 height 16
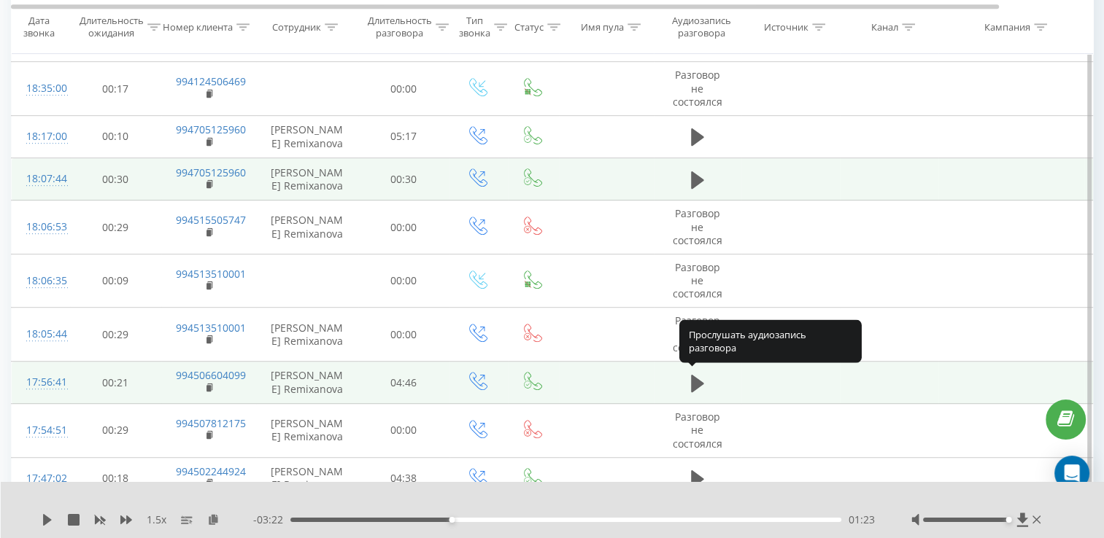
click at [691, 379] on icon at bounding box center [697, 383] width 13 height 18
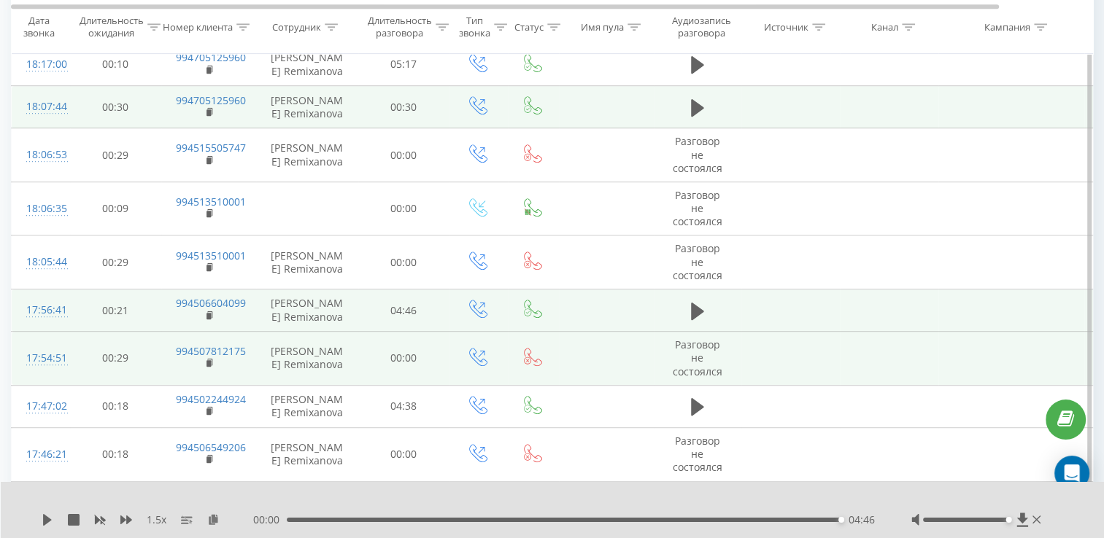
scroll to position [850, 0]
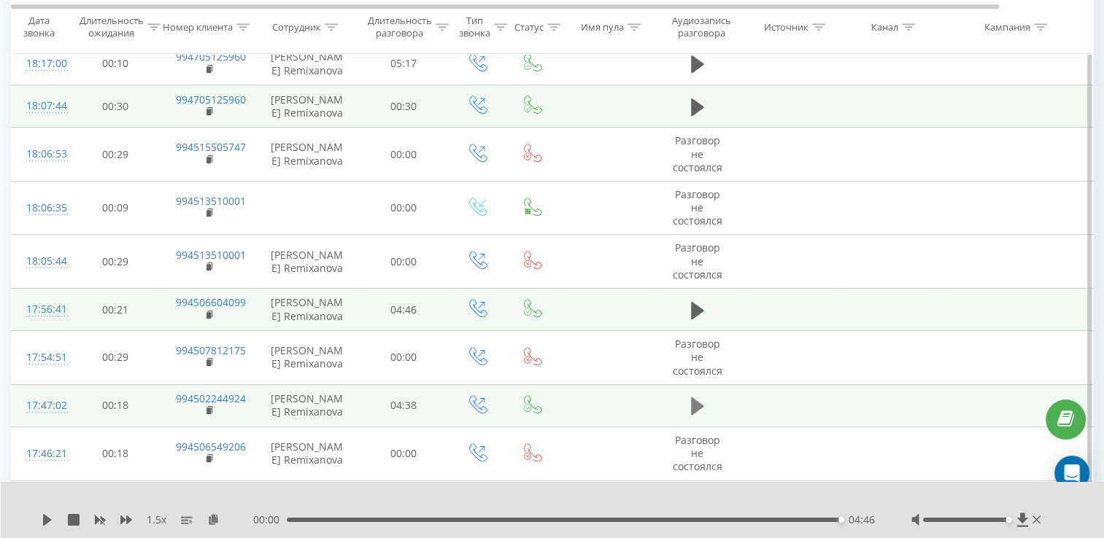
click at [697, 407] on icon at bounding box center [697, 407] width 13 height 18
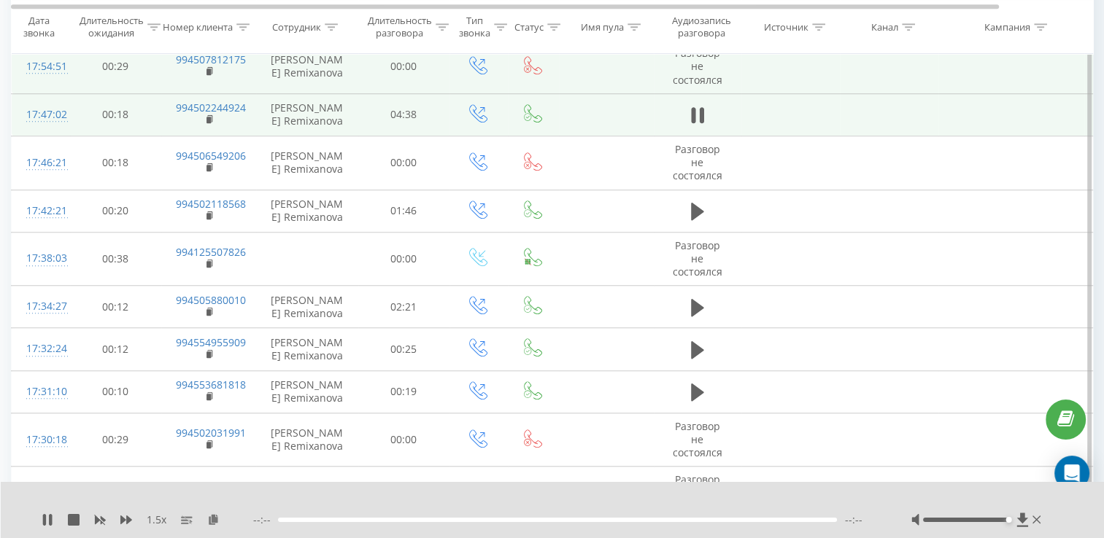
scroll to position [1142, 0]
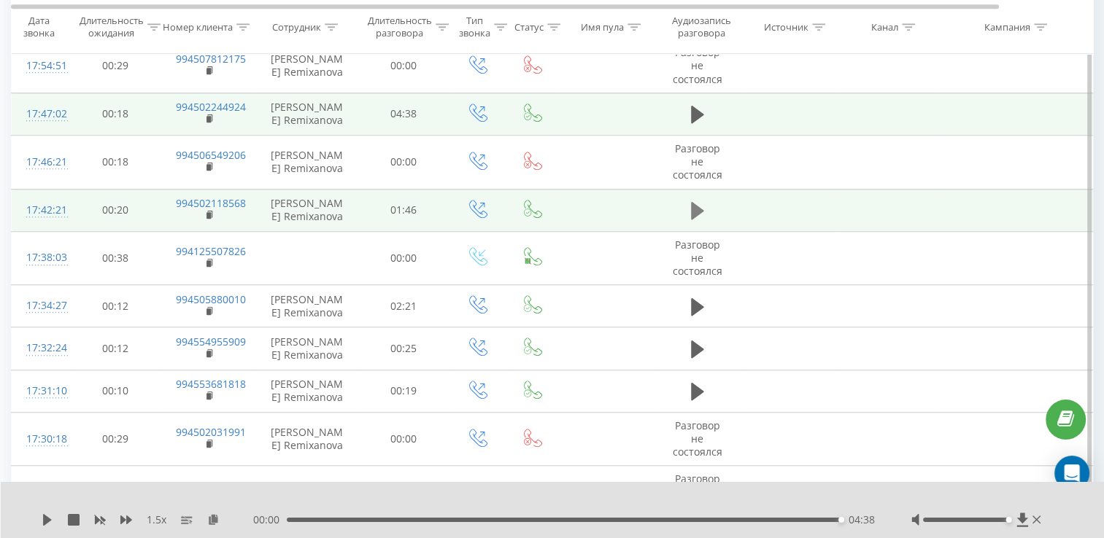
click at [697, 203] on icon at bounding box center [697, 211] width 13 height 18
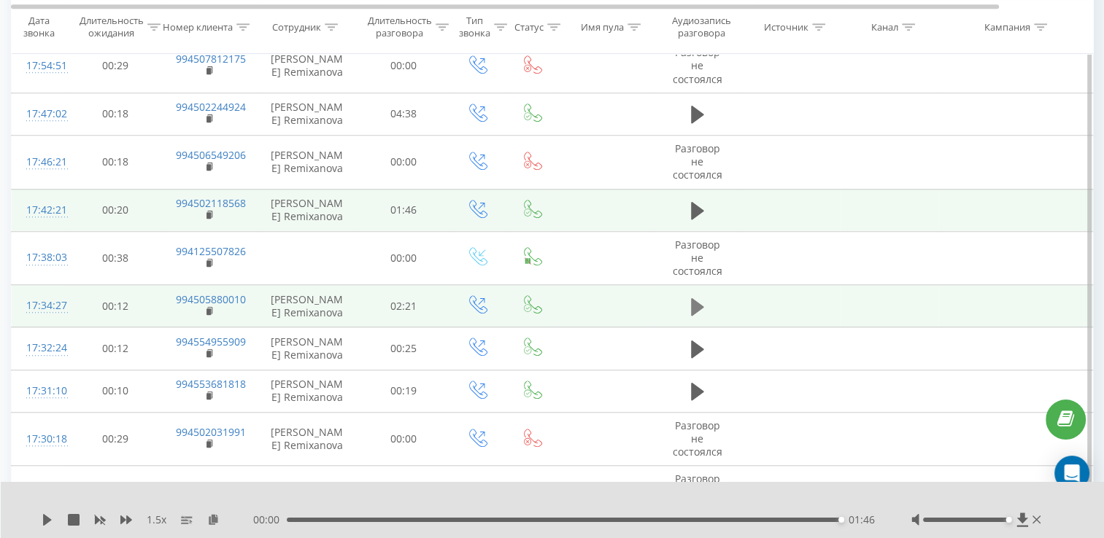
click at [696, 298] on icon at bounding box center [697, 307] width 13 height 18
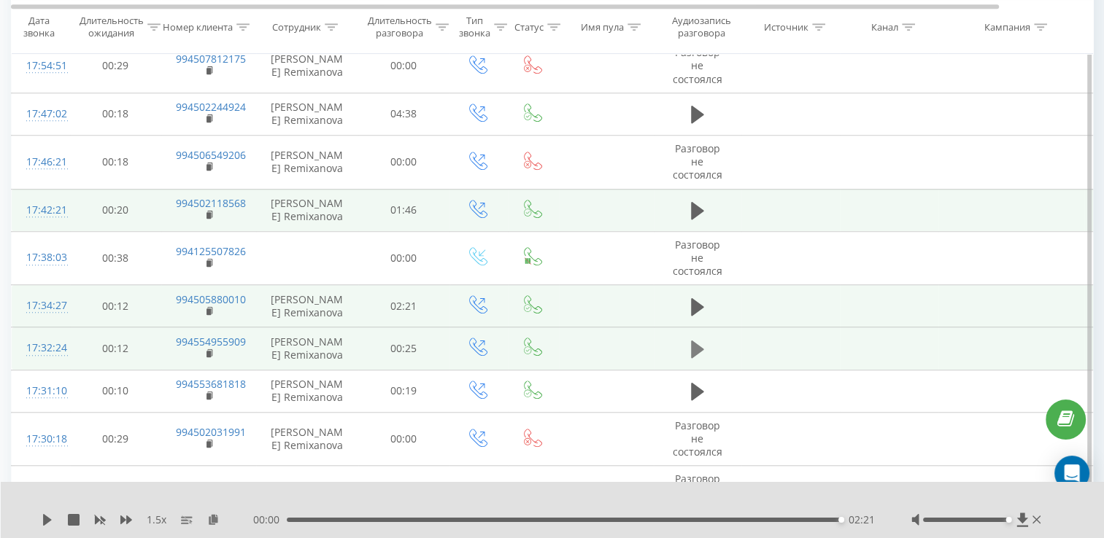
click at [705, 339] on button at bounding box center [697, 349] width 22 height 22
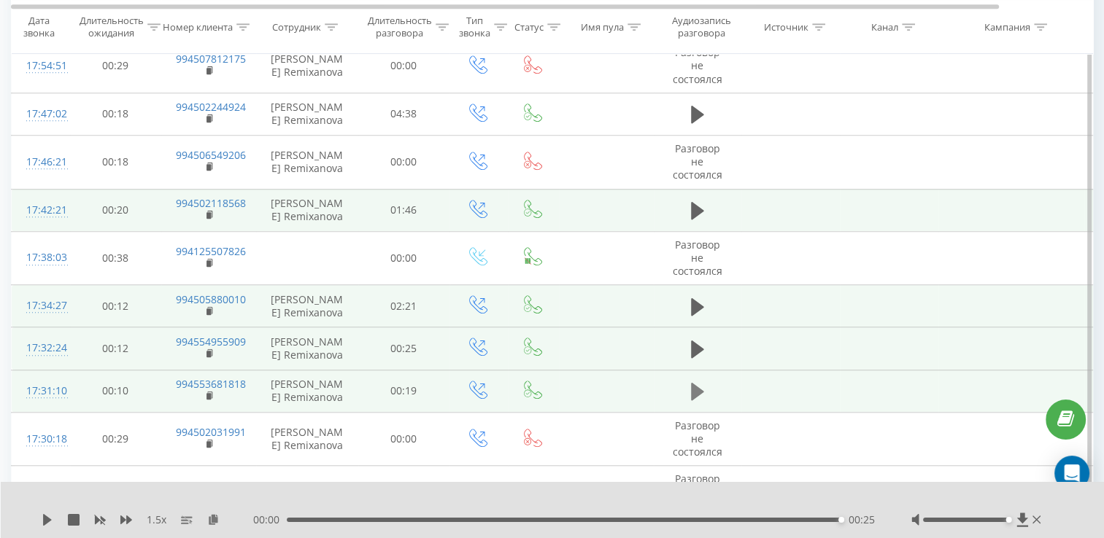
click at [702, 384] on icon at bounding box center [697, 391] width 13 height 20
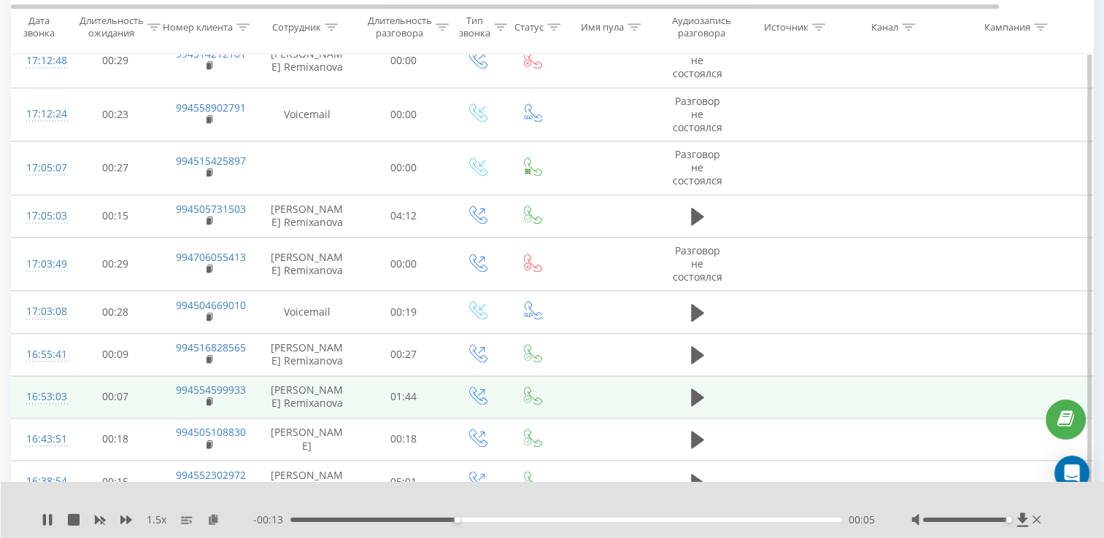
scroll to position [1653, 0]
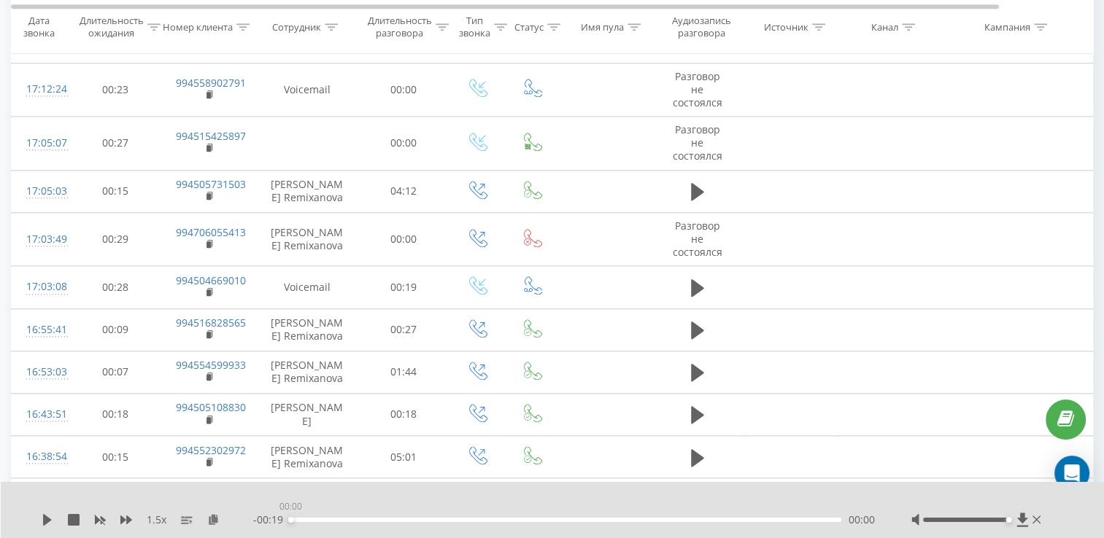
click at [290, 518] on div "00:00" at bounding box center [565, 520] width 551 height 4
click at [47, 518] on icon at bounding box center [47, 520] width 9 height 12
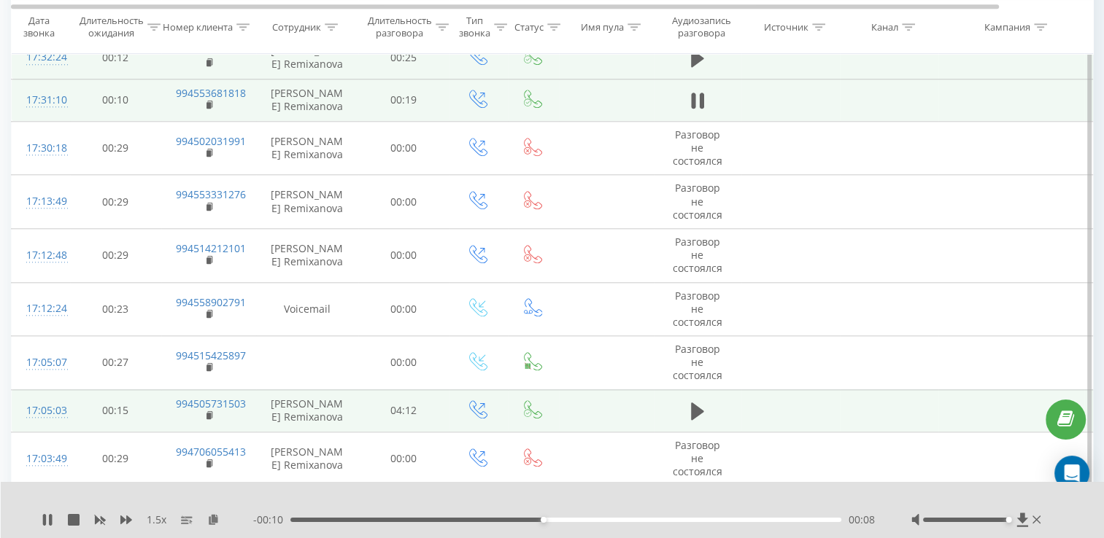
scroll to position [1434, 0]
click at [694, 404] on icon at bounding box center [697, 411] width 13 height 18
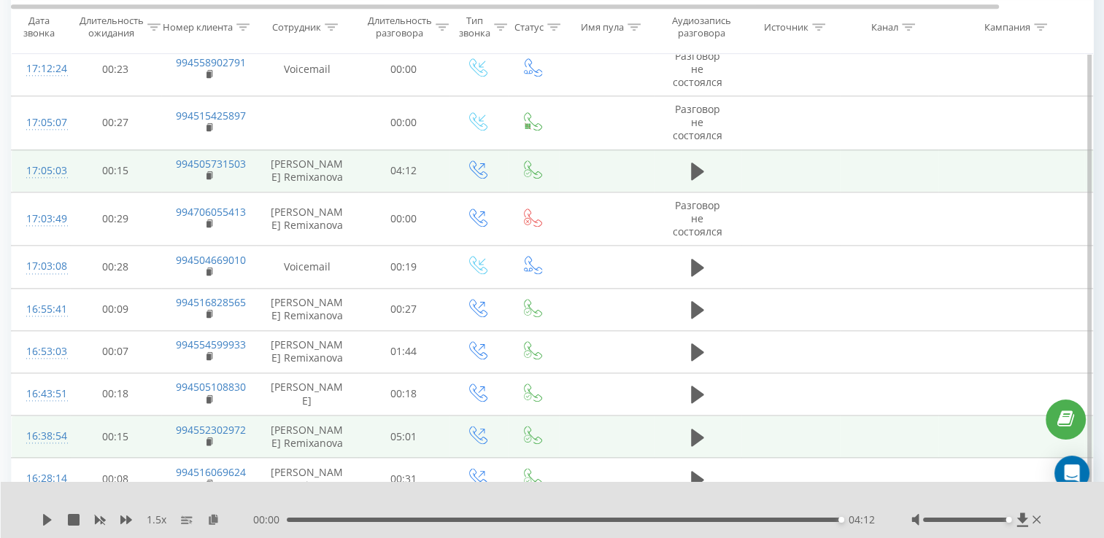
scroll to position [1726, 0]
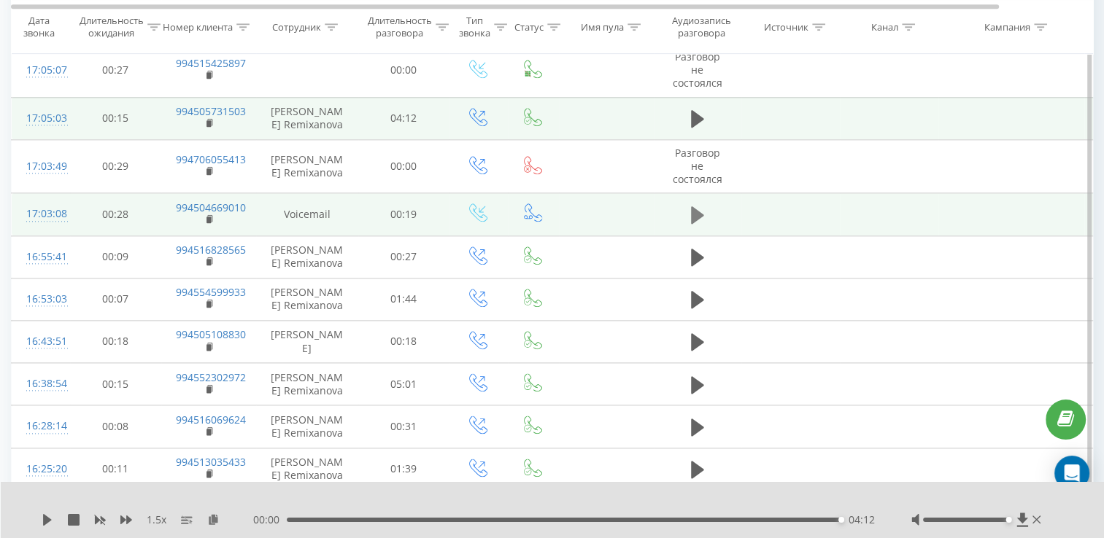
click at [700, 207] on icon at bounding box center [697, 215] width 13 height 18
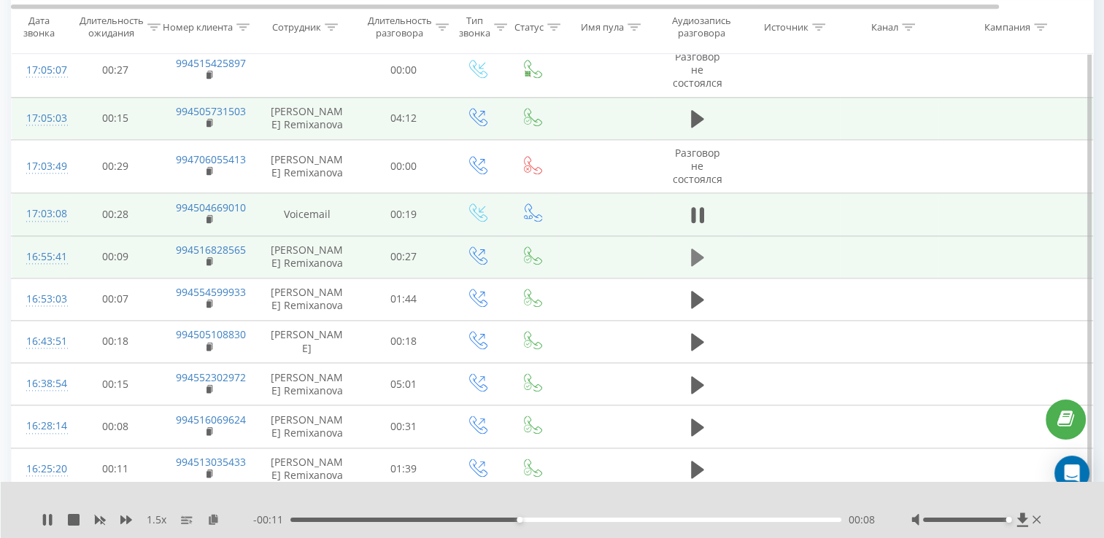
click at [689, 255] on button at bounding box center [697, 258] width 22 height 22
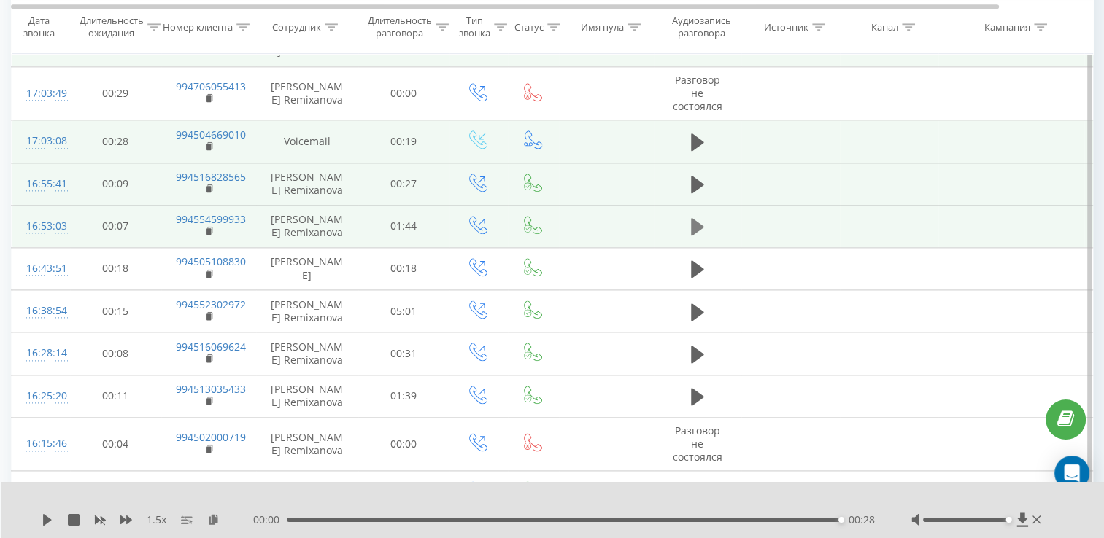
click at [694, 225] on icon at bounding box center [697, 227] width 13 height 18
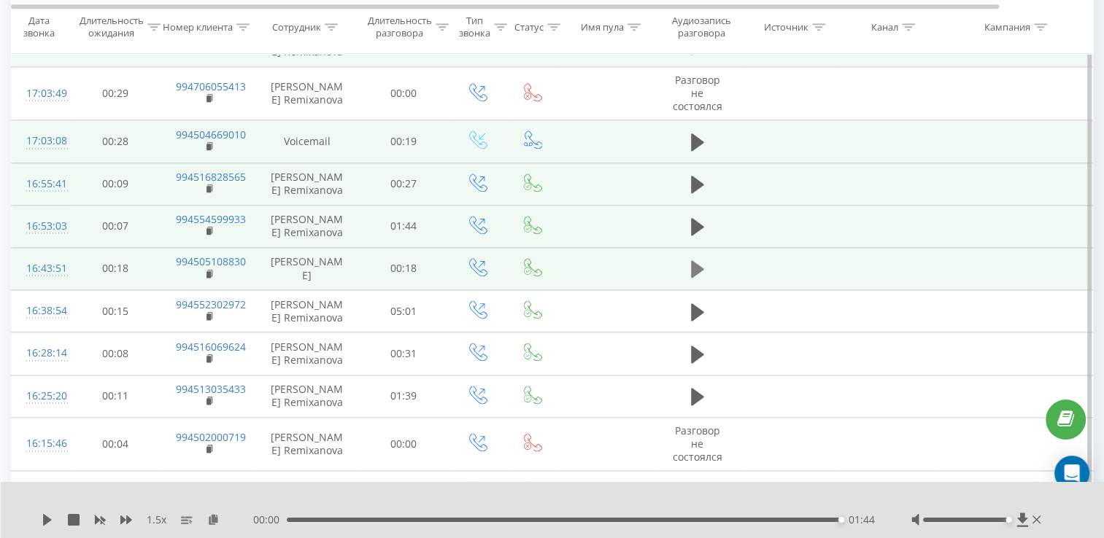
click at [694, 274] on button at bounding box center [697, 269] width 22 height 22
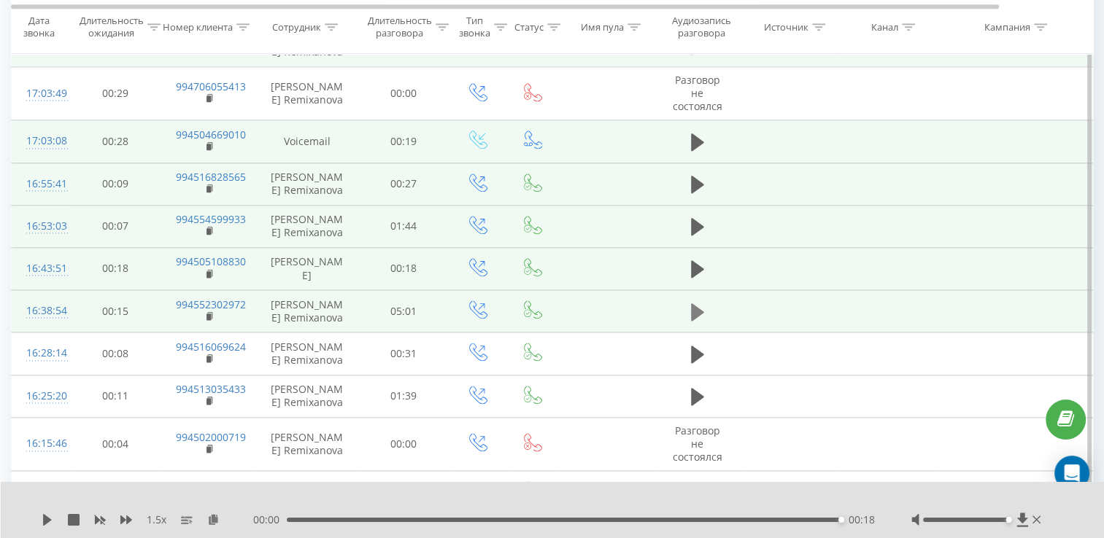
click at [699, 302] on icon at bounding box center [697, 312] width 13 height 20
click at [51, 526] on icon at bounding box center [48, 520] width 12 height 12
click at [47, 520] on icon at bounding box center [48, 520] width 12 height 12
click at [698, 314] on icon at bounding box center [697, 312] width 13 height 20
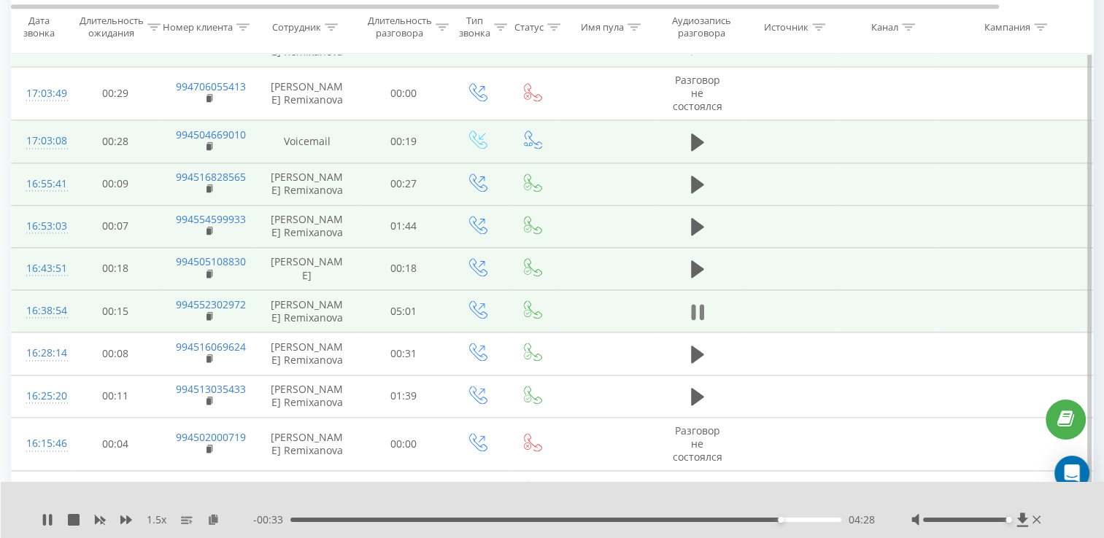
click at [691, 310] on icon at bounding box center [693, 312] width 4 height 16
click at [691, 310] on icon at bounding box center [697, 312] width 13 height 18
click at [50, 525] on icon at bounding box center [50, 520] width 3 height 12
click at [44, 520] on icon at bounding box center [47, 520] width 9 height 12
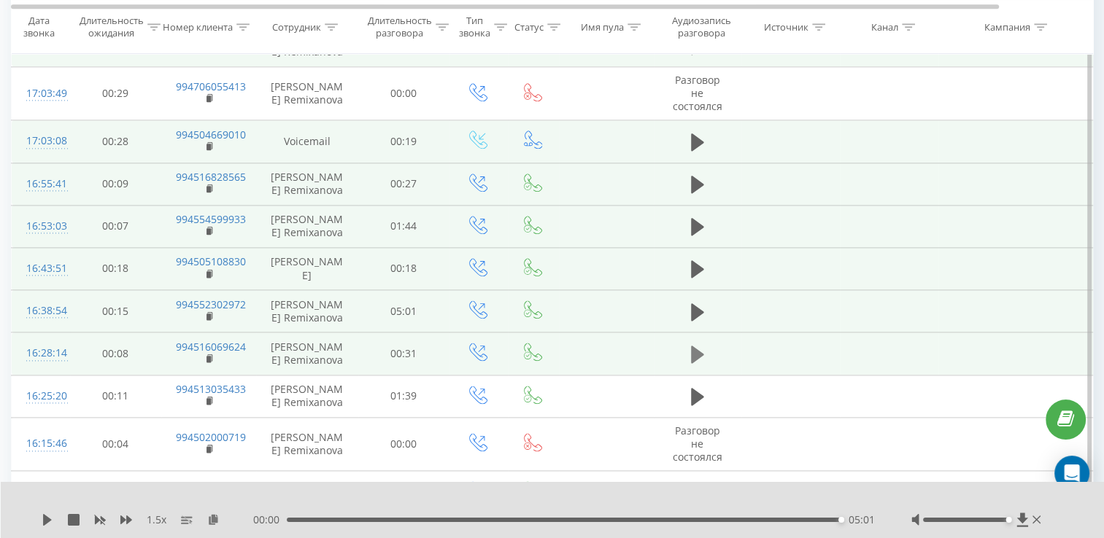
click at [699, 356] on icon at bounding box center [697, 354] width 13 height 20
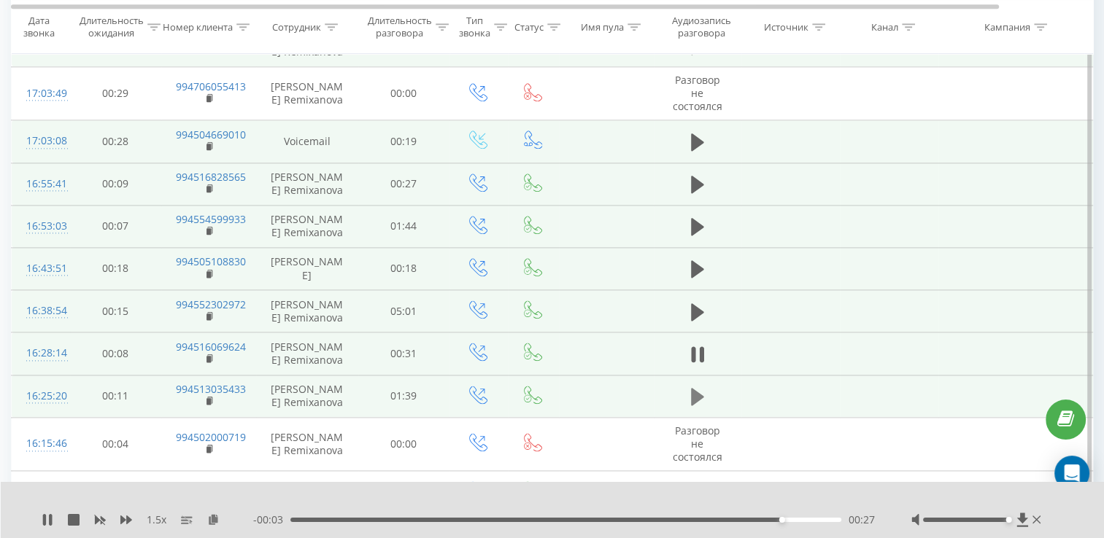
click at [691, 388] on icon at bounding box center [697, 397] width 13 height 18
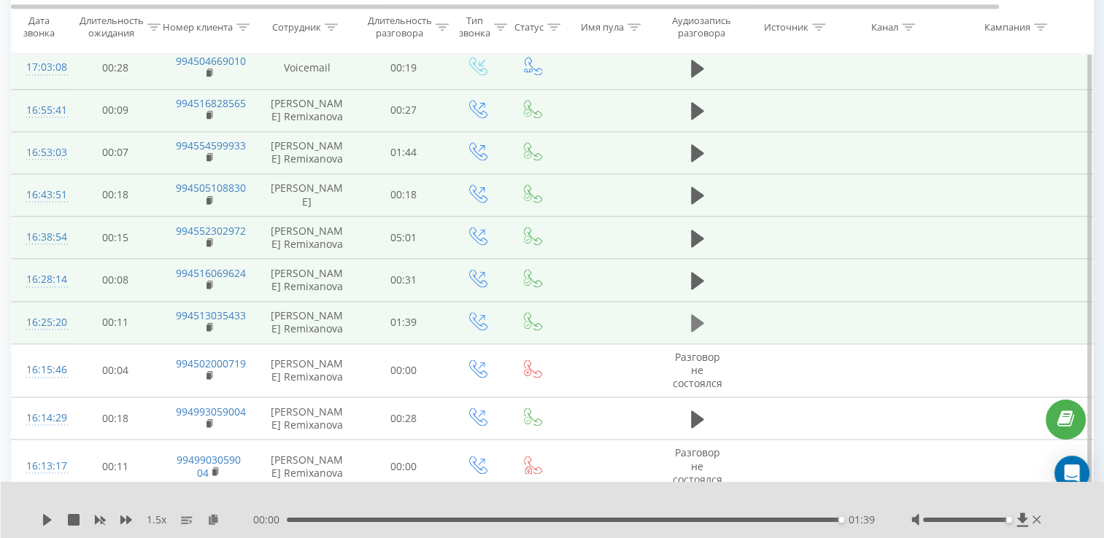
scroll to position [1875, 0]
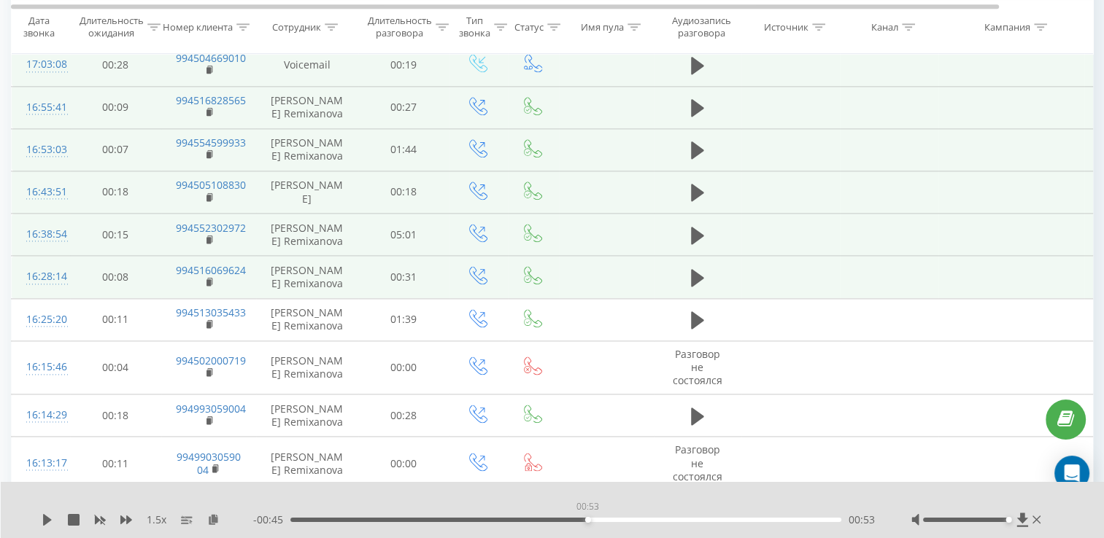
click at [586, 518] on div "00:53" at bounding box center [565, 520] width 551 height 4
click at [44, 524] on icon at bounding box center [47, 520] width 9 height 12
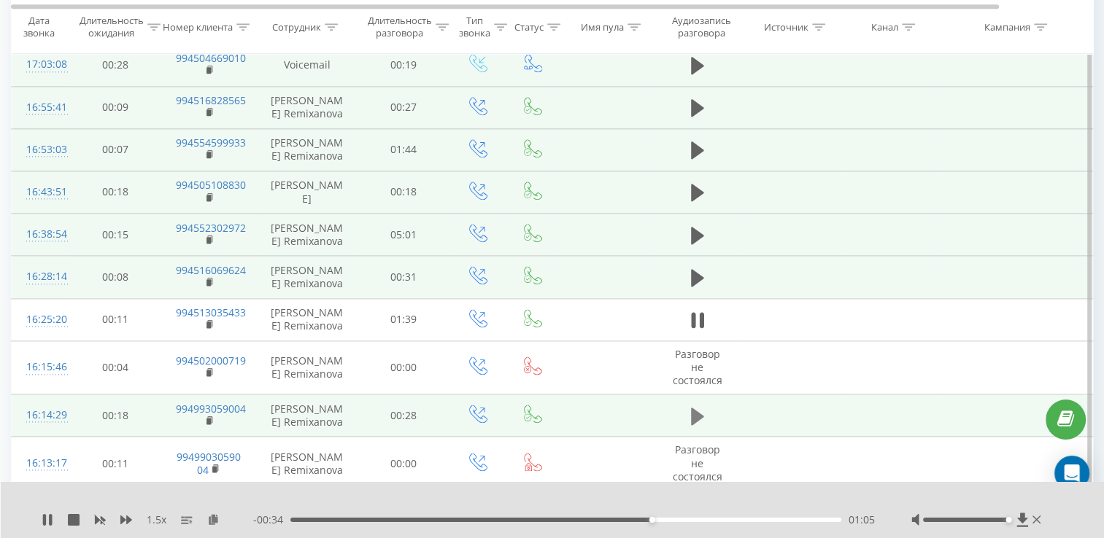
click at [691, 413] on icon at bounding box center [697, 417] width 13 height 18
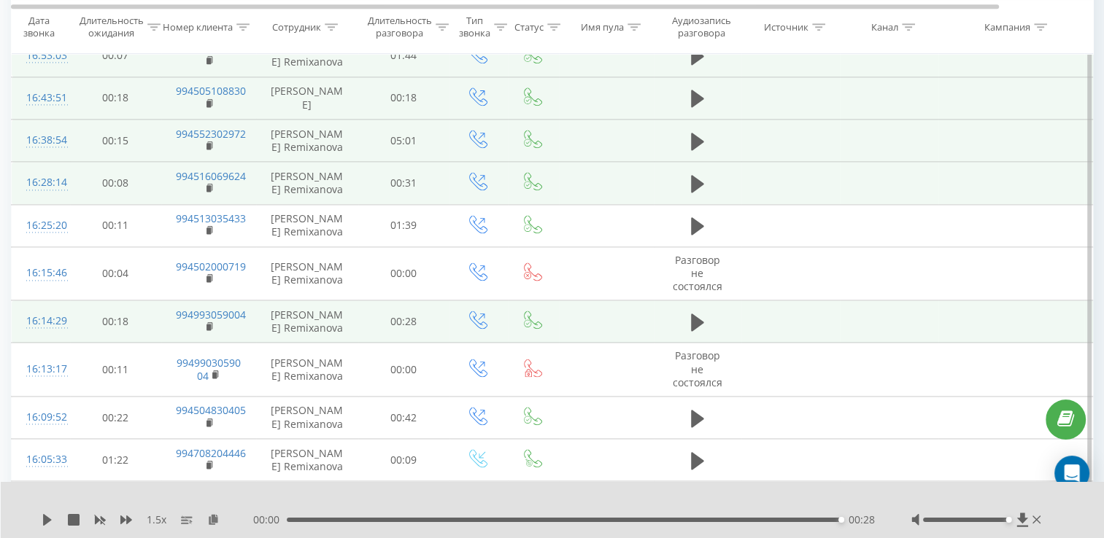
scroll to position [2021, 0]
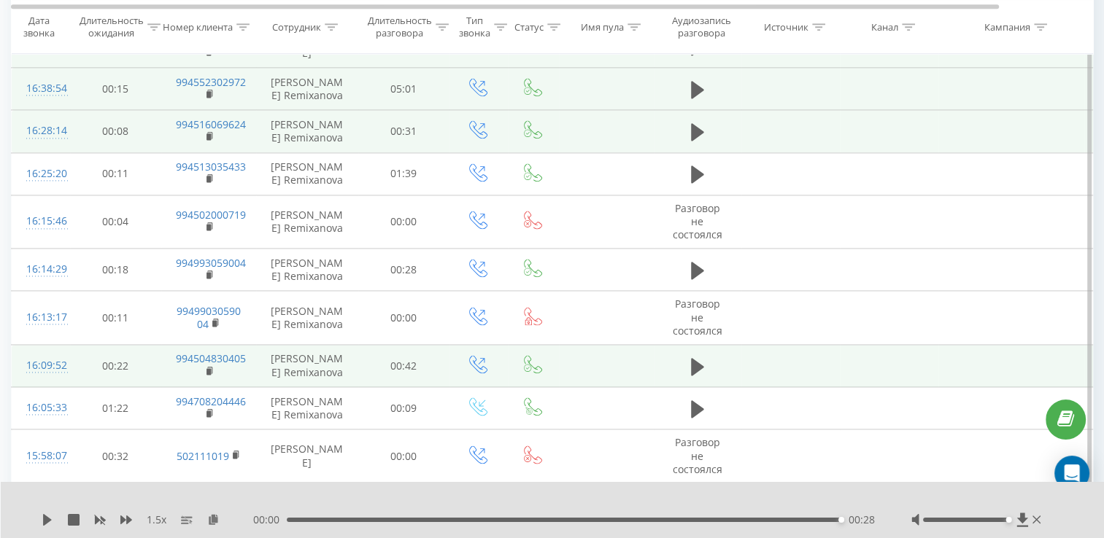
click at [683, 354] on td at bounding box center [698, 366] width 88 height 42
click at [707, 359] on button at bounding box center [697, 367] width 22 height 22
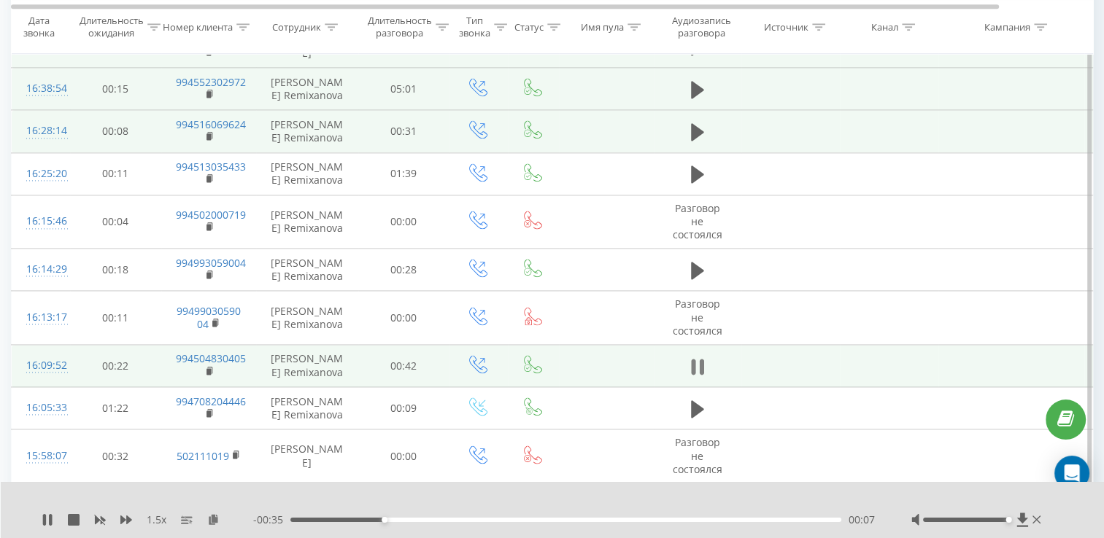
click at [700, 360] on icon at bounding box center [701, 367] width 4 height 16
click at [42, 516] on icon at bounding box center [48, 520] width 12 height 12
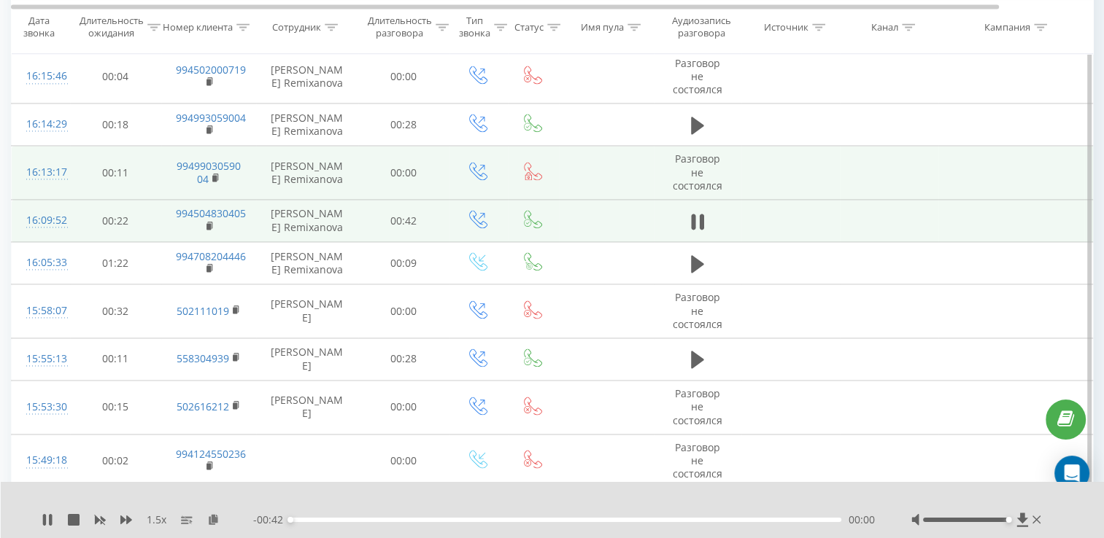
scroll to position [2167, 0]
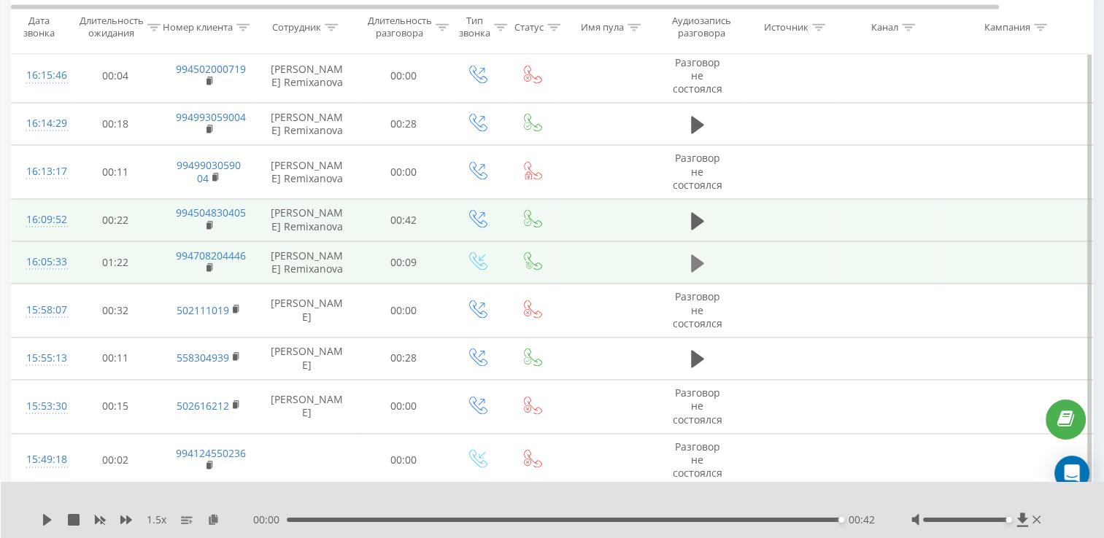
click at [687, 264] on button at bounding box center [697, 263] width 22 height 22
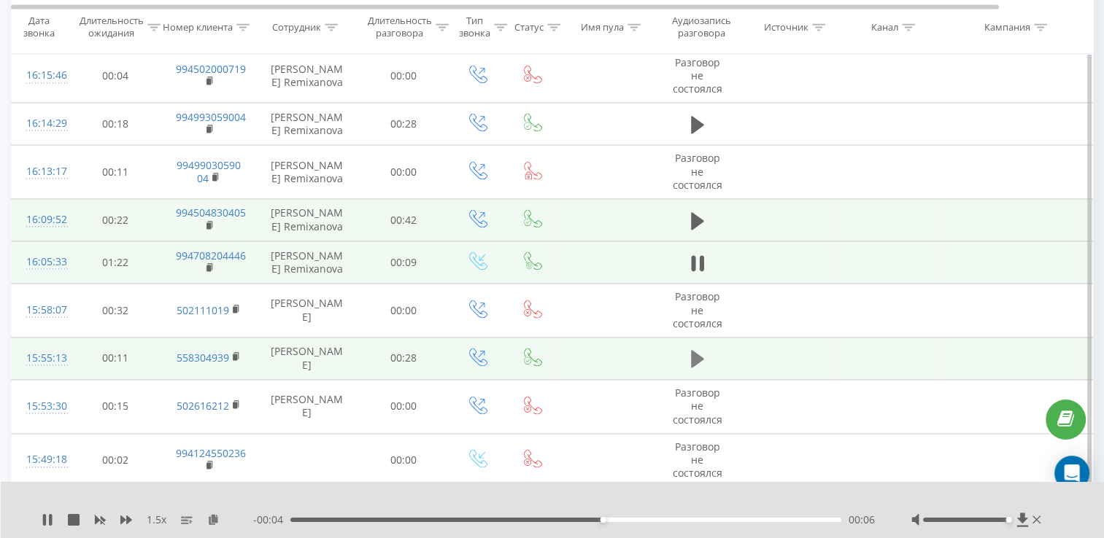
click at [694, 356] on icon at bounding box center [697, 359] width 13 height 18
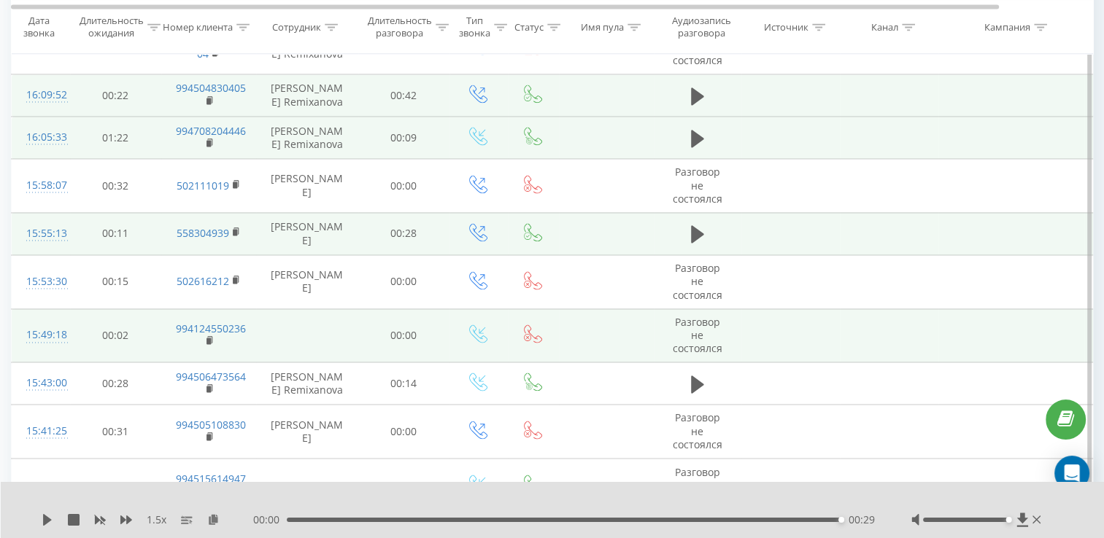
scroll to position [2313, 0]
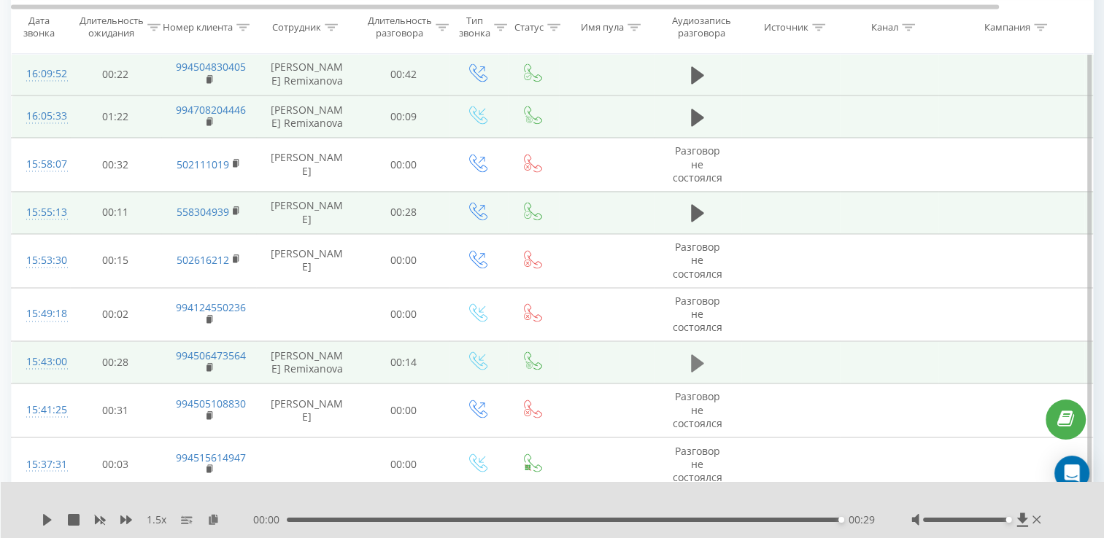
click at [703, 357] on button at bounding box center [697, 363] width 22 height 22
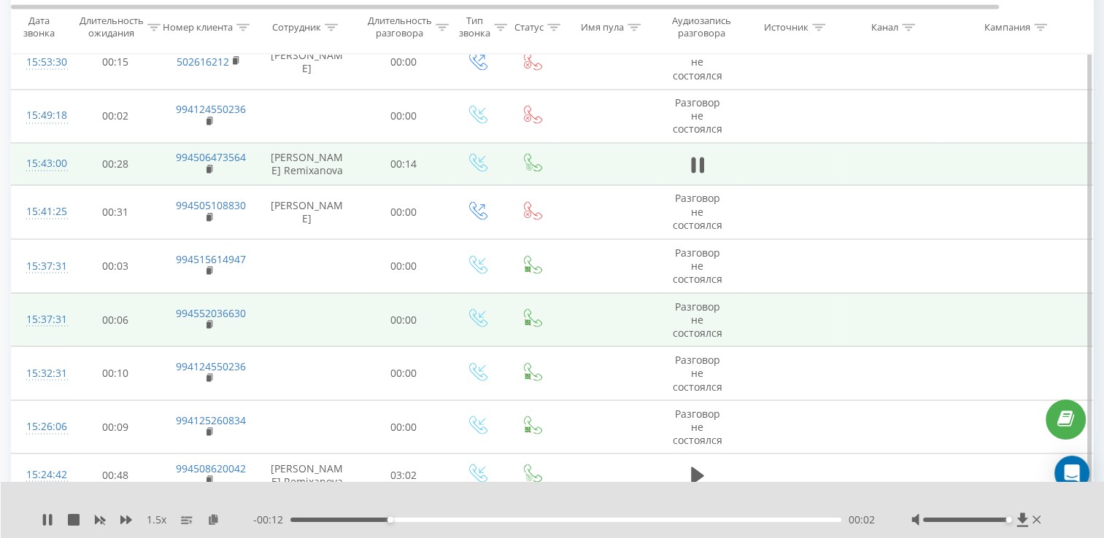
scroll to position [2532, 0]
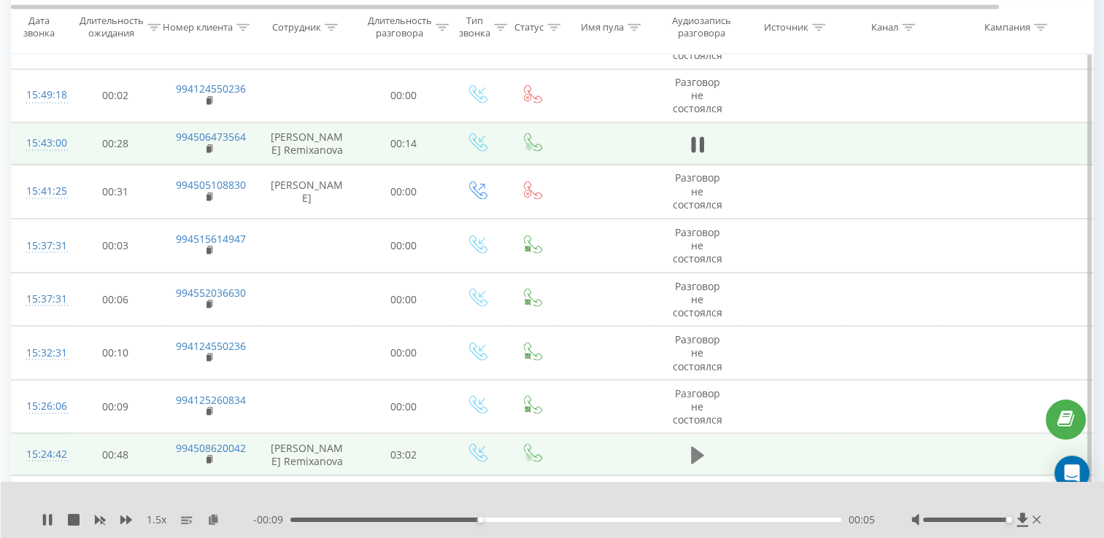
click at [694, 452] on icon at bounding box center [697, 455] width 13 height 18
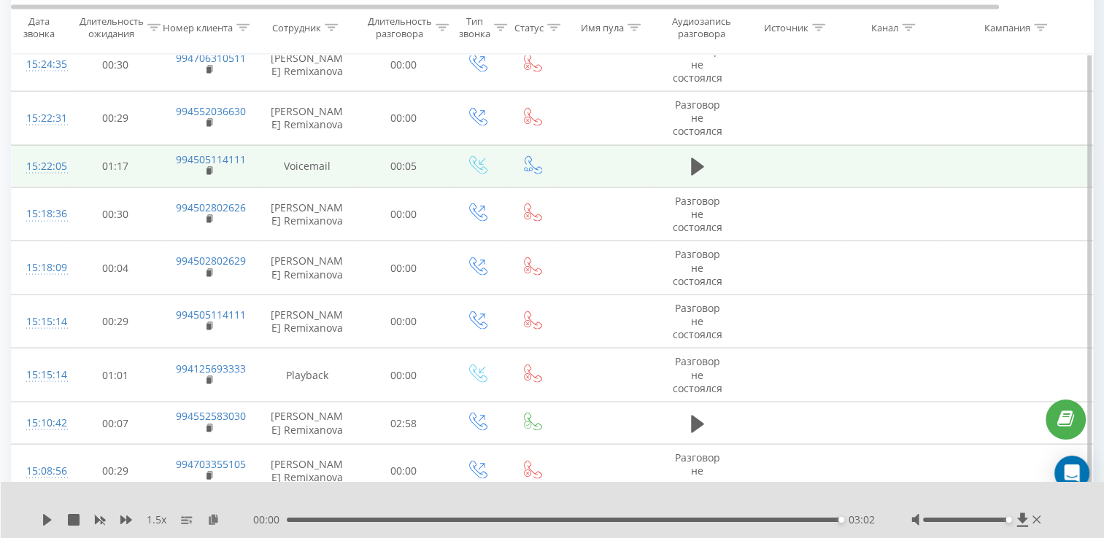
scroll to position [3042, 0]
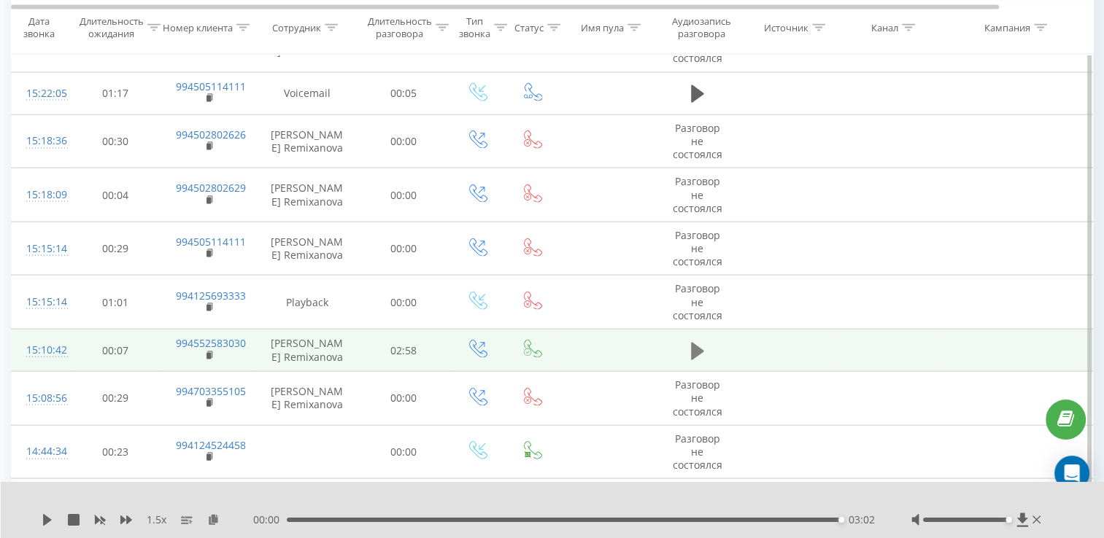
click at [695, 341] on icon at bounding box center [697, 351] width 13 height 20
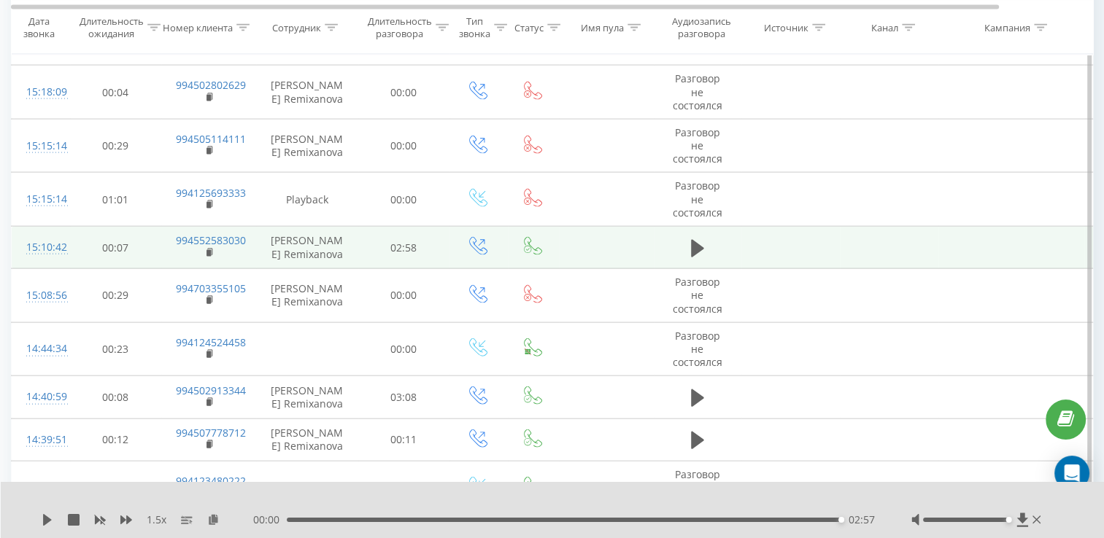
scroll to position [3188, 0]
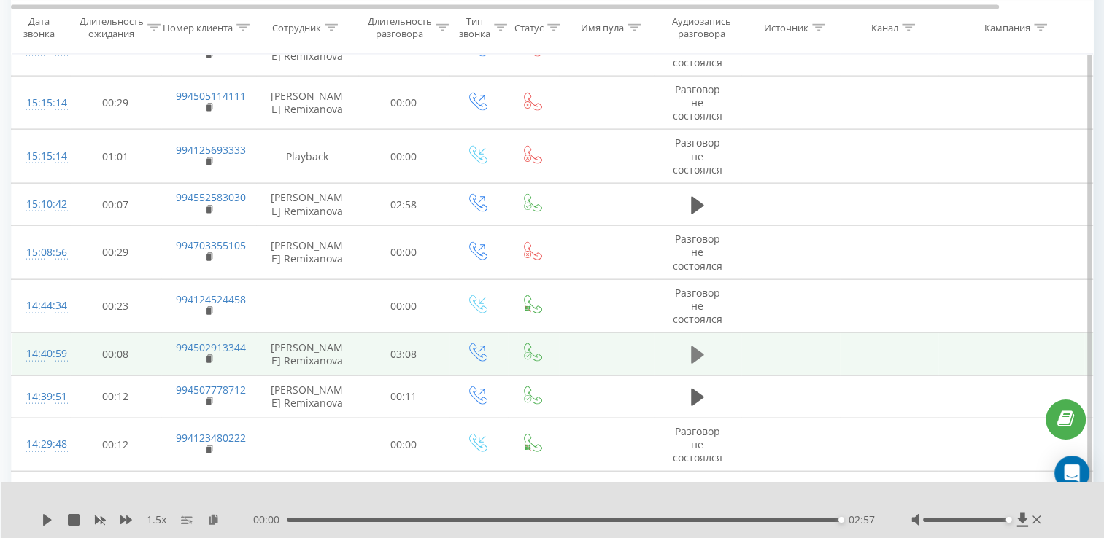
click at [697, 345] on icon at bounding box center [697, 355] width 13 height 20
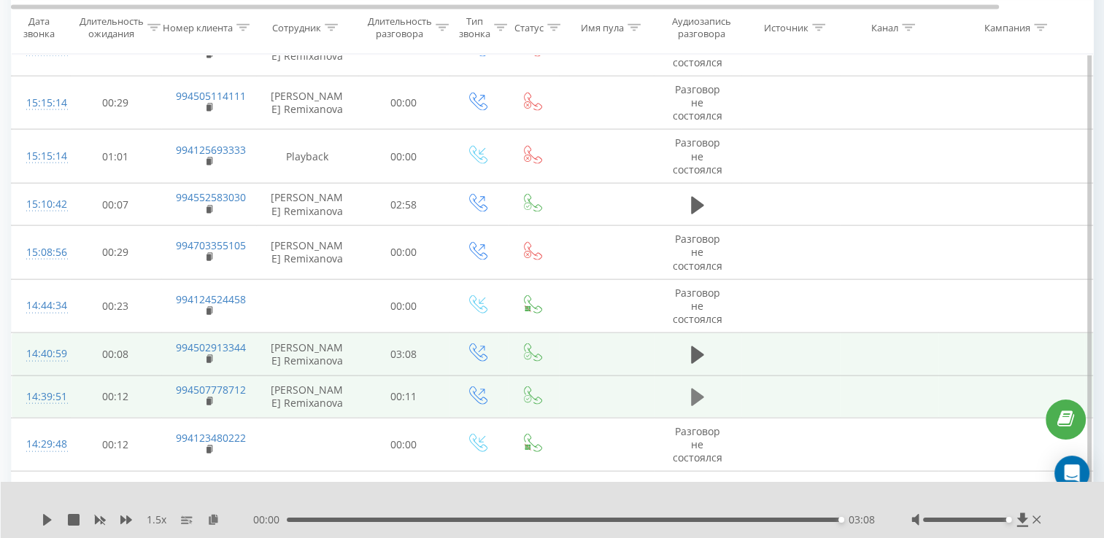
click at [698, 389] on icon at bounding box center [697, 398] width 13 height 18
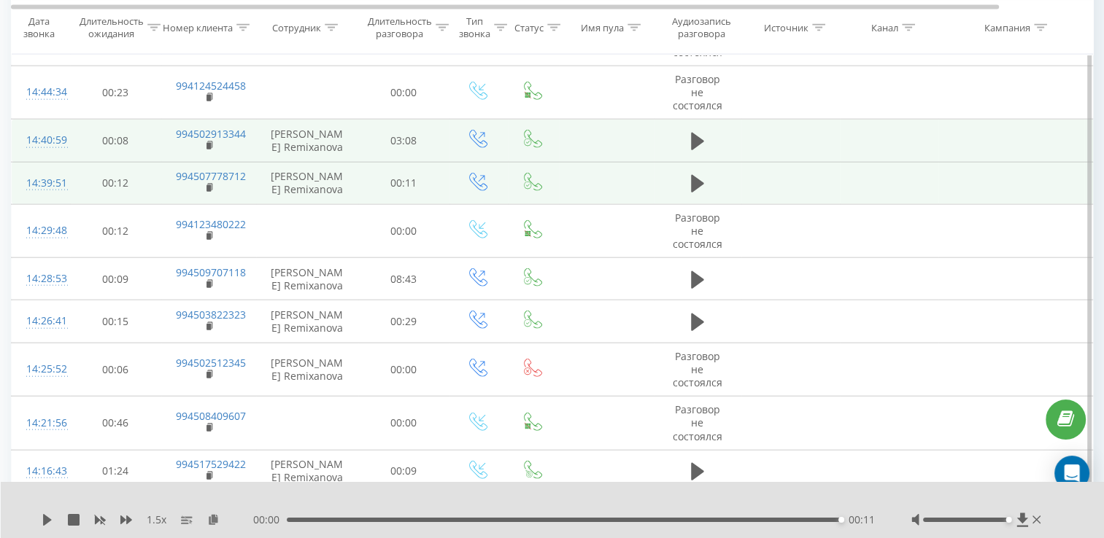
scroll to position [3407, 0]
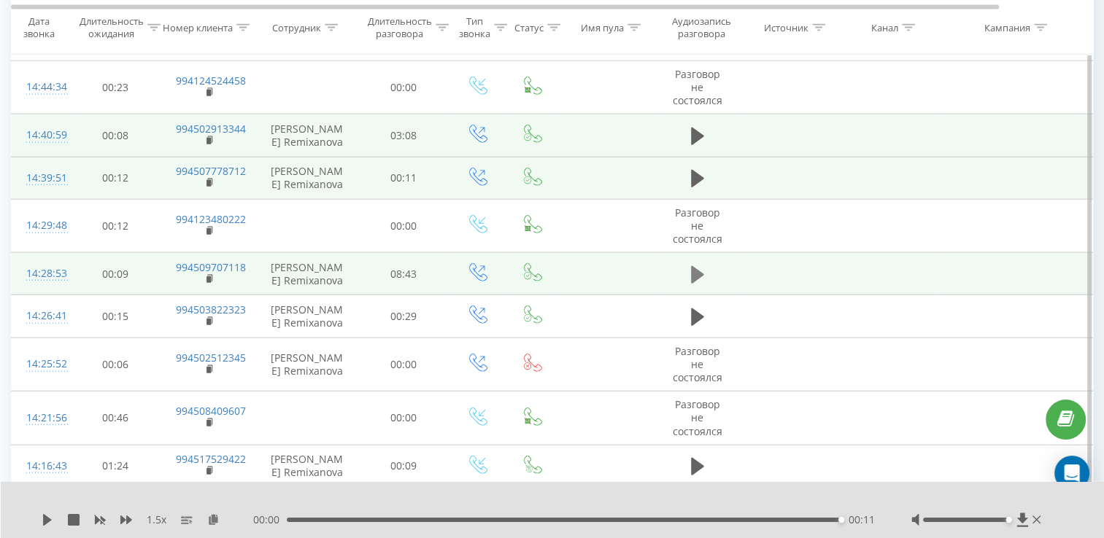
click at [697, 268] on icon at bounding box center [697, 275] width 13 height 18
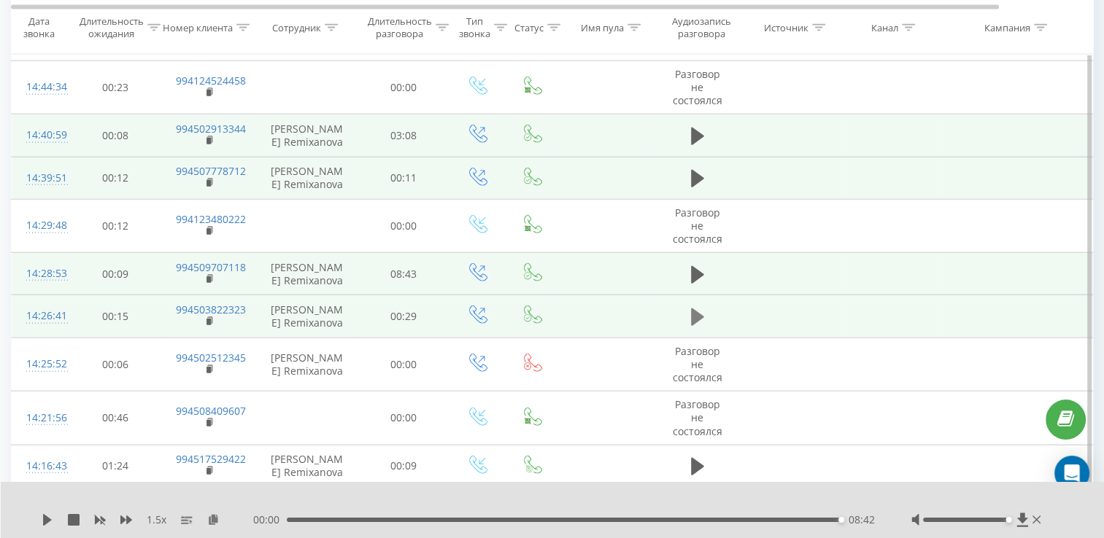
click at [686, 306] on button at bounding box center [697, 317] width 22 height 22
